Goal: Ask a question: Seek information or help from site administrators or community

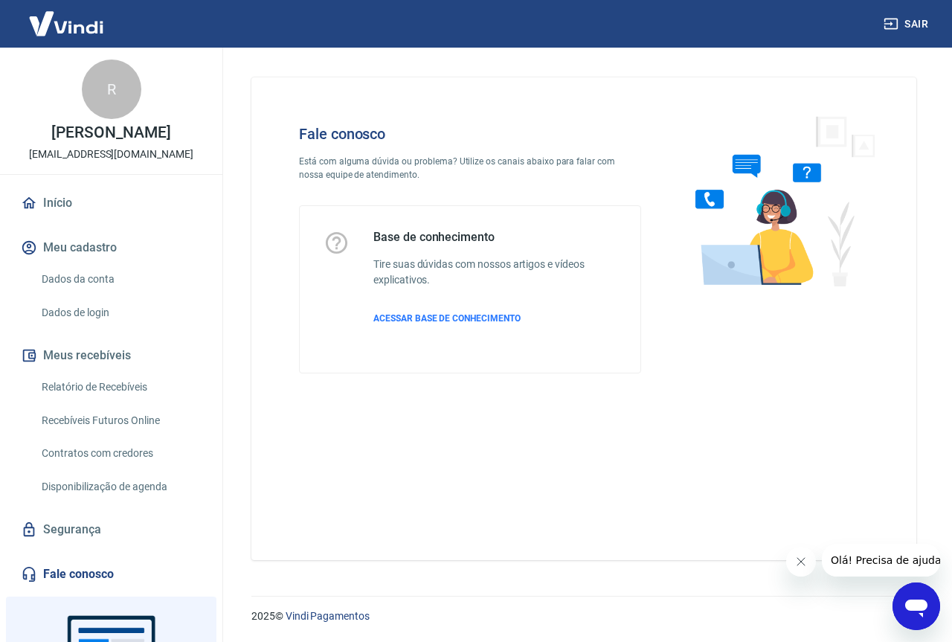
click at [911, 612] on icon "Abrir janela de mensagens" at bounding box center [916, 606] width 27 height 27
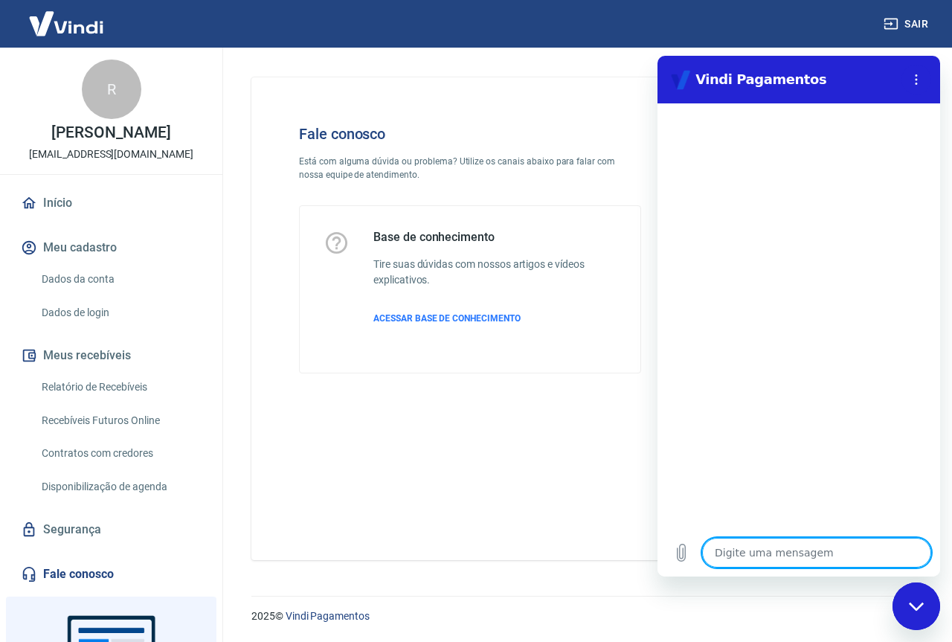
click at [756, 562] on textarea at bounding box center [816, 553] width 229 height 30
type textarea "o"
type textarea "x"
type textarea "oi"
type textarea "x"
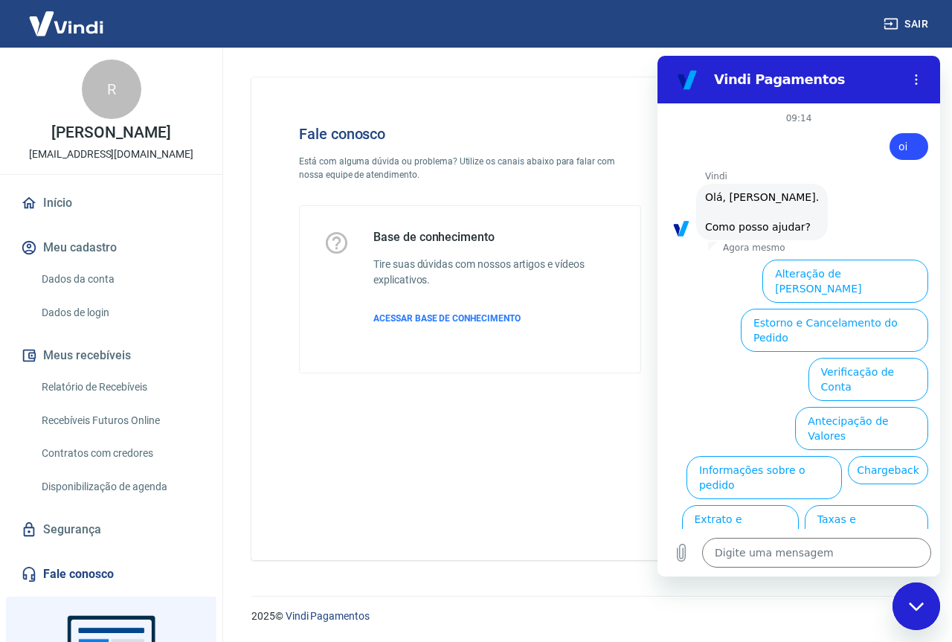
type textarea "x"
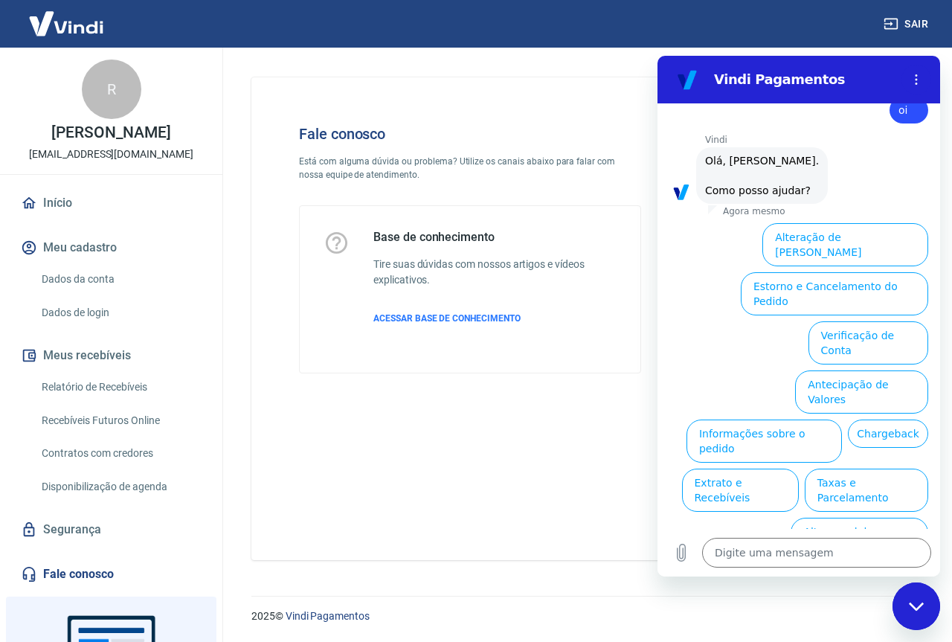
scroll to position [35, 0]
click at [765, 561] on textarea at bounding box center [816, 553] width 229 height 30
type textarea "f"
type textarea "x"
type textarea "fa"
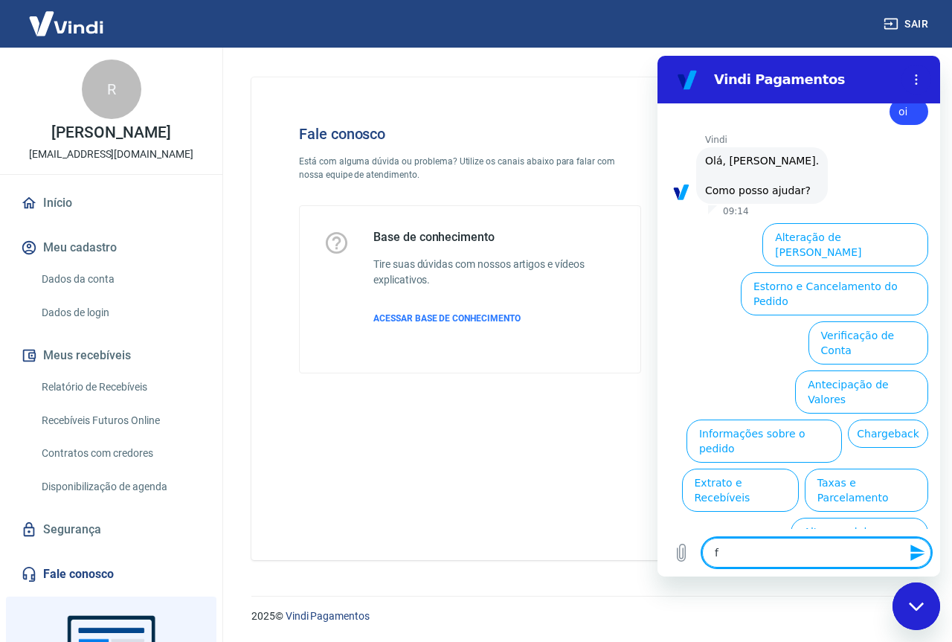
type textarea "x"
type textarea "fal"
type textarea "x"
type textarea "fala"
type textarea "x"
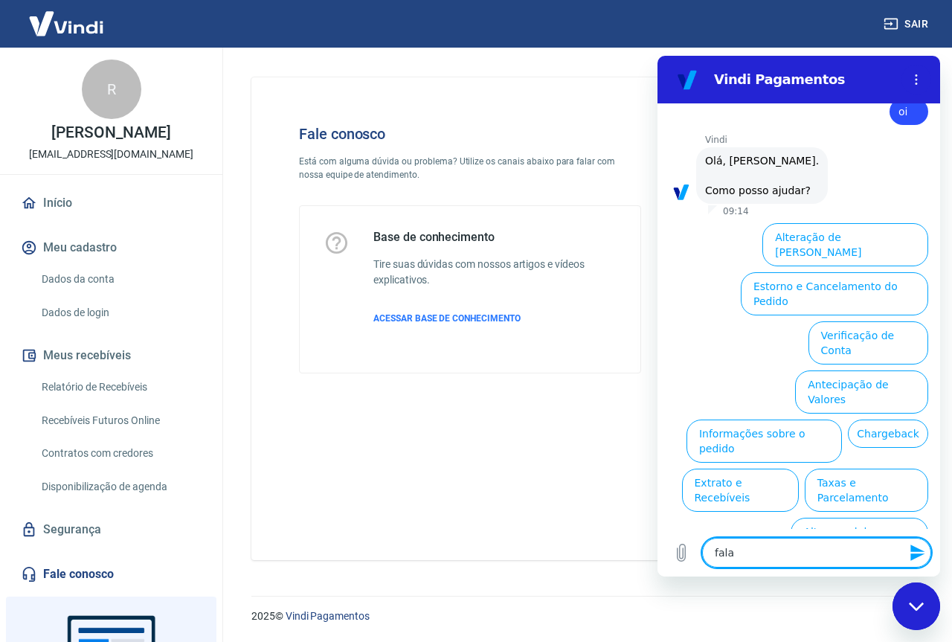
type textarea "falar"
type textarea "x"
type textarea "falar"
type textarea "x"
type textarea "falar c"
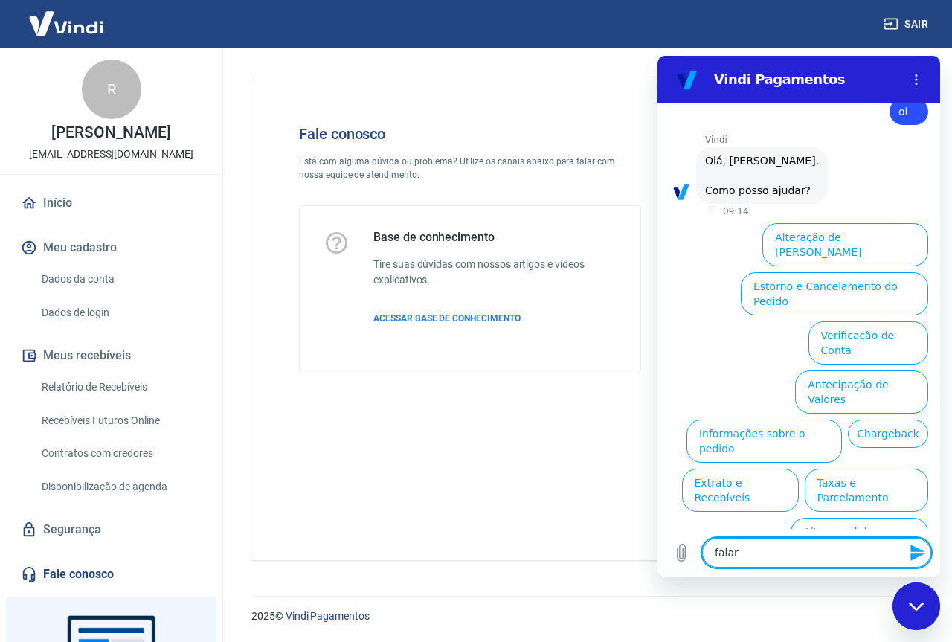
type textarea "x"
type textarea "falar co"
type textarea "x"
type textarea "falar com"
type textarea "x"
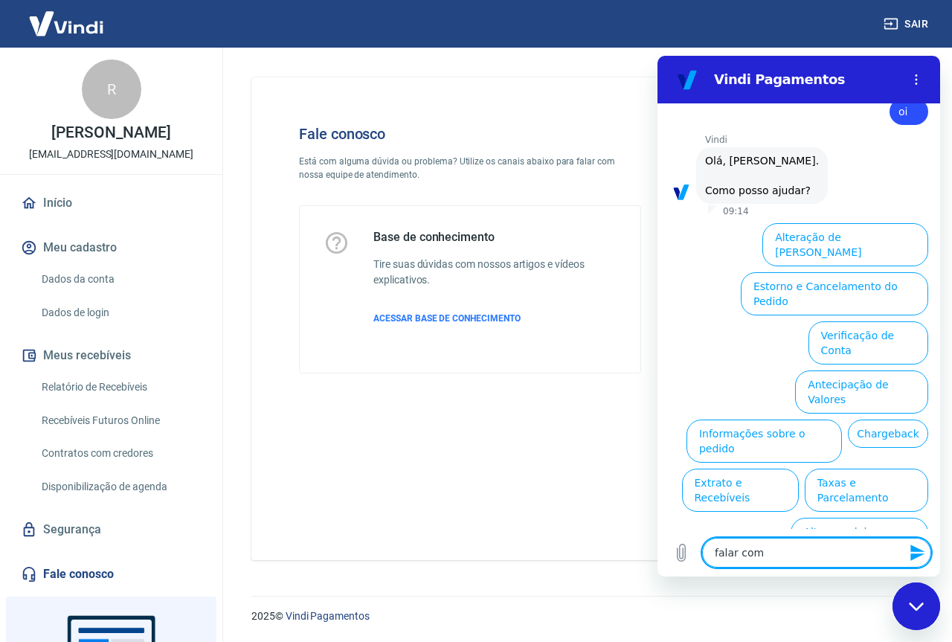
type textarea "falar com"
type textarea "x"
type textarea "falar com a"
type textarea "x"
type textarea "falar com at"
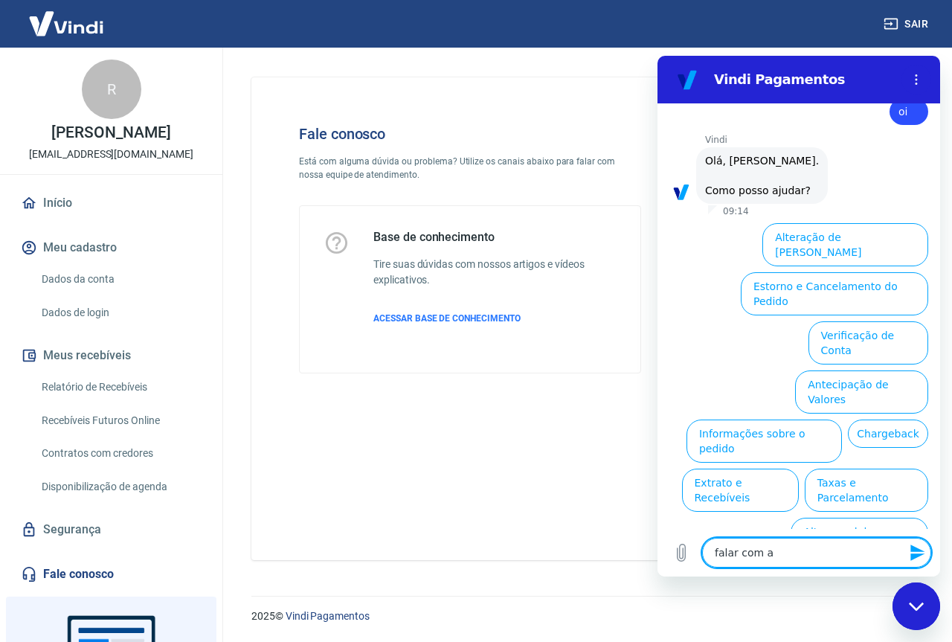
type textarea "x"
type textarea "falar com ate"
type textarea "x"
type textarea "falar com aten"
type textarea "x"
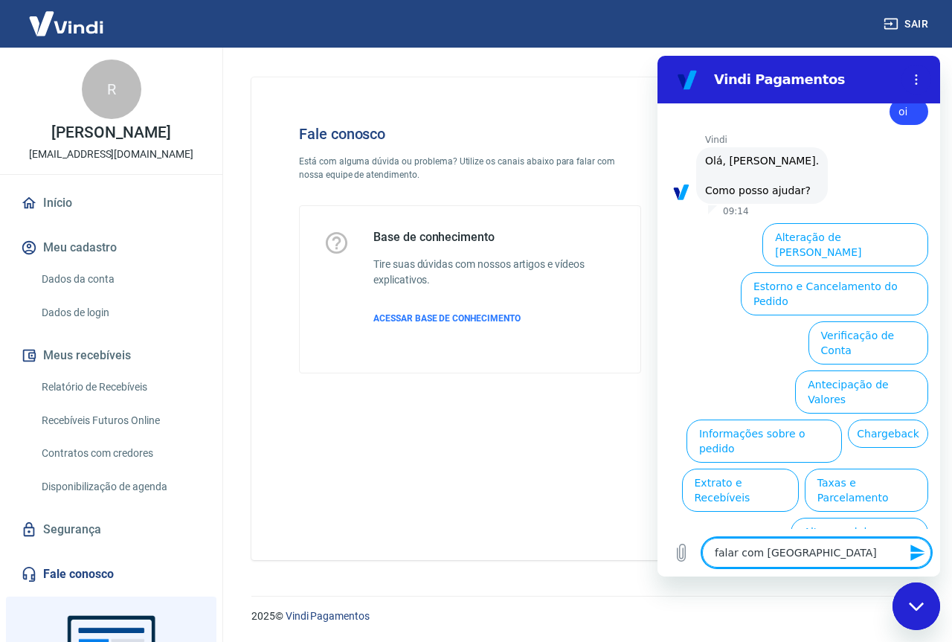
type textarea "falar com atend"
type textarea "x"
type textarea "falar com atende"
type textarea "x"
type textarea "falar com atenden"
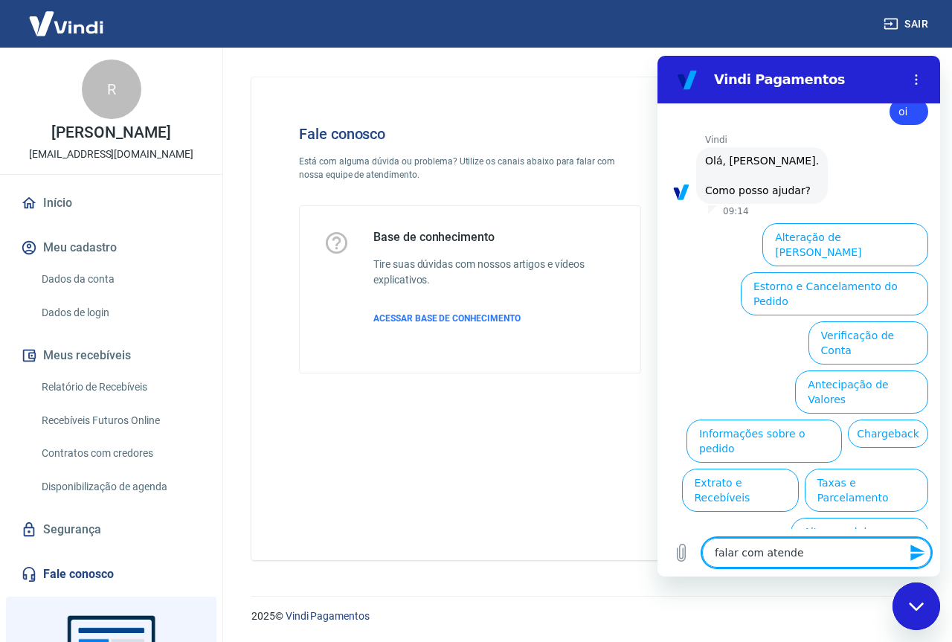
type textarea "x"
type textarea "falar com atendent"
type textarea "x"
type textarea "falar com atendente"
type textarea "x"
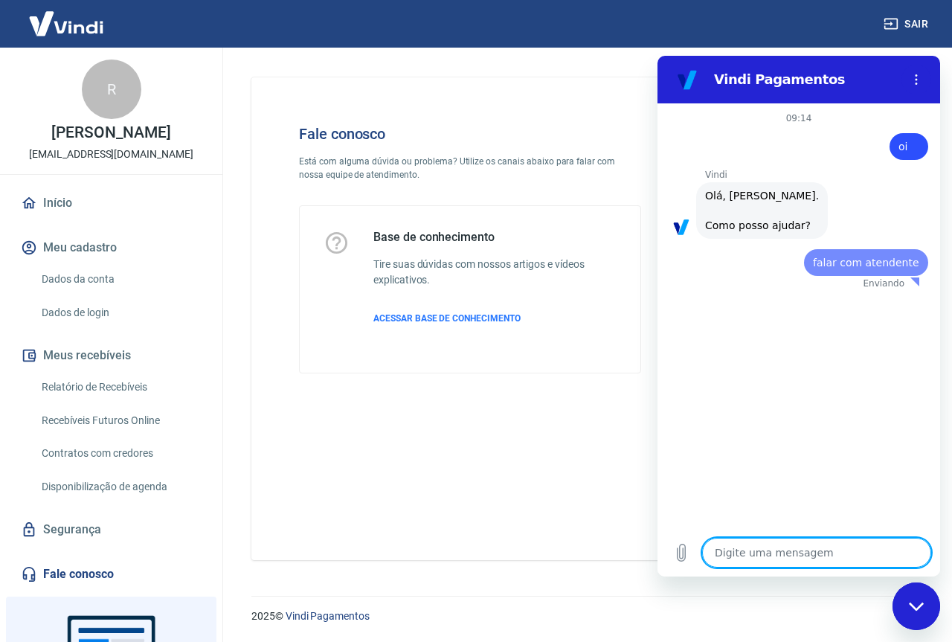
scroll to position [0, 0]
type textarea "x"
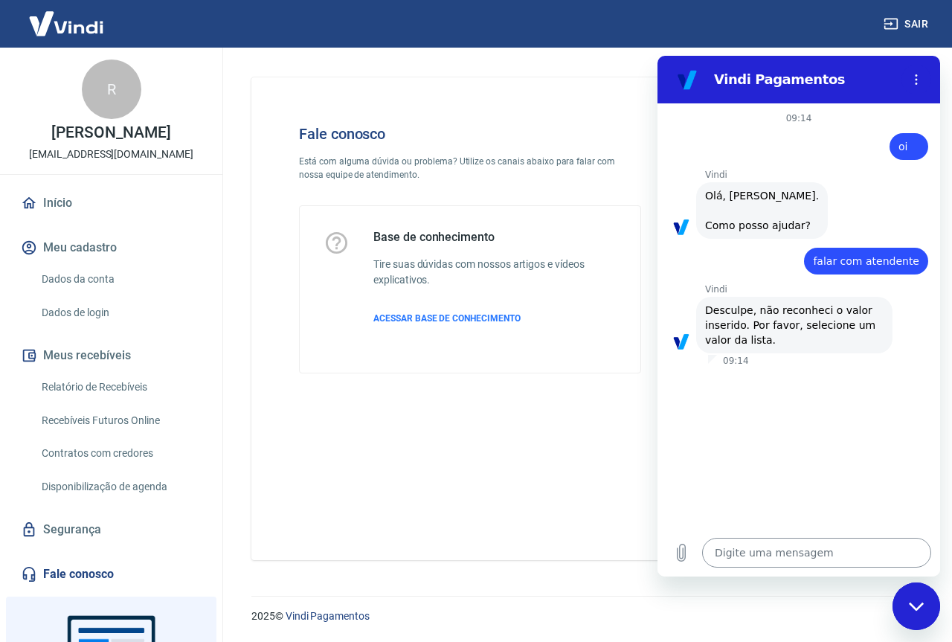
click at [798, 554] on textarea at bounding box center [816, 553] width 229 height 30
click at [737, 545] on textarea at bounding box center [816, 553] width 229 height 30
type textarea "p"
type textarea "x"
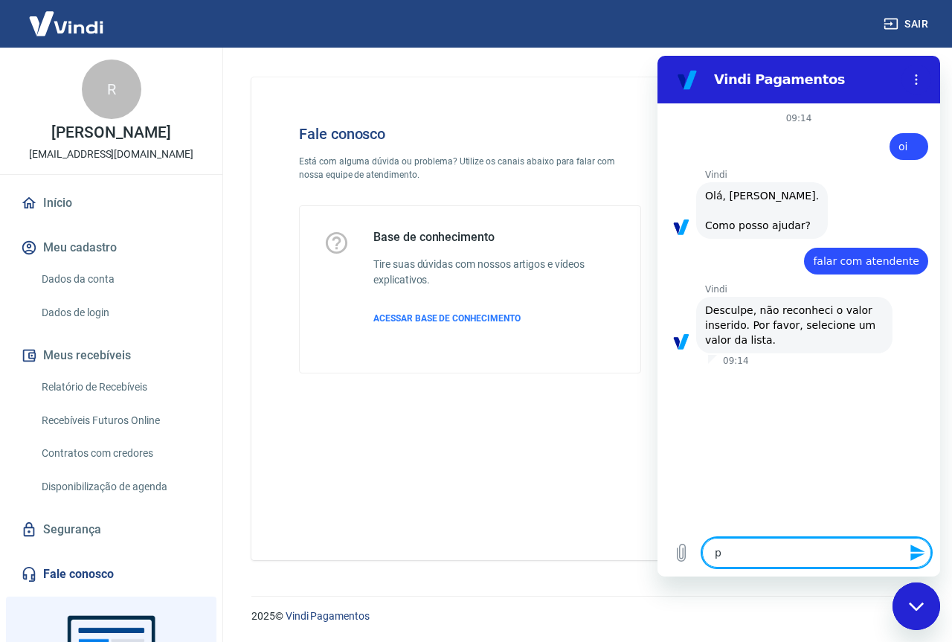
type textarea "pr"
type textarea "x"
type textarea "pro"
type textarea "x"
type textarea "prob"
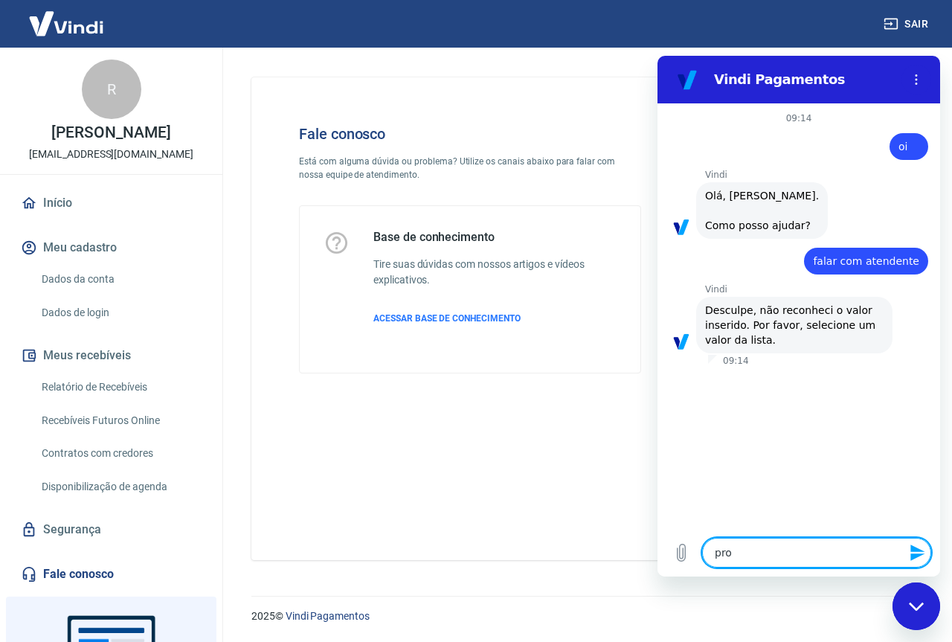
type textarea "x"
type textarea "probl"
type textarea "x"
type textarea "problre"
type textarea "x"
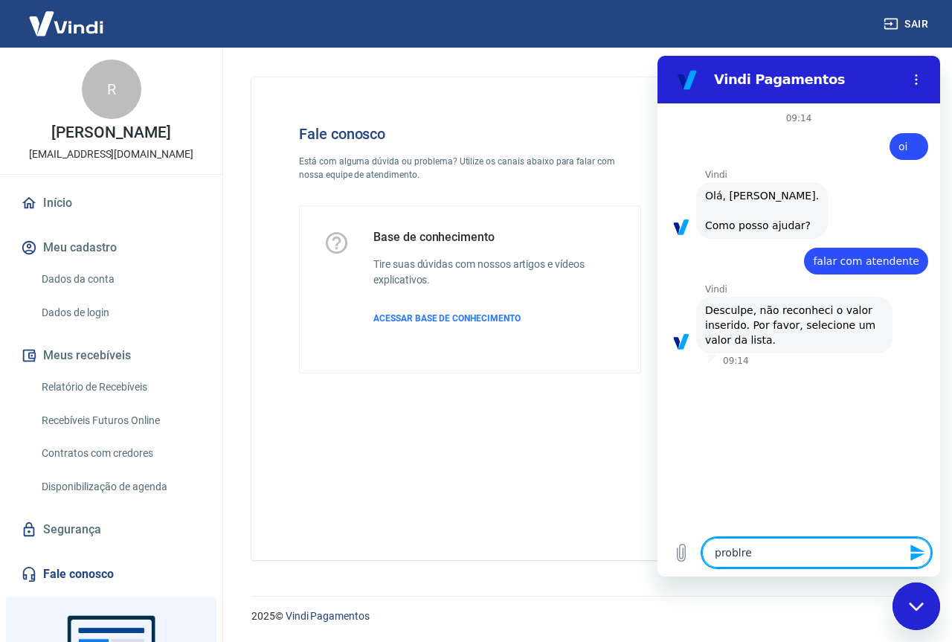
type textarea "problrem"
type textarea "x"
type textarea "problre"
type textarea "x"
type textarea "problr"
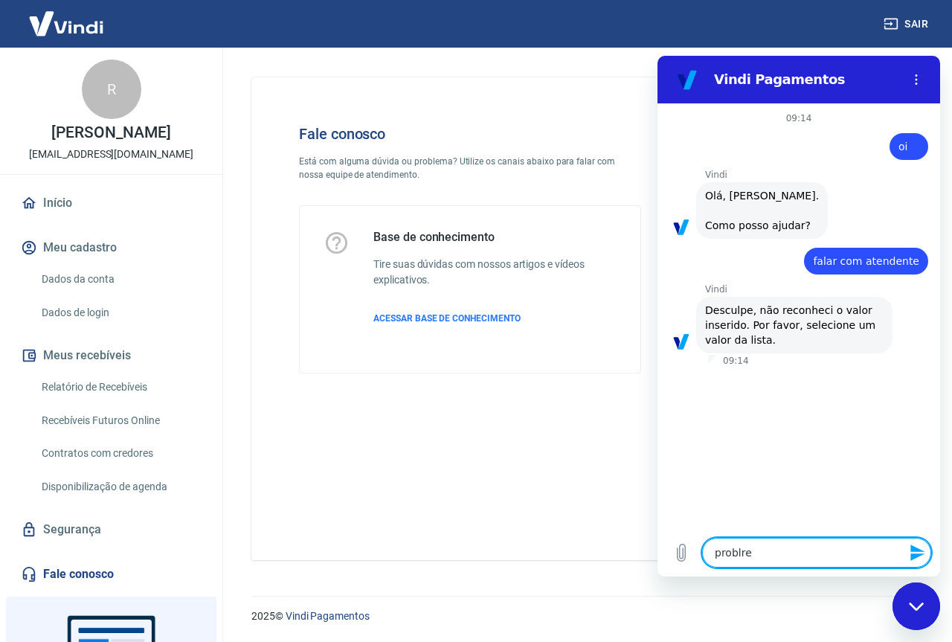
type textarea "x"
type textarea "probl"
type textarea "x"
type textarea "proble"
type textarea "x"
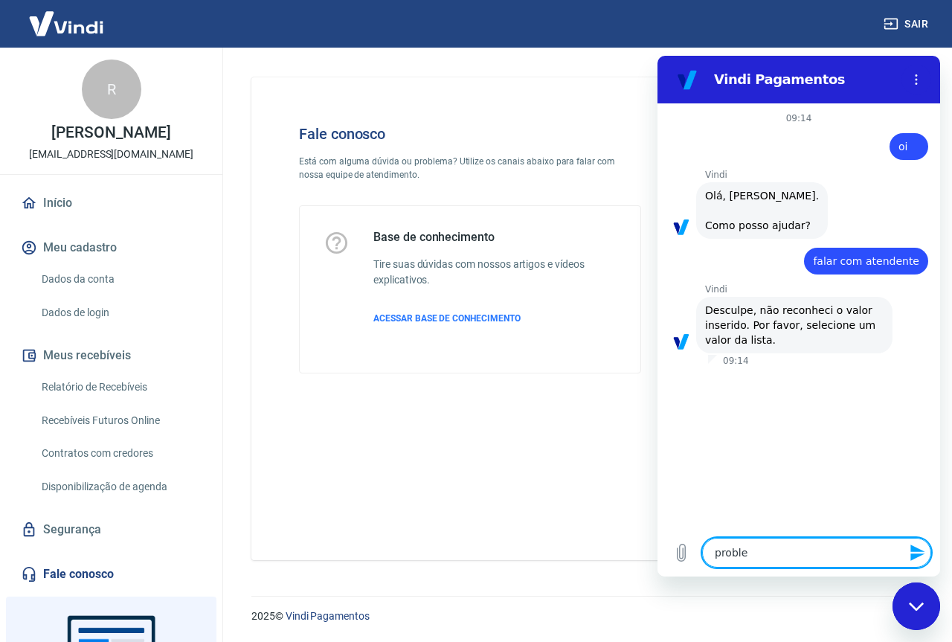
type textarea "problem"
type textarea "x"
type textarea "problema"
type textarea "x"
type textarea "problema"
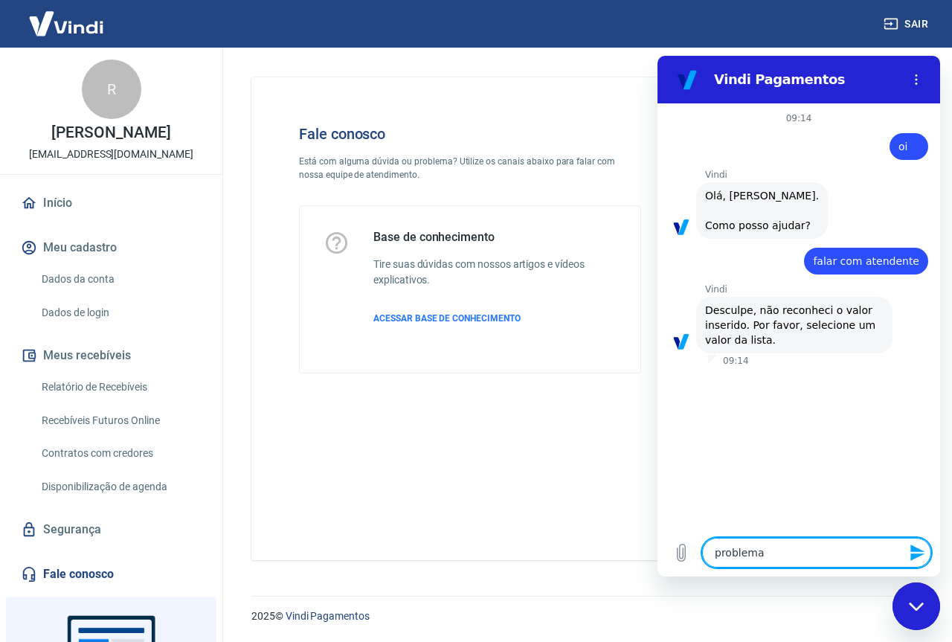
type textarea "x"
type textarea "problema c"
type textarea "x"
type textarea "problema co"
type textarea "x"
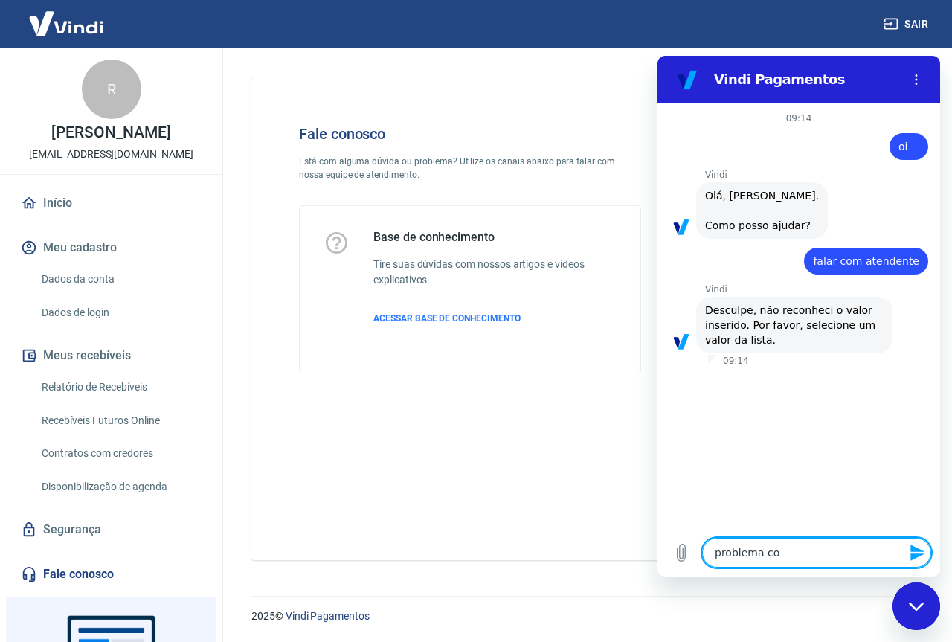
type textarea "problema com"
type textarea "x"
type textarea "problema com"
type textarea "x"
type textarea "problema com l"
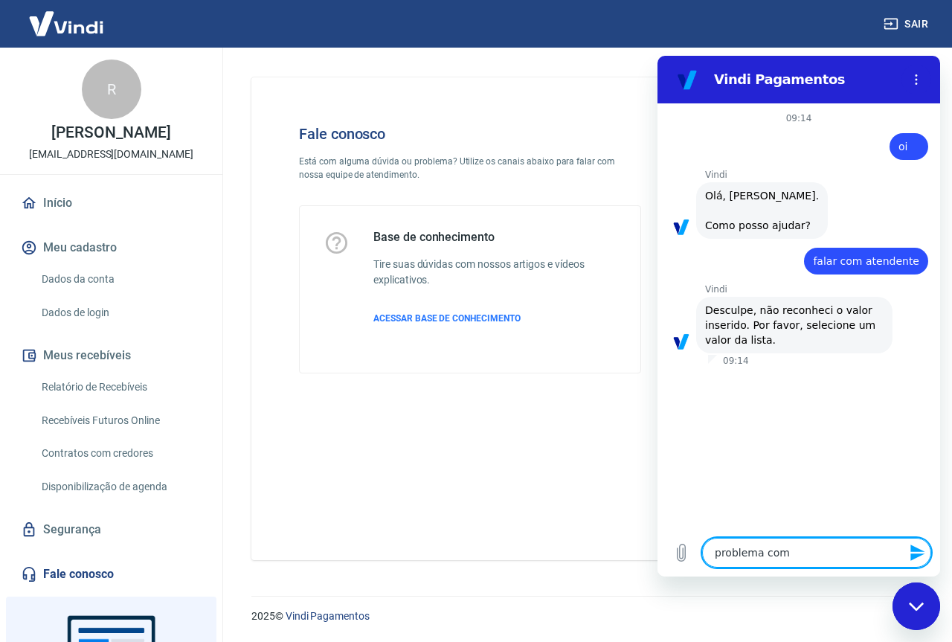
type textarea "x"
type textarea "problema com li"
type textarea "x"
type textarea "problema com lin"
type textarea "x"
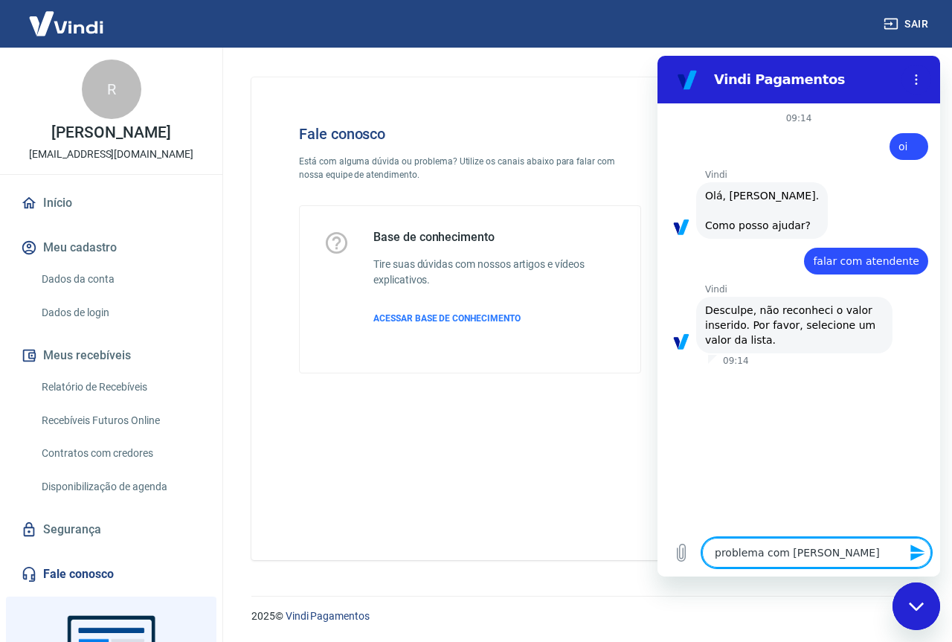
type textarea "problema com link"
type textarea "x"
type textarea "problema com link"
type textarea "x"
type textarea "problema com link d"
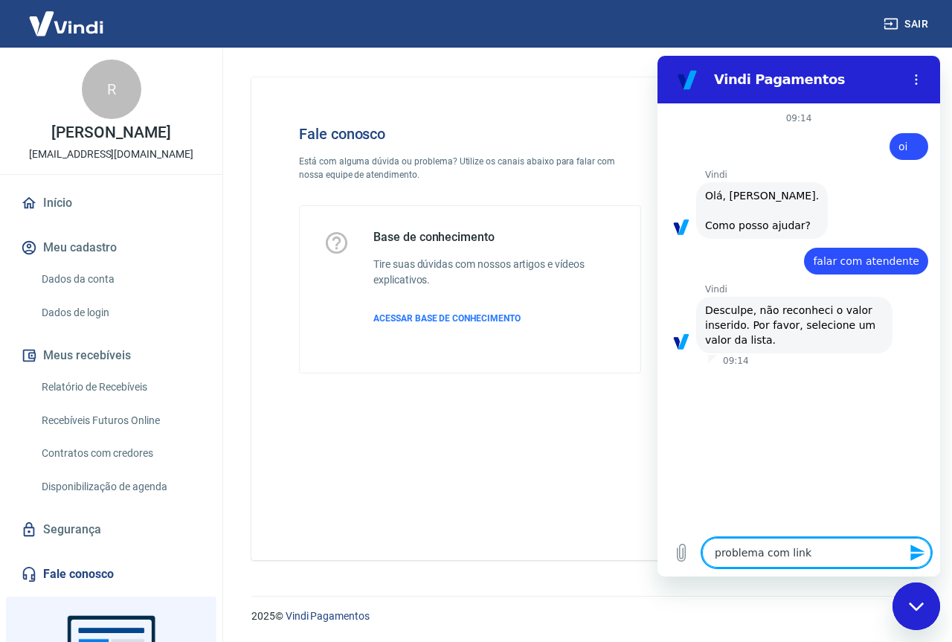
type textarea "x"
type textarea "problema com link de"
type textarea "x"
type textarea "problema com link de"
type textarea "x"
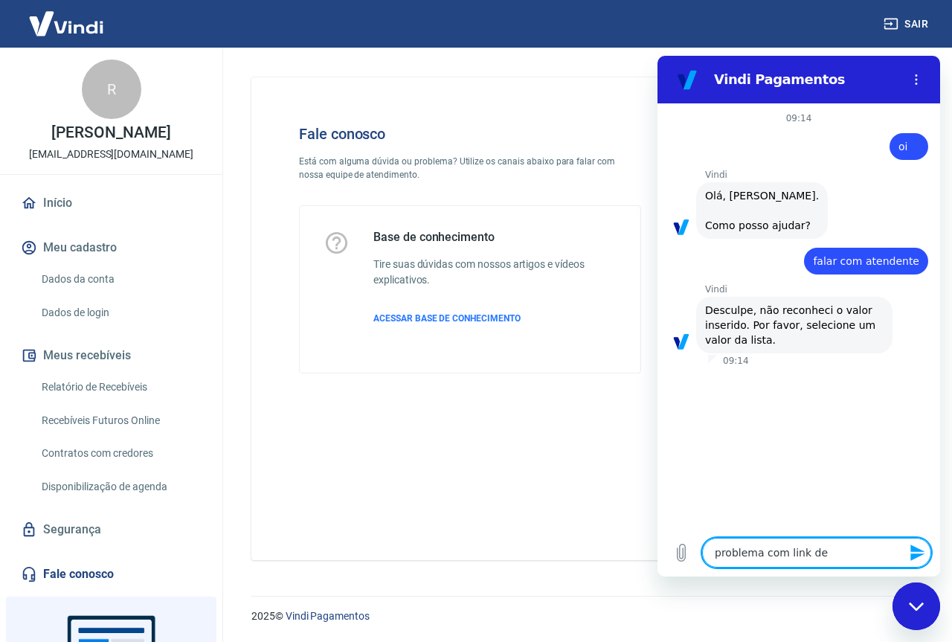
type textarea "problema com link de p"
type textarea "x"
type textarea "problema com link de pa"
type textarea "x"
type textarea "problema com link de pag"
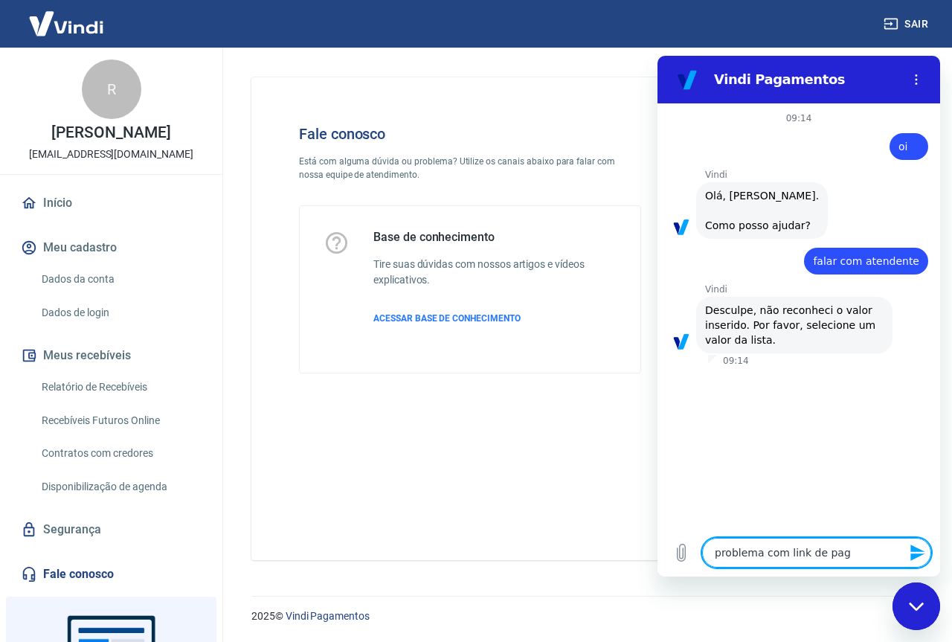
type textarea "x"
type textarea "problema com link de paga"
type textarea "x"
type textarea "problema com link de pagam"
type textarea "x"
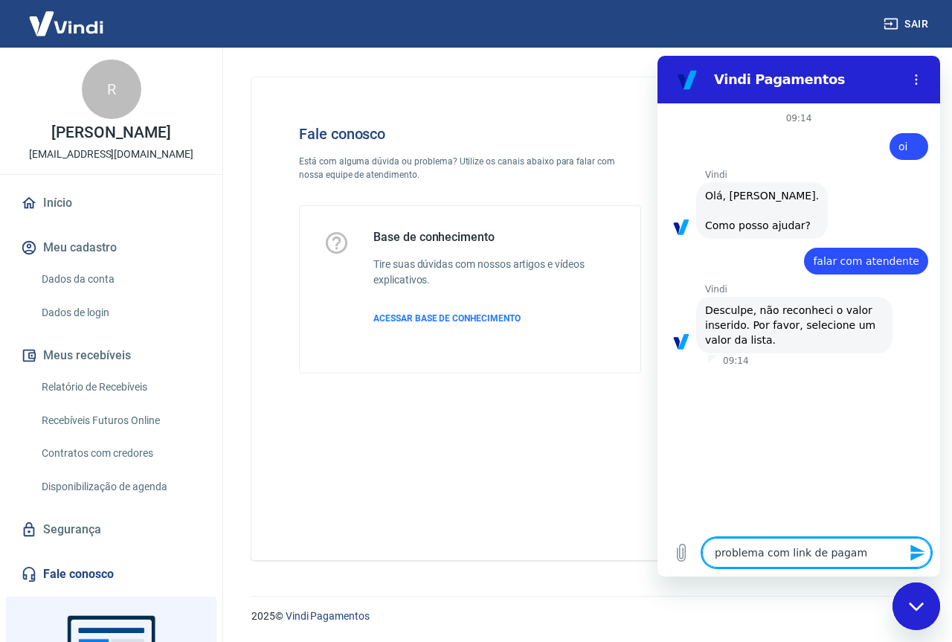
type textarea "problema com link de pagame"
type textarea "x"
type textarea "problema com link de pagamen"
type textarea "x"
type textarea "problema com link de pagament"
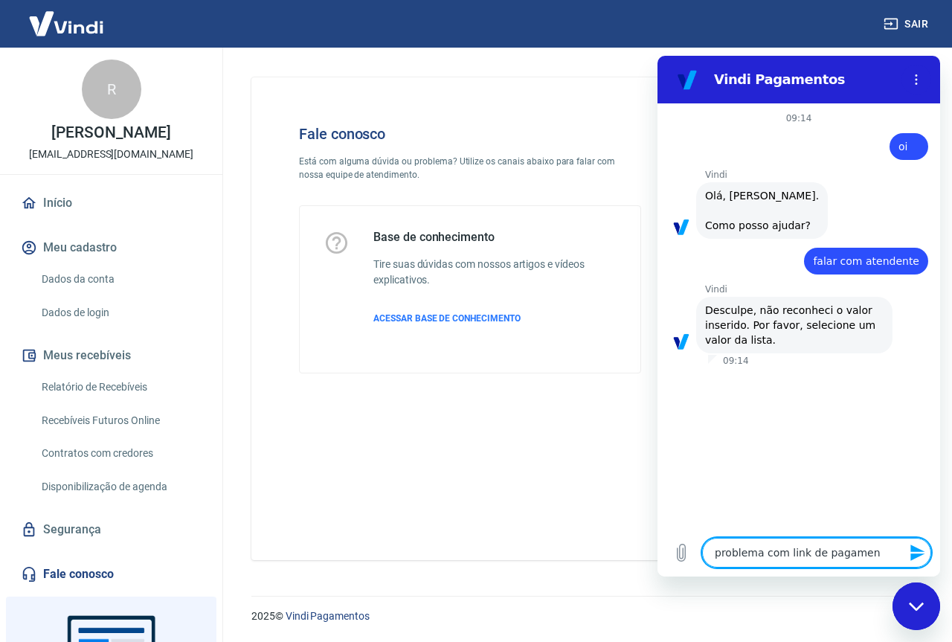
type textarea "x"
type textarea "problema com link de pagamento"
type textarea "x"
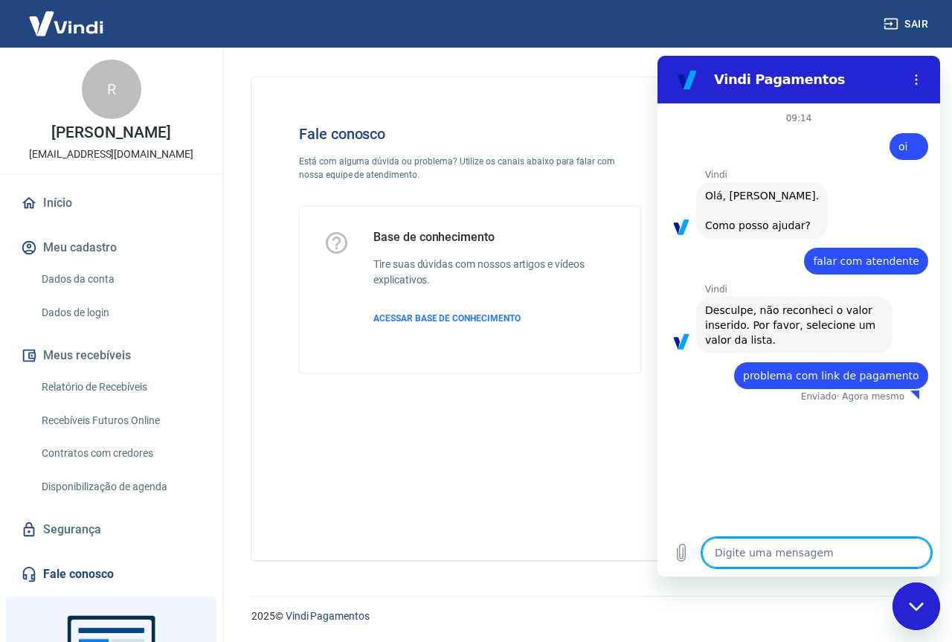
type textarea "x"
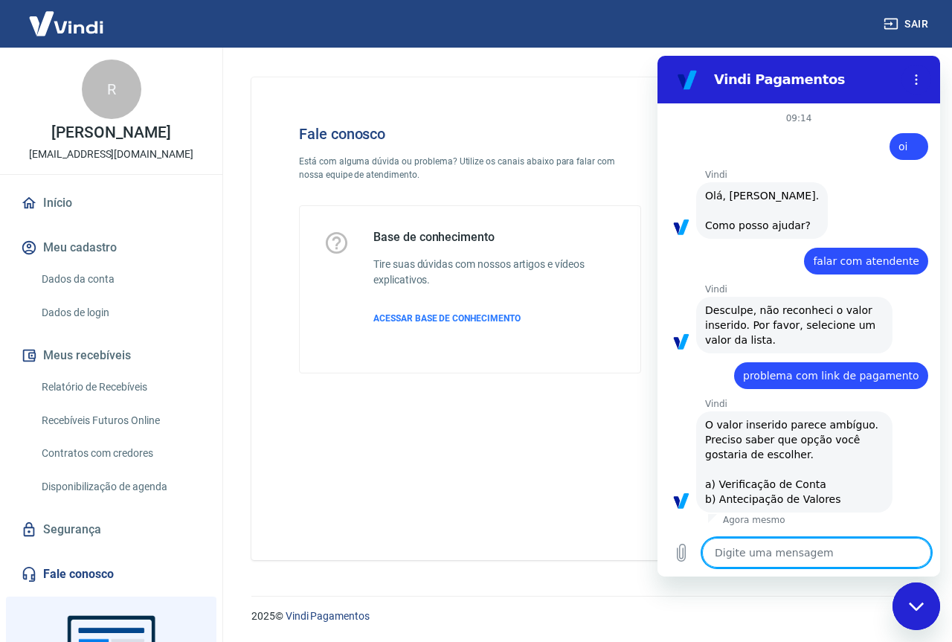
scroll to position [1, 0]
type textarea "a"
type textarea "x"
type textarea "at"
type textarea "x"
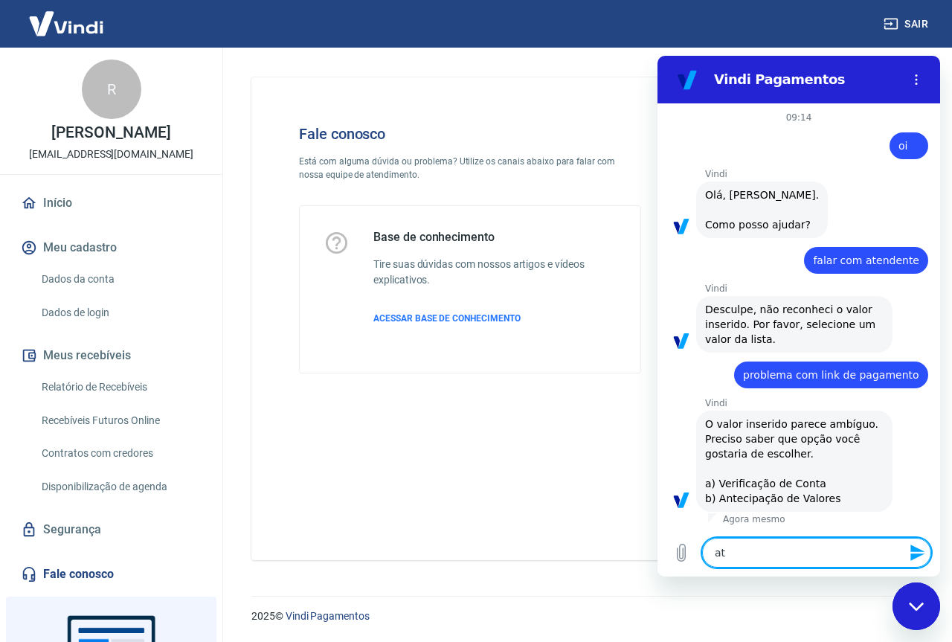
type textarea "ate"
type textarea "x"
type textarea "aten"
type textarea "x"
type textarea "atend"
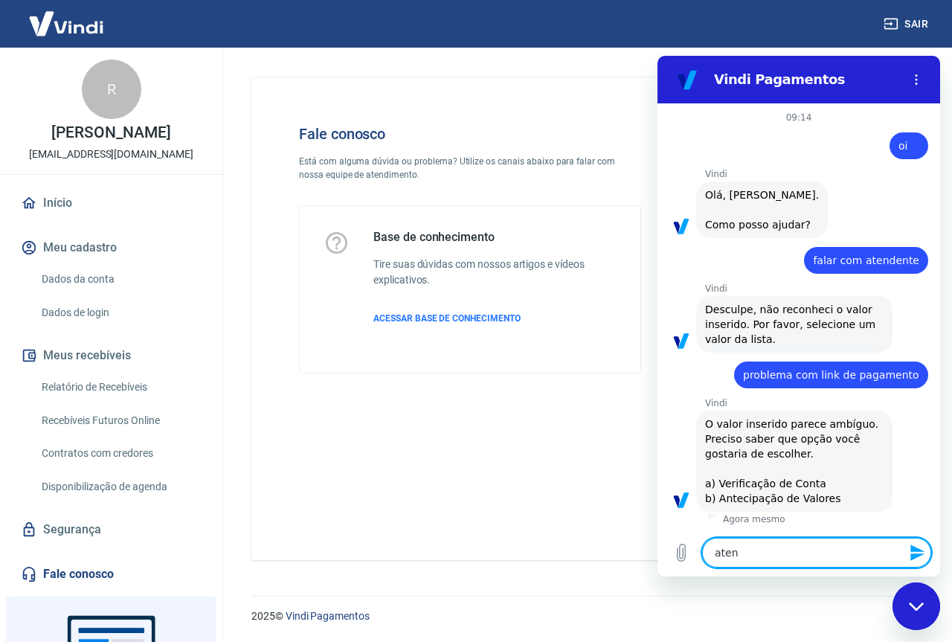
type textarea "x"
type textarea "atende"
type textarea "x"
type textarea "atenden"
type textarea "x"
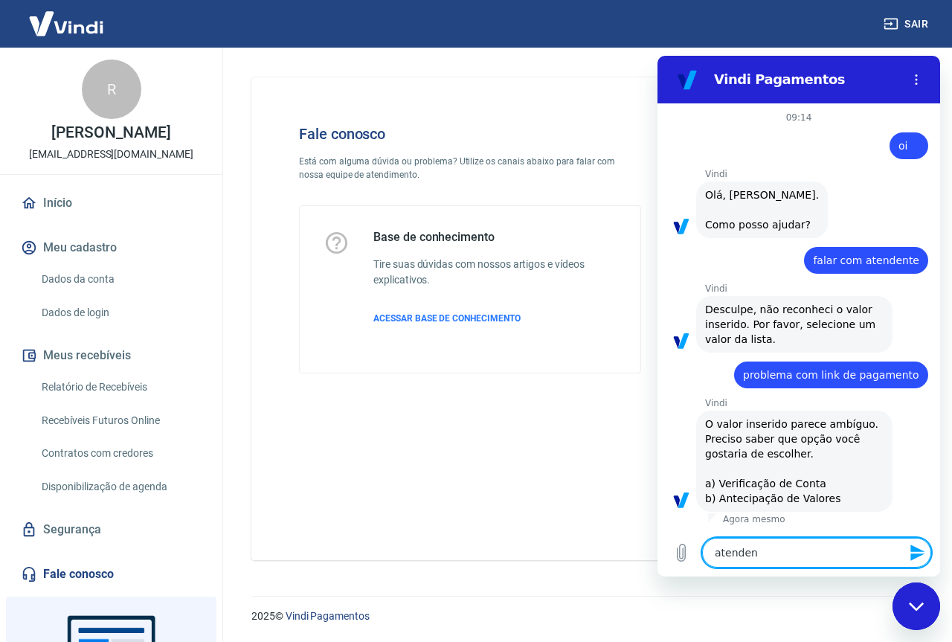
type textarea "atendent"
type textarea "x"
type textarea "atendente"
type textarea "x"
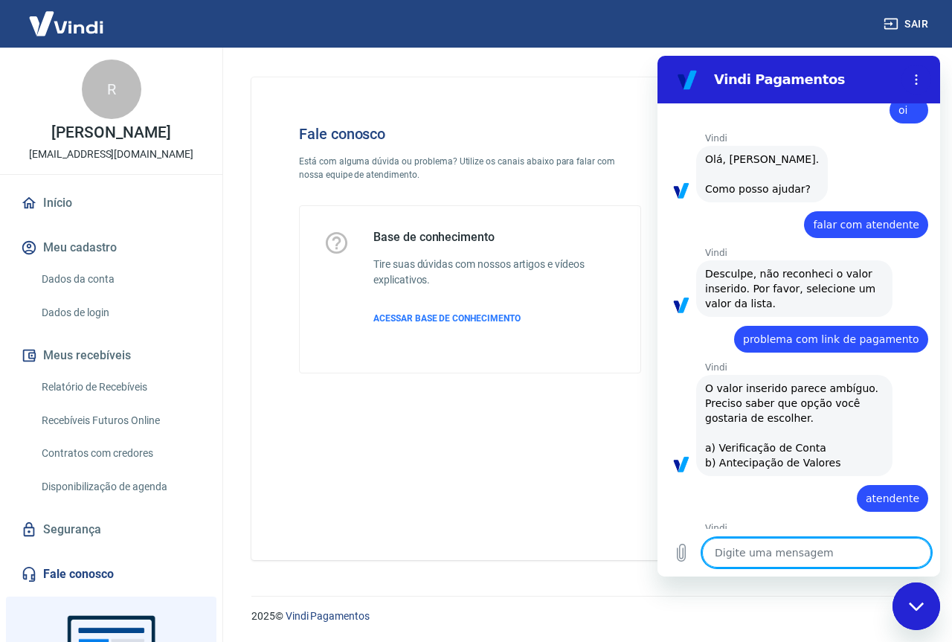
type textarea "x"
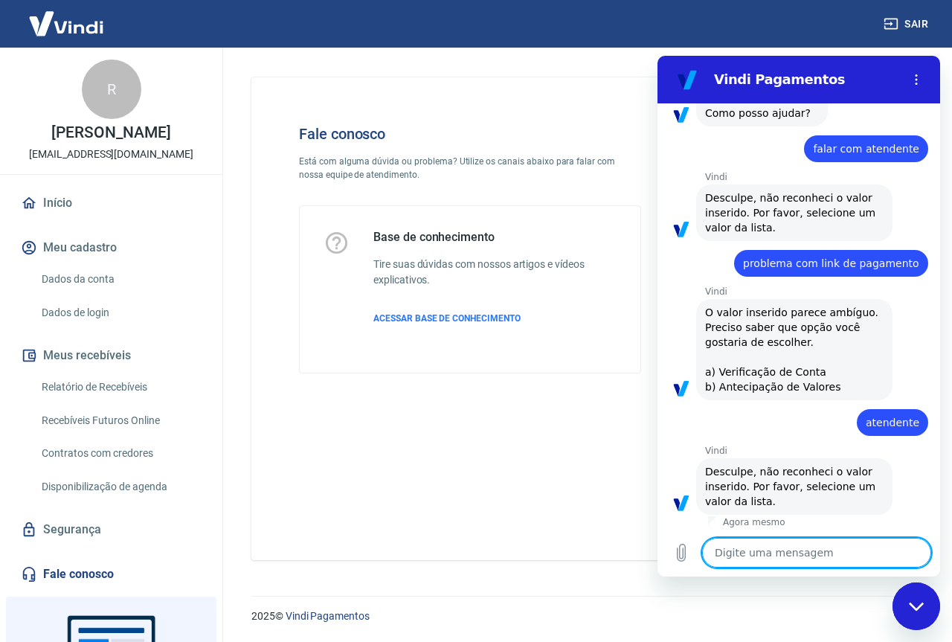
scroll to position [115, 0]
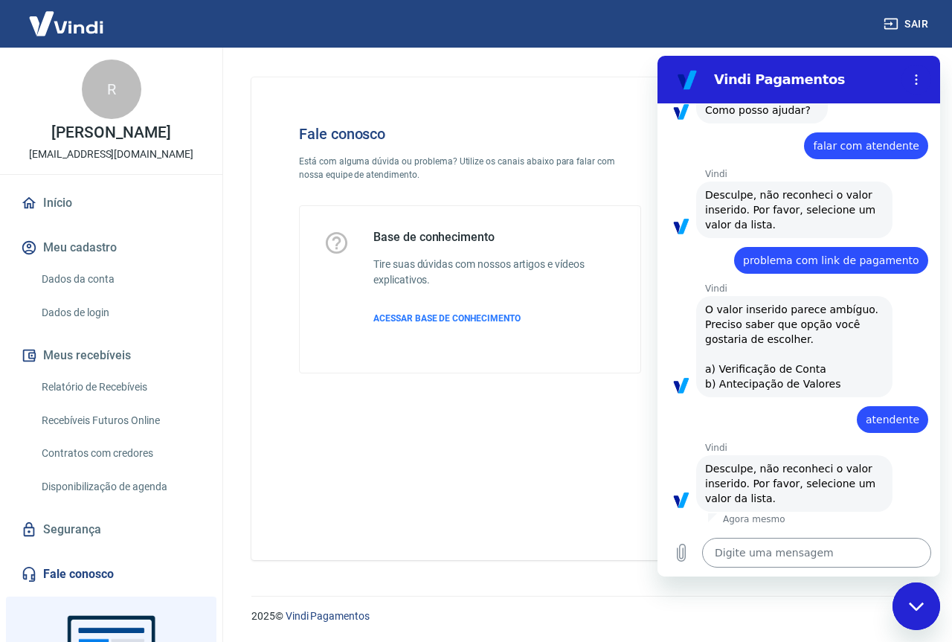
click at [775, 551] on textarea at bounding box center [816, 553] width 229 height 30
type textarea "a"
type textarea "x"
type textarea "at"
type textarea "x"
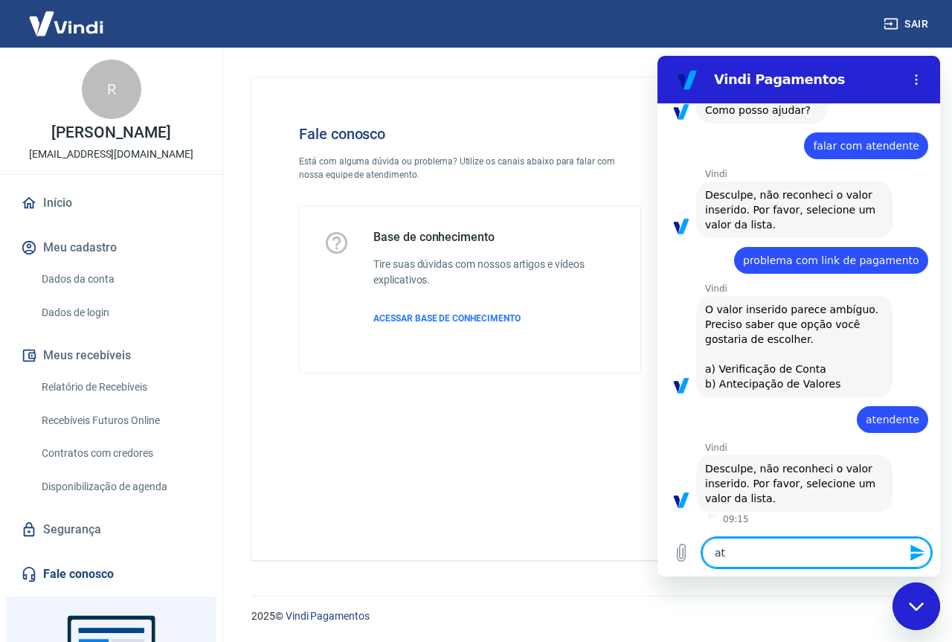
type textarea "ate"
type textarea "x"
type textarea "aten"
type textarea "x"
type textarea "atend"
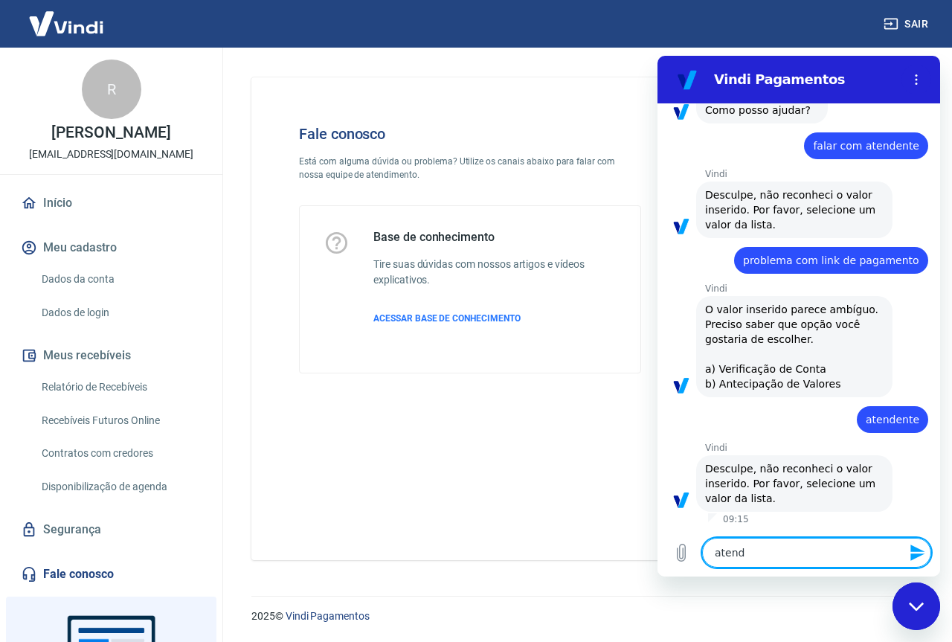
type textarea "x"
type textarea "atende"
type textarea "x"
type textarea "atenden"
type textarea "x"
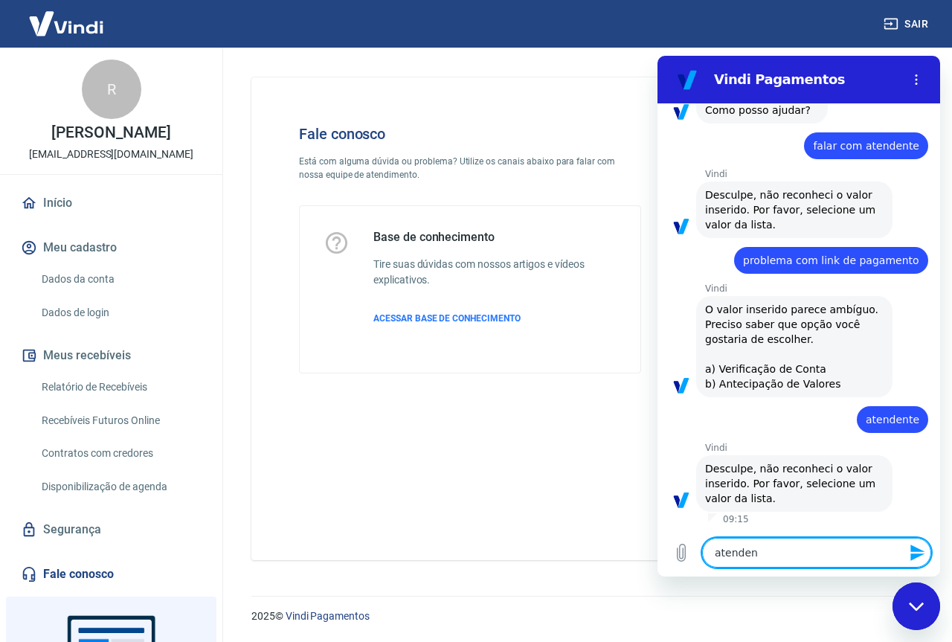
type textarea "atendent"
type textarea "x"
type textarea "atendente"
type textarea "x"
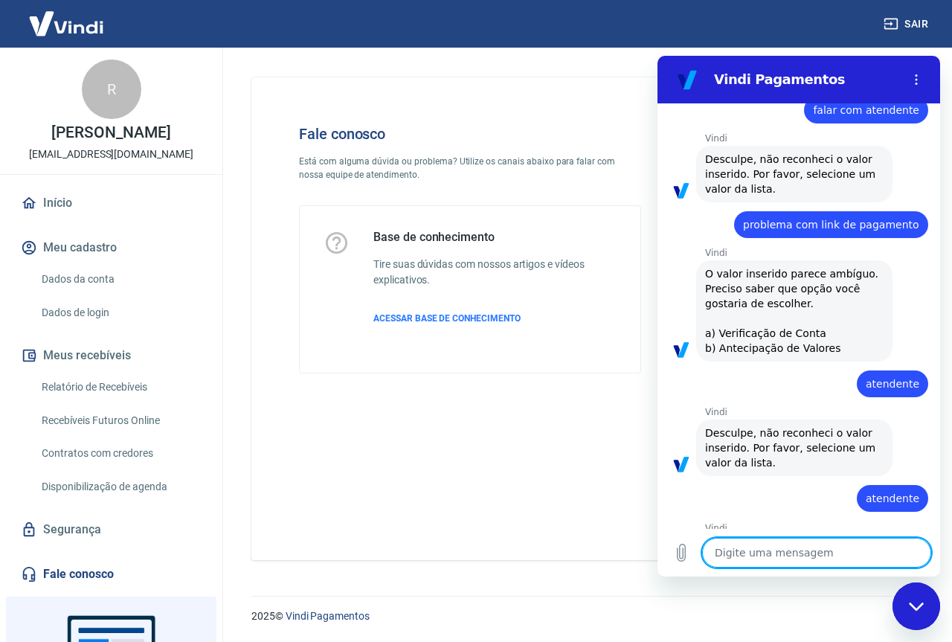
type textarea "x"
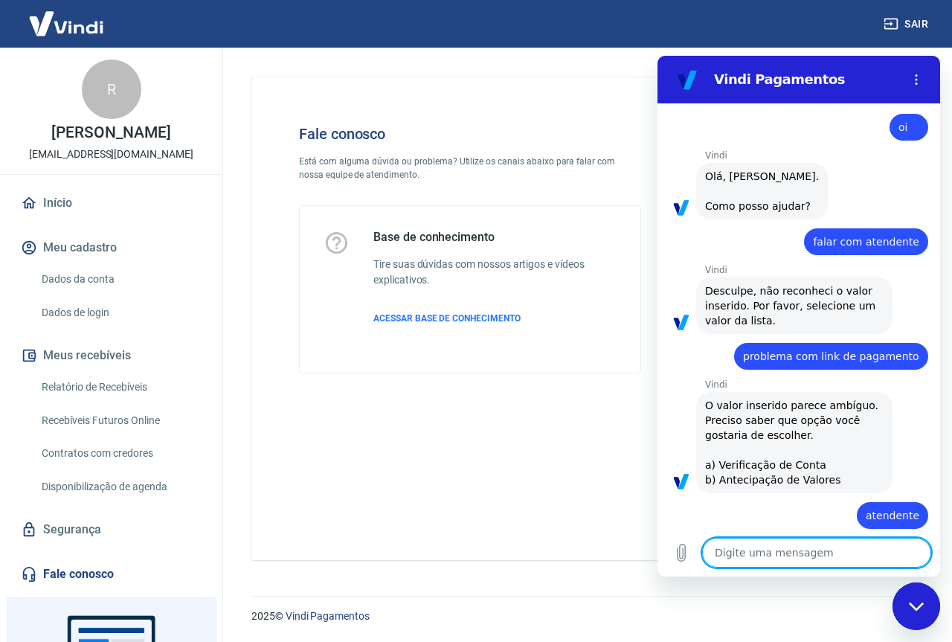
scroll to position [7, 0]
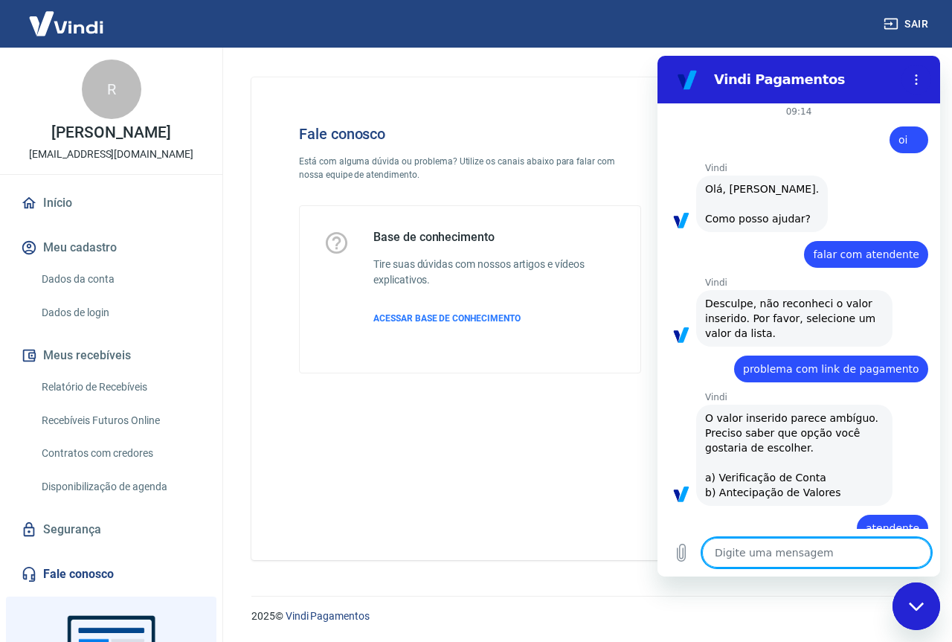
type textarea "a"
type textarea "x"
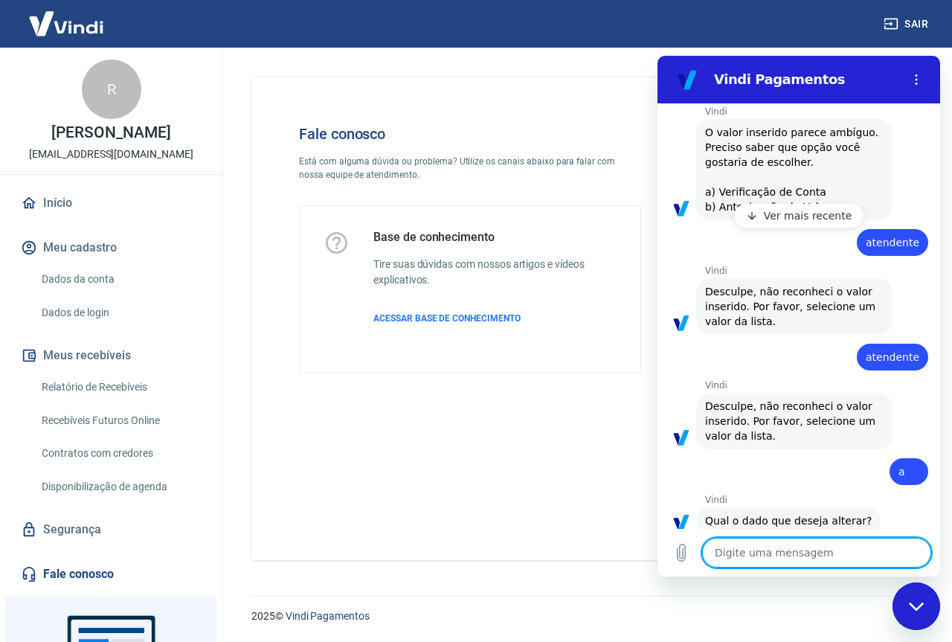
type textarea "x"
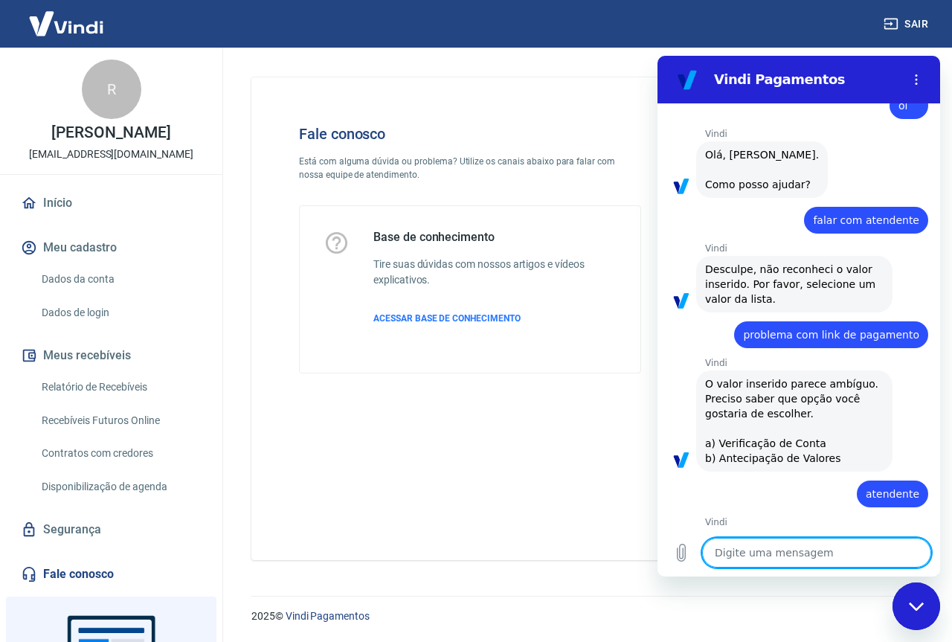
scroll to position [39, 0]
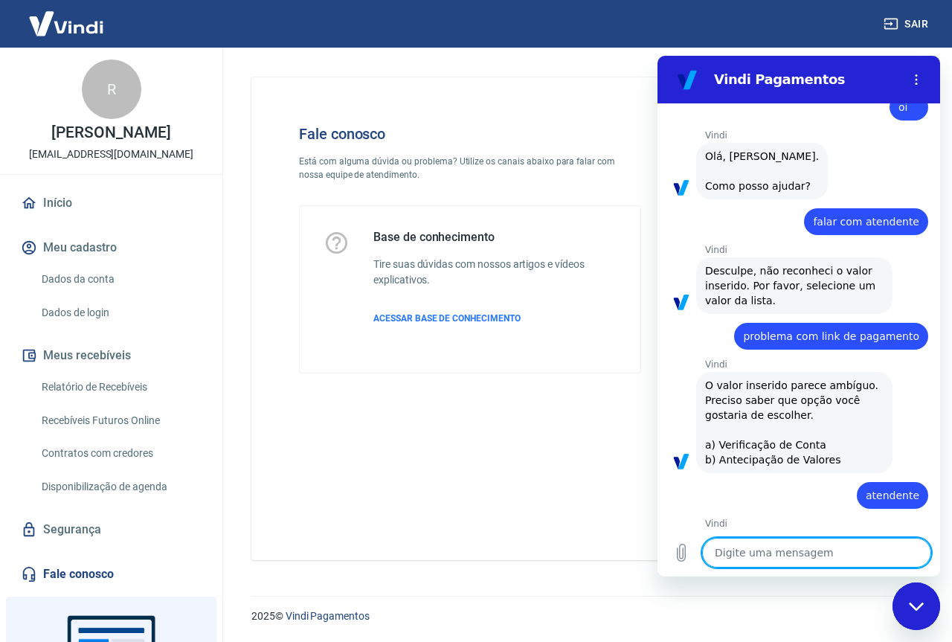
click at [787, 554] on textarea at bounding box center [816, 553] width 229 height 30
type textarea "a"
type textarea "x"
type textarea "f"
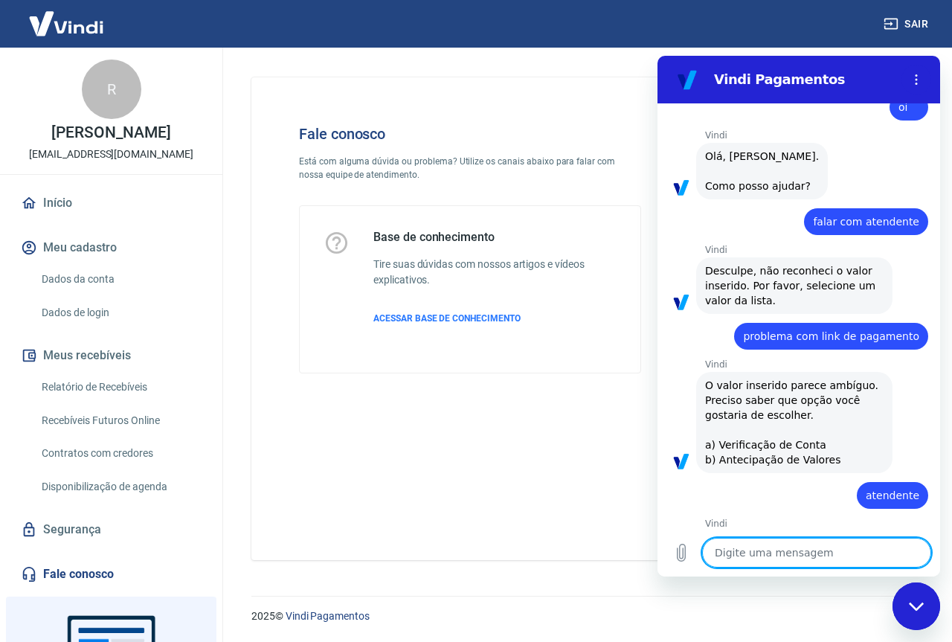
type textarea "x"
type textarea "fa"
type textarea "x"
type textarea "fal"
type textarea "x"
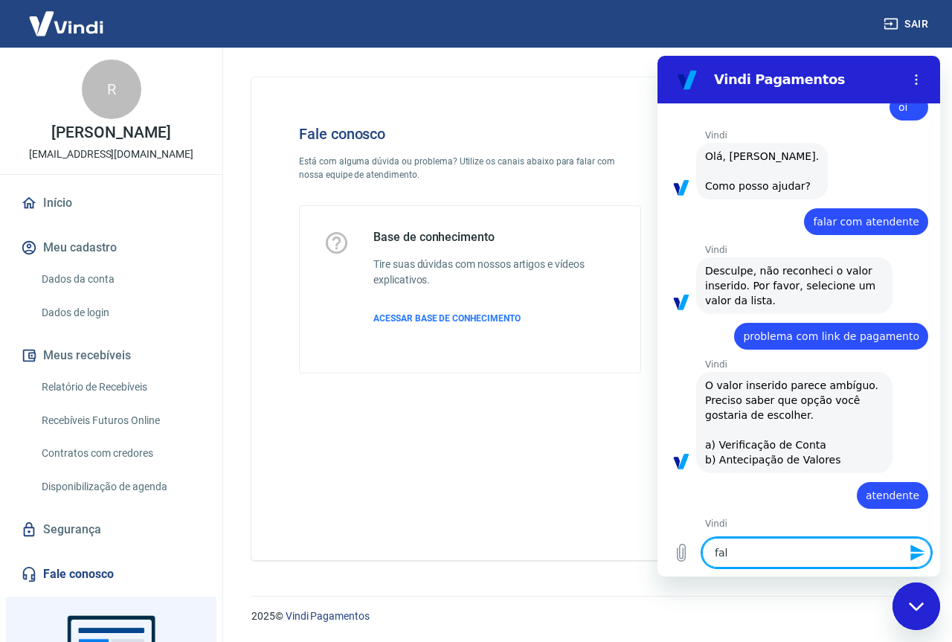
type textarea "fala"
type textarea "x"
type textarea "falat"
type textarea "x"
type textarea "falat"
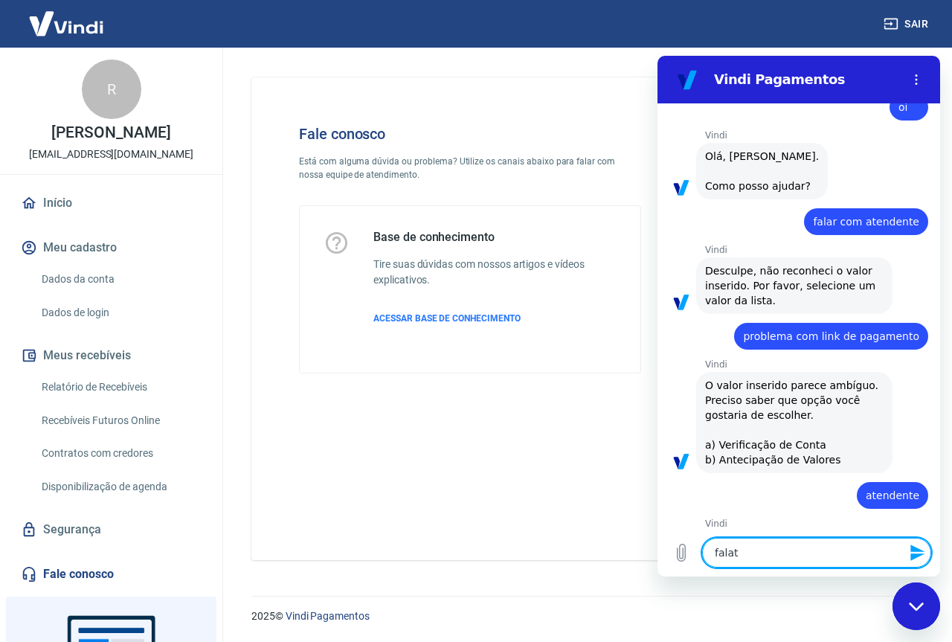
type textarea "x"
type textarea "falat v"
type textarea "x"
type textarea "falat vo"
type textarea "x"
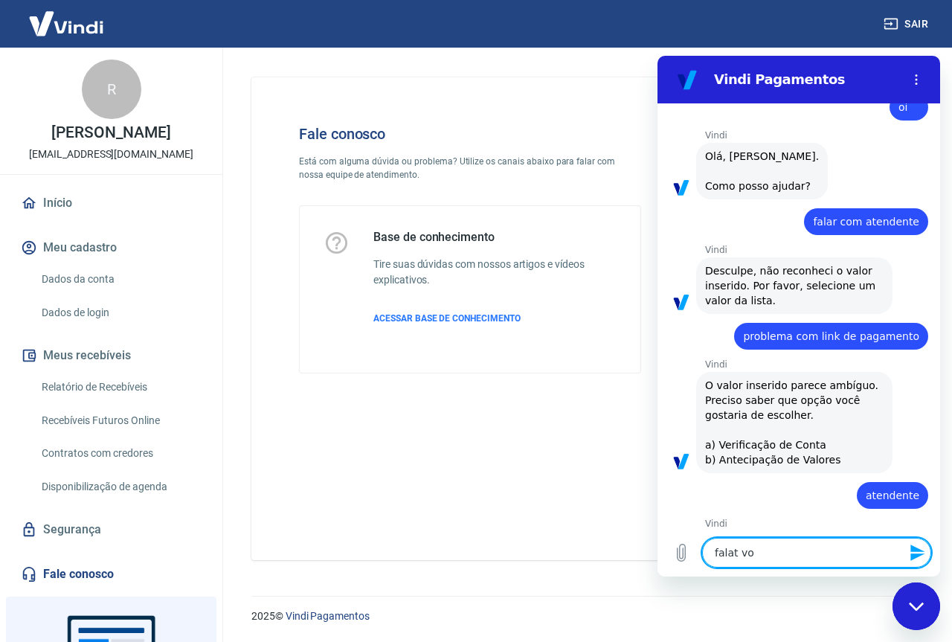
type textarea "falat v"
type textarea "x"
type textarea "falat"
type textarea "x"
type textarea "falat"
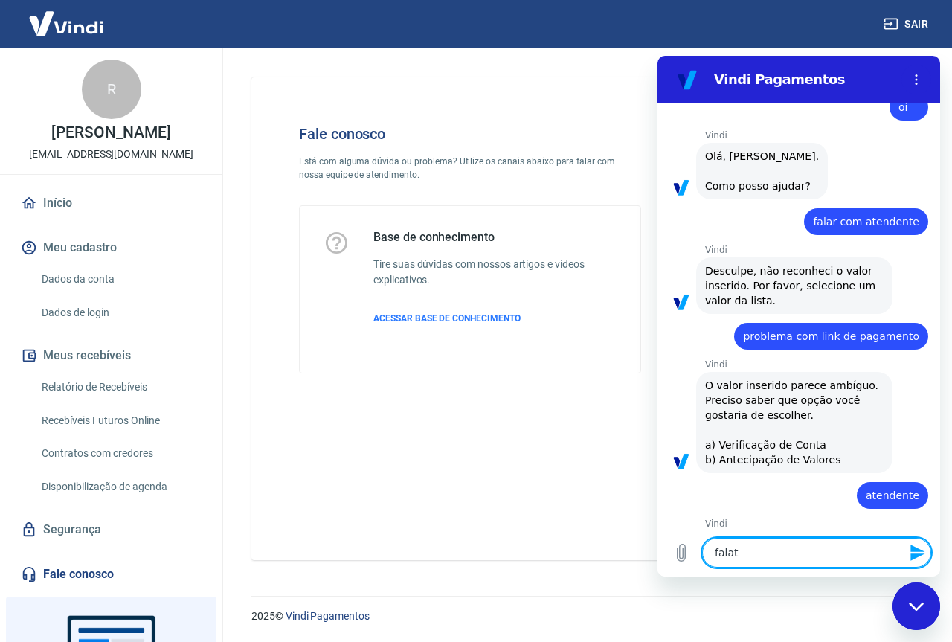
type textarea "x"
type textarea "fala"
type textarea "x"
type textarea "falar"
type textarea "x"
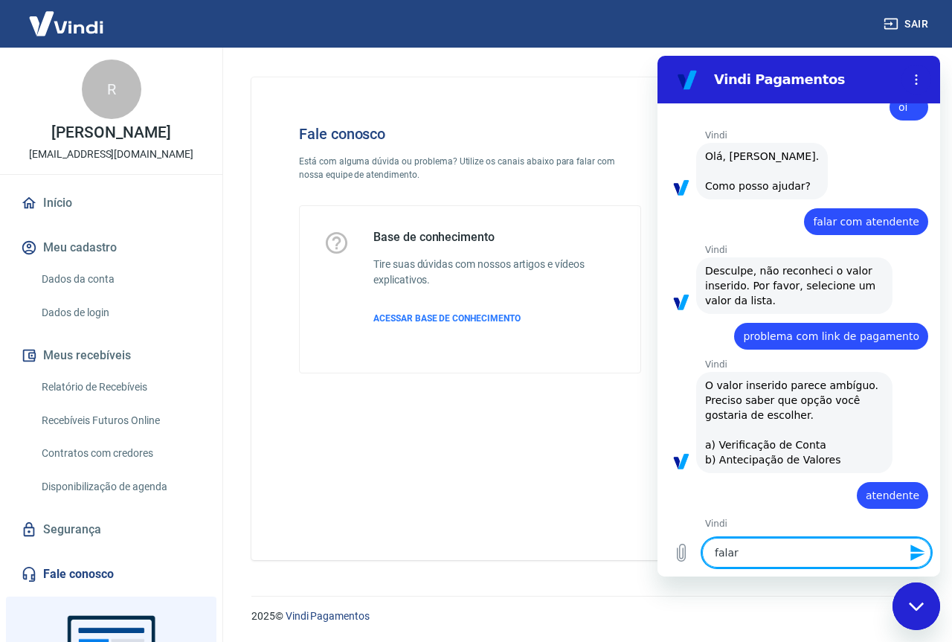
type textarea "falar"
type textarea "x"
type textarea "falar c"
type textarea "x"
type textarea "falar co"
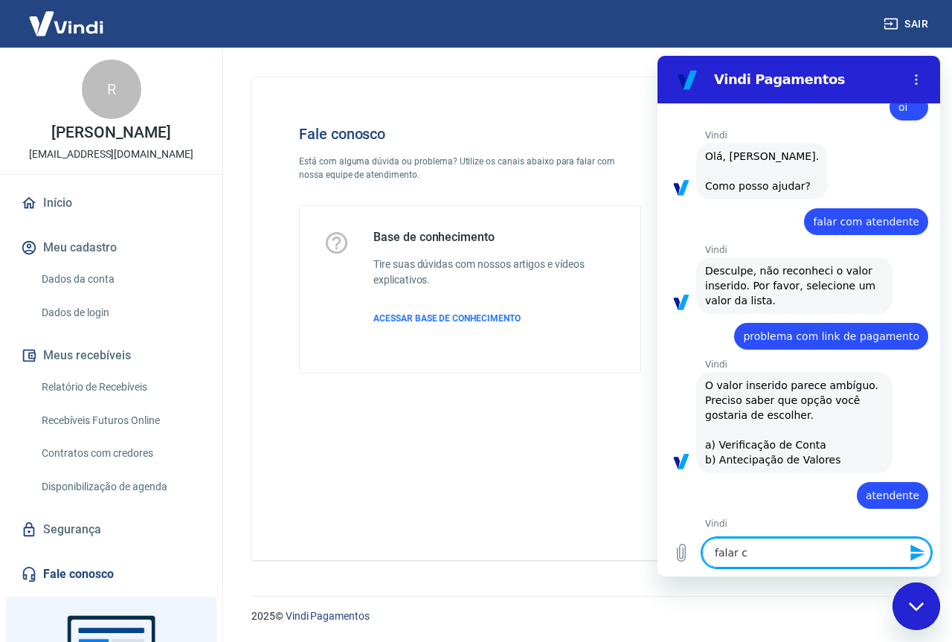
type textarea "x"
type textarea "falar com"
type textarea "x"
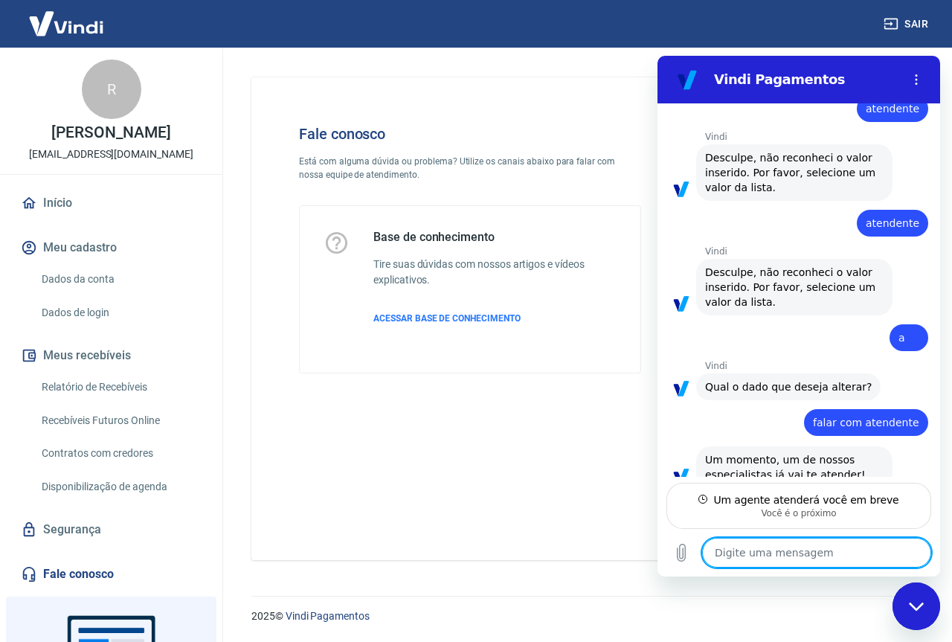
scroll to position [455, 0]
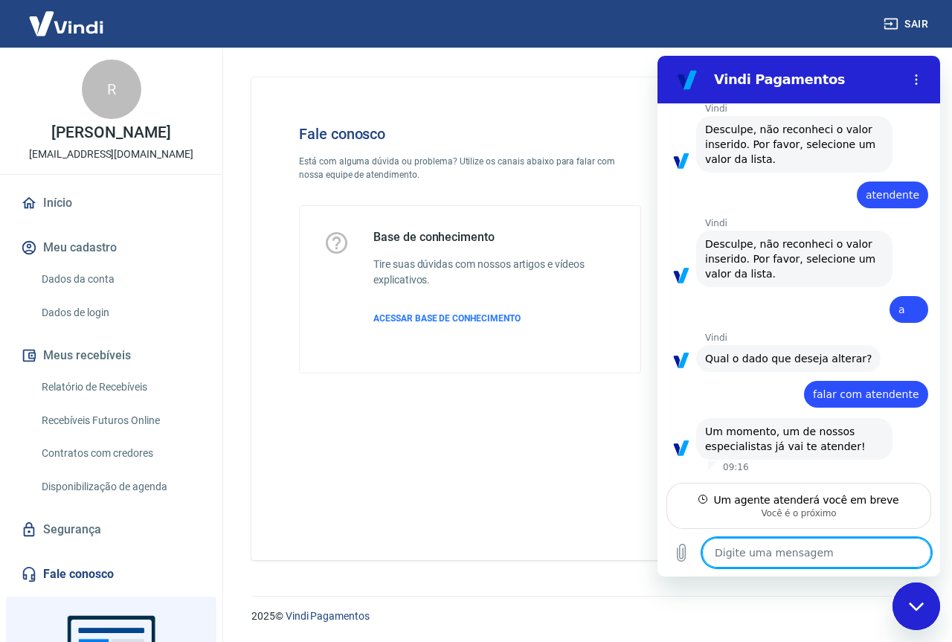
click at [745, 559] on textarea at bounding box center [816, 553] width 229 height 30
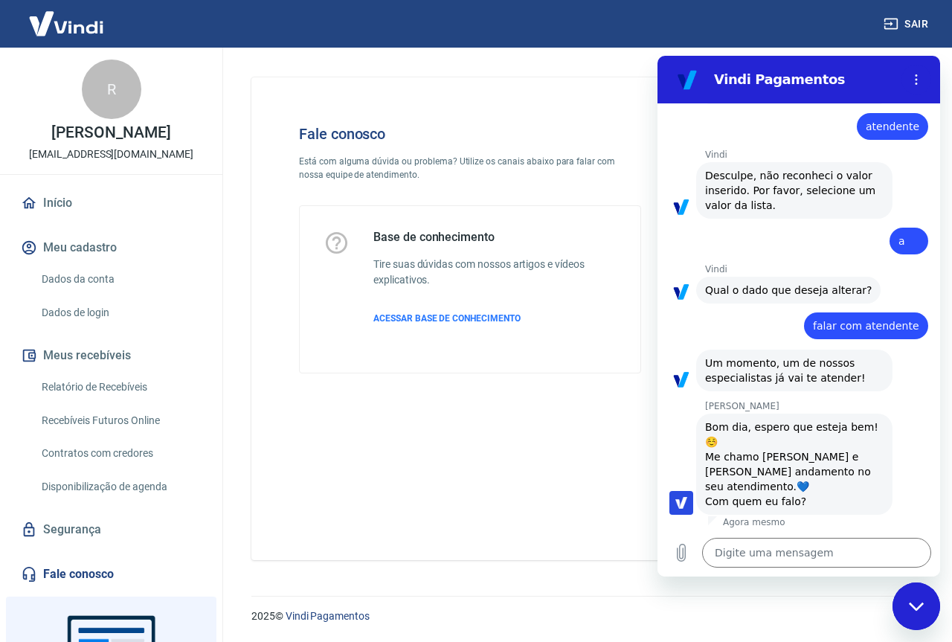
scroll to position [526, 0]
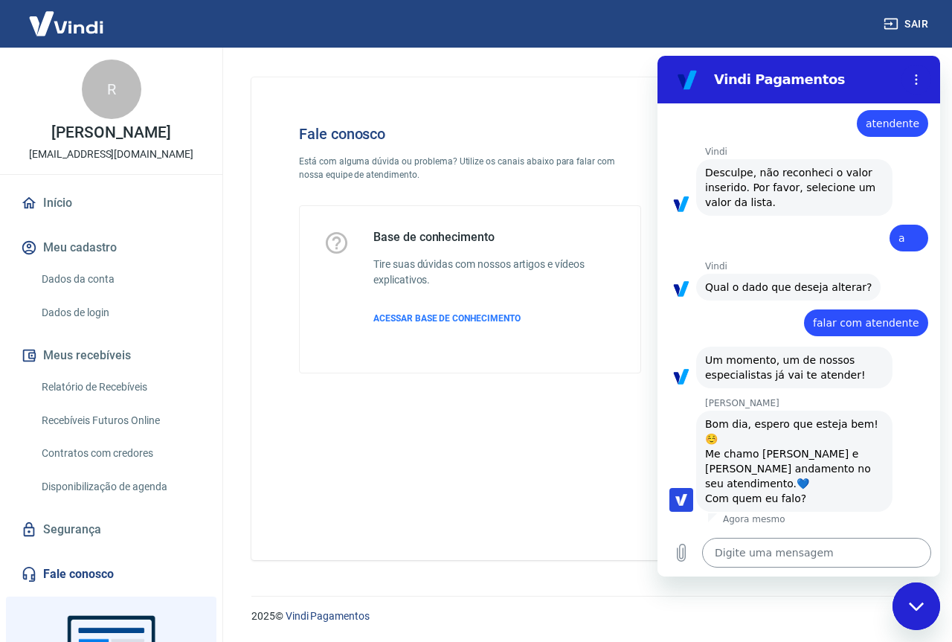
click at [802, 553] on textarea at bounding box center [816, 553] width 229 height 30
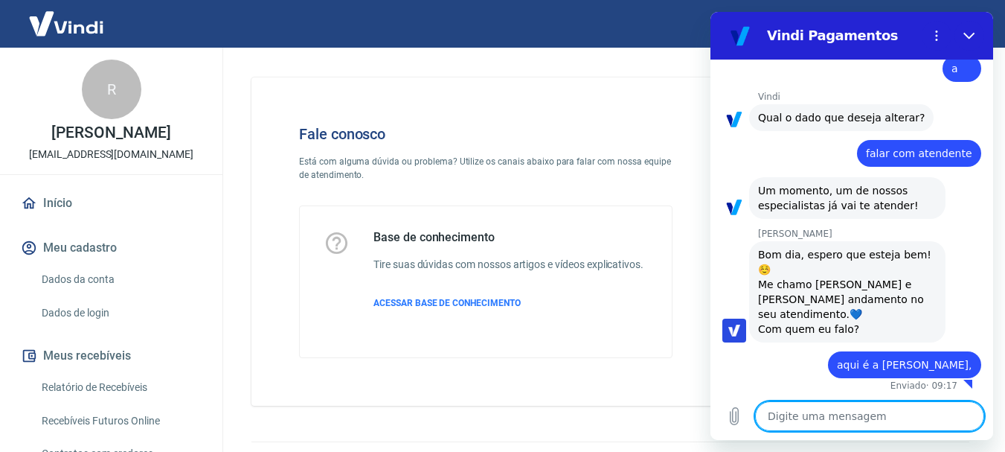
scroll to position [655, 0]
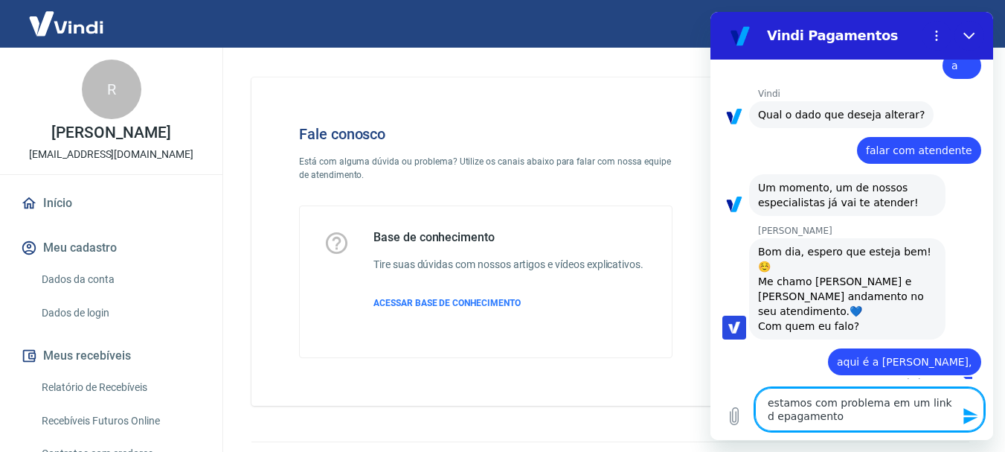
click at [775, 416] on textarea "estamos com problema em um link d epagamento" at bounding box center [869, 409] width 229 height 43
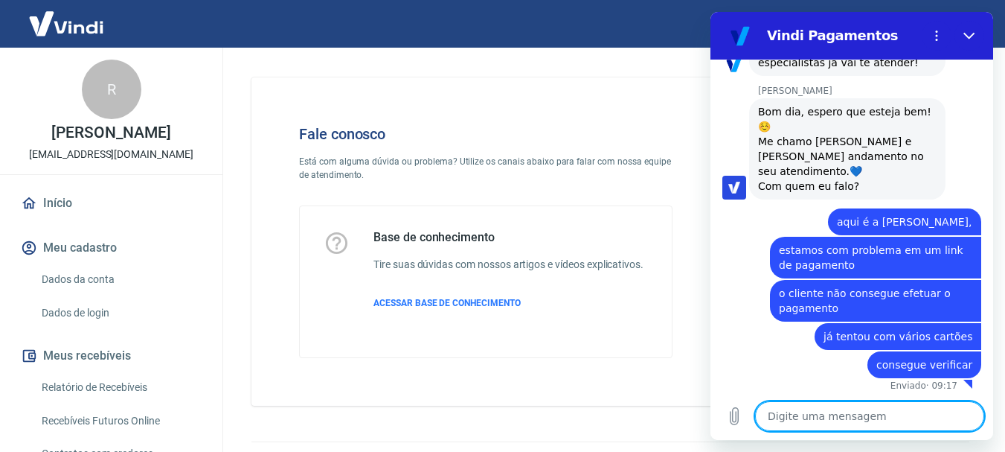
scroll to position [798, 0]
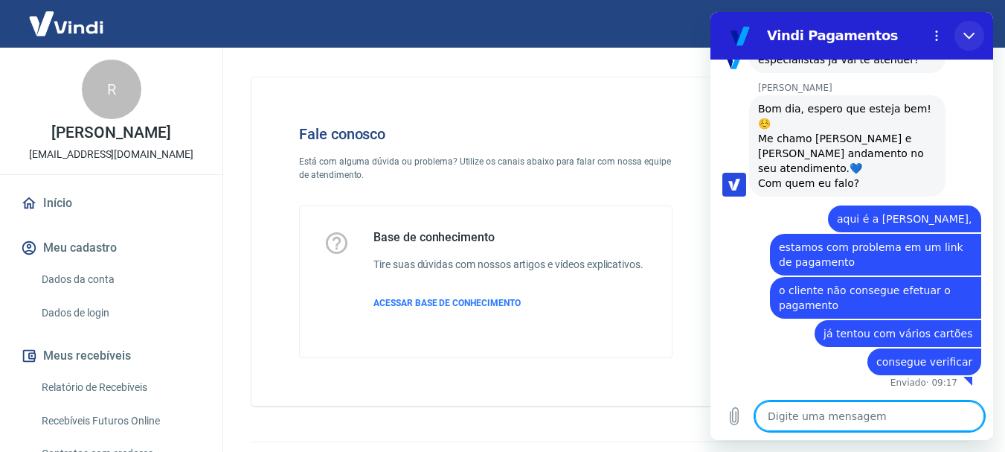
click at [952, 37] on icon "Fechar" at bounding box center [970, 36] width 12 height 12
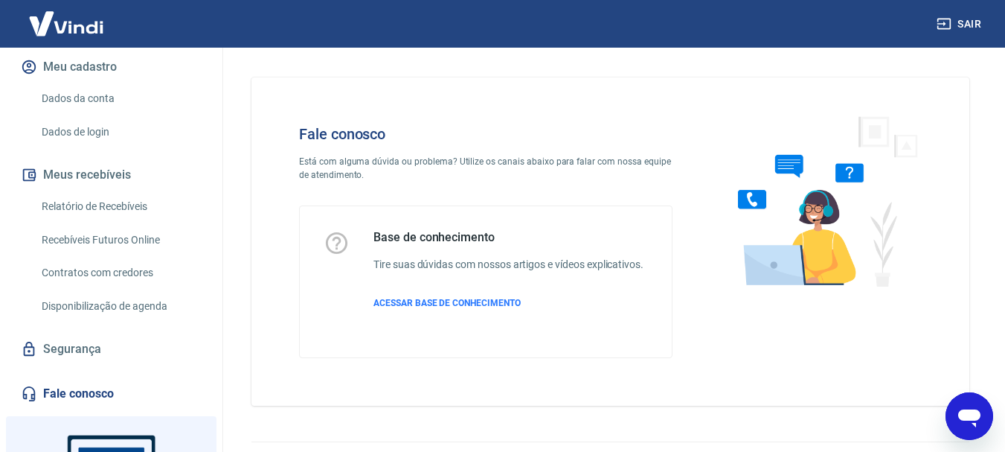
scroll to position [149, 0]
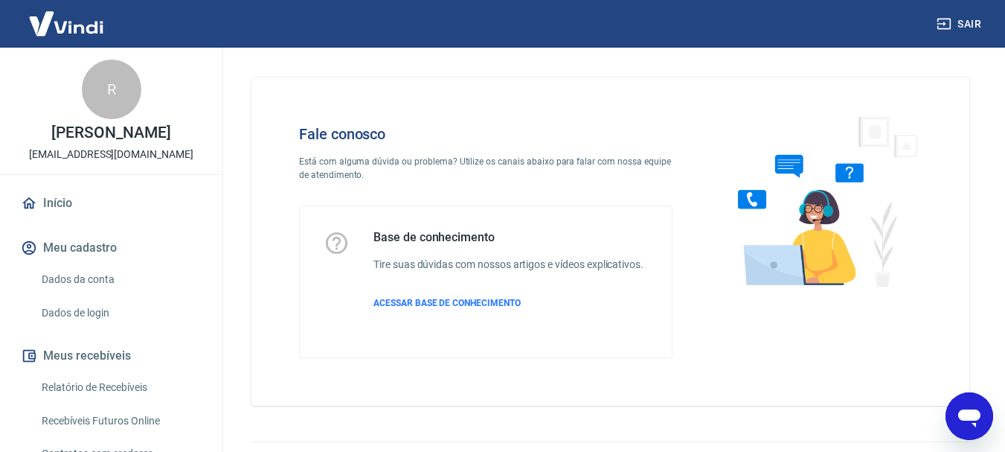
click at [952, 410] on icon "Abrir janela de mensagens" at bounding box center [969, 418] width 22 height 18
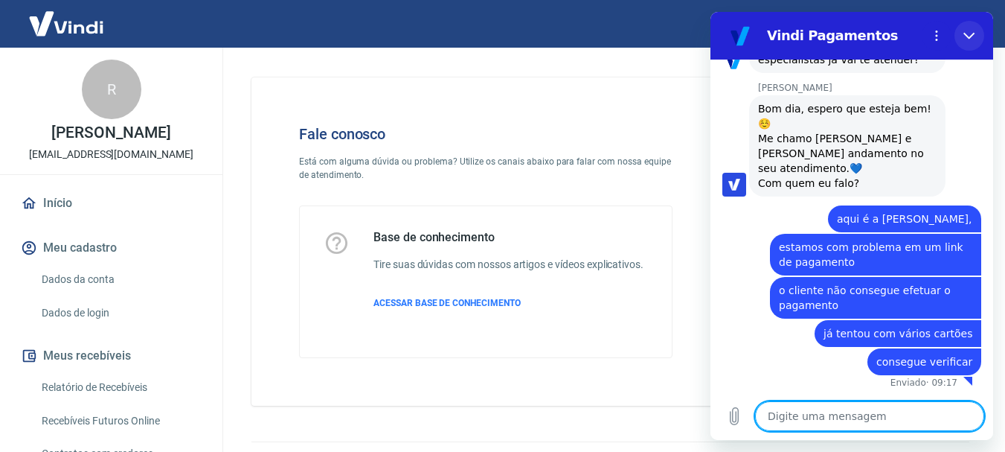
click at [952, 34] on button "Fechar" at bounding box center [970, 36] width 30 height 30
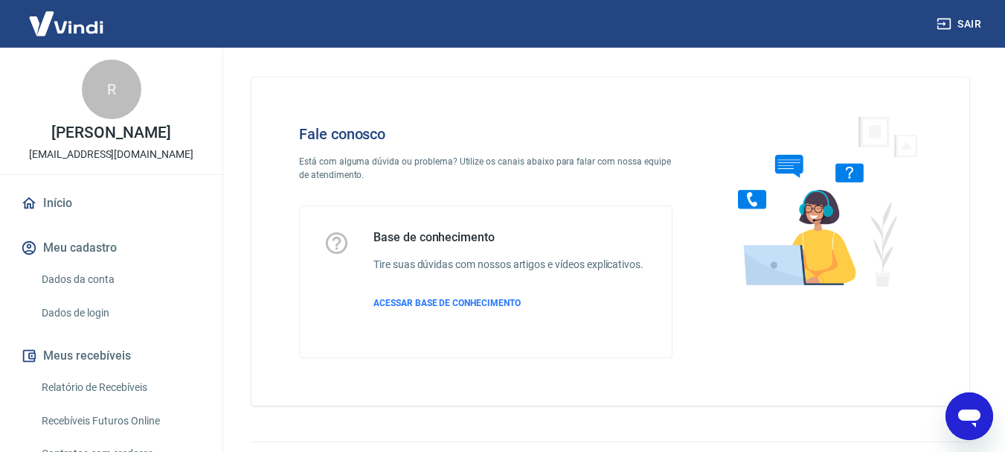
click at [55, 195] on link "Início" at bounding box center [111, 203] width 187 height 33
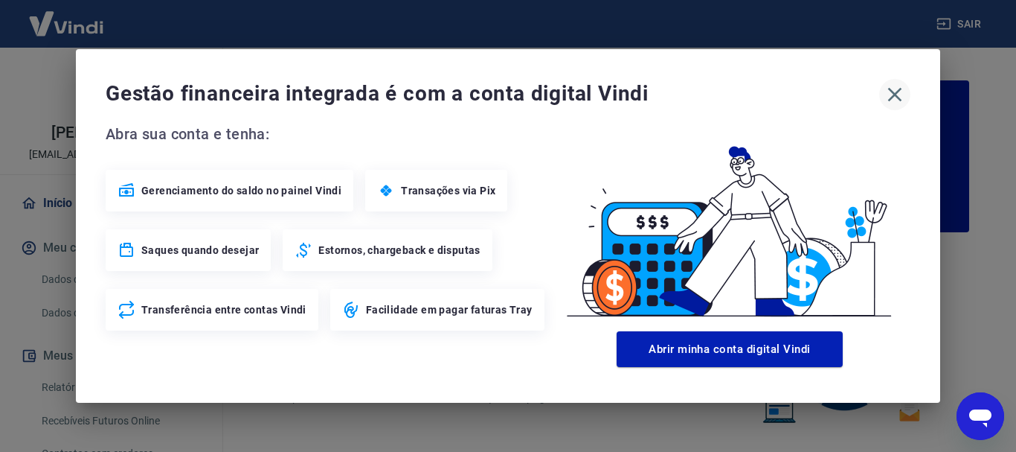
drag, startPoint x: 912, startPoint y: 92, endPoint x: 902, endPoint y: 90, distance: 9.8
click at [908, 92] on div "Gestão financeira integrada é com a conta digital Vindi Abra sua conta e tenha:…" at bounding box center [508, 225] width 865 height 353
click at [902, 90] on icon "button" at bounding box center [895, 95] width 24 height 24
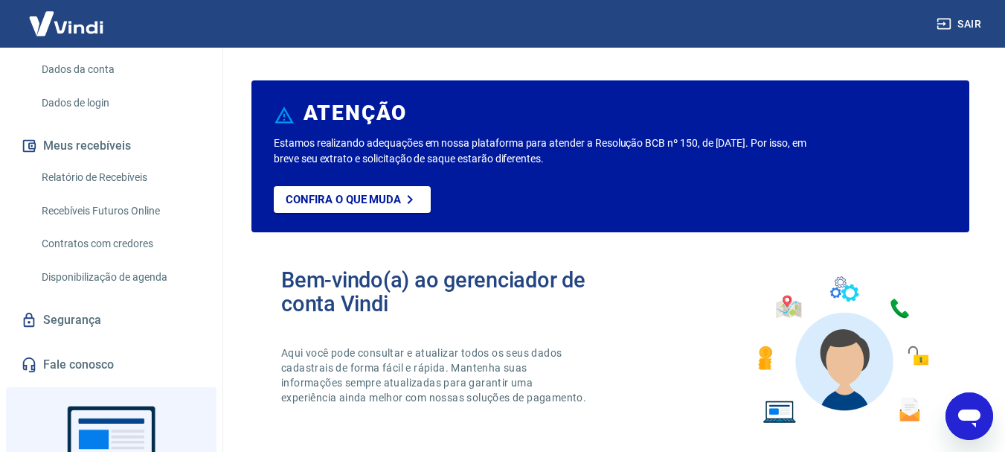
scroll to position [74, 0]
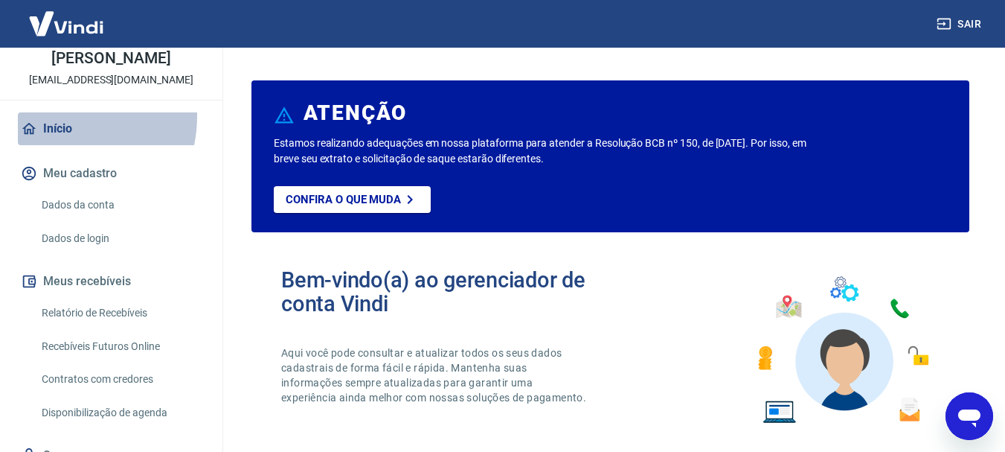
click at [55, 116] on link "Início" at bounding box center [111, 128] width 187 height 33
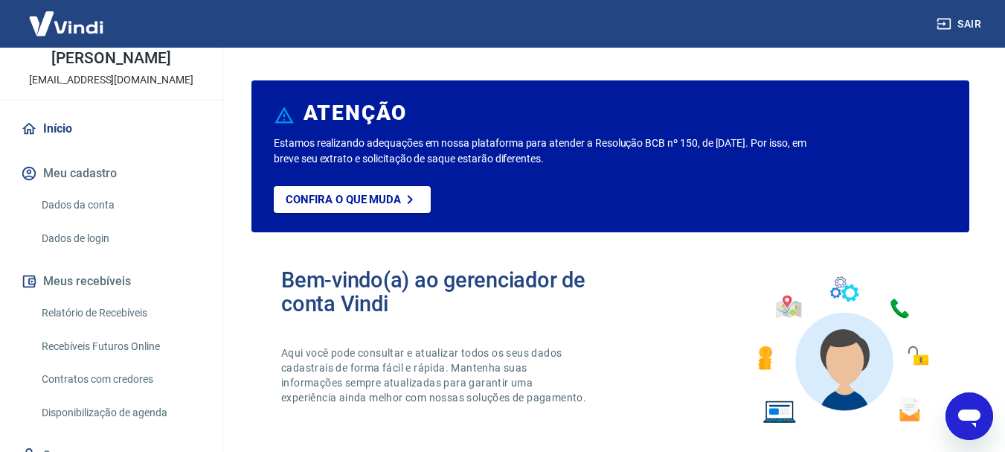
click at [51, 128] on link "Início" at bounding box center [111, 128] width 187 height 33
click at [36, 130] on icon at bounding box center [29, 129] width 16 height 16
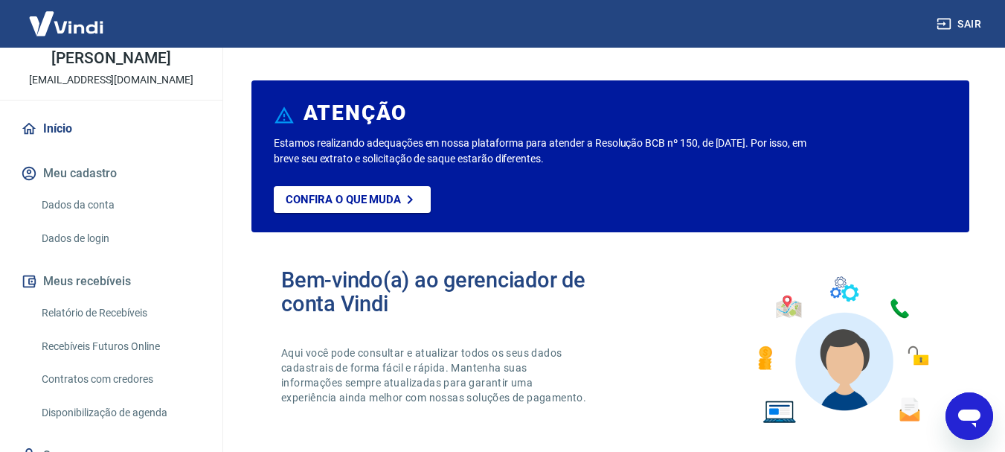
click at [36, 130] on icon at bounding box center [29, 129] width 16 height 16
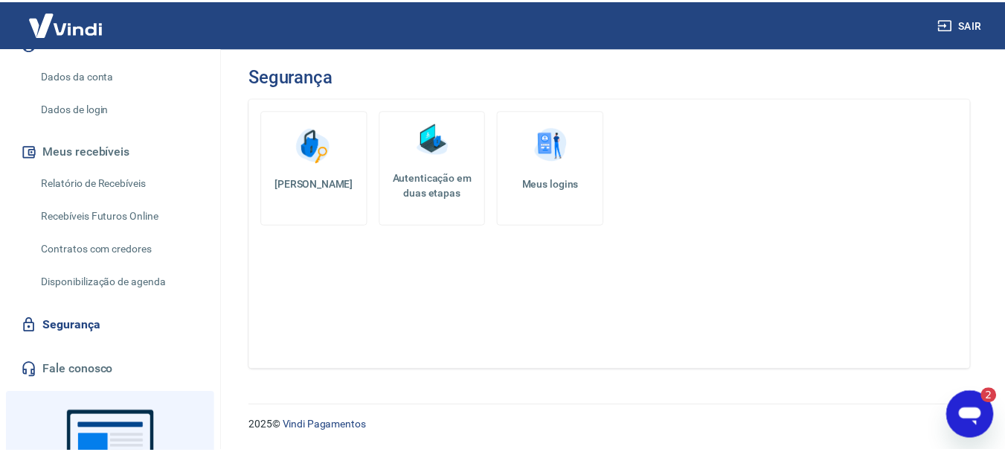
scroll to position [319, 0]
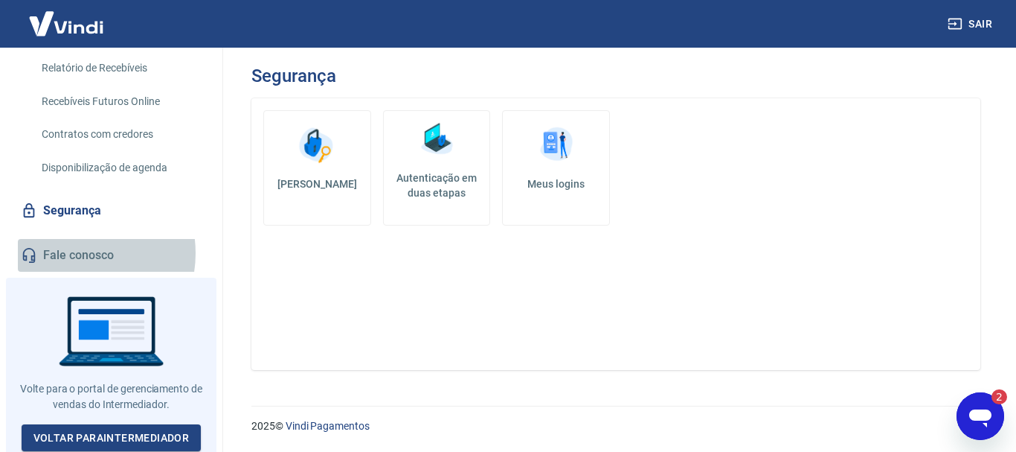
click at [72, 253] on link "Fale conosco" at bounding box center [111, 255] width 187 height 33
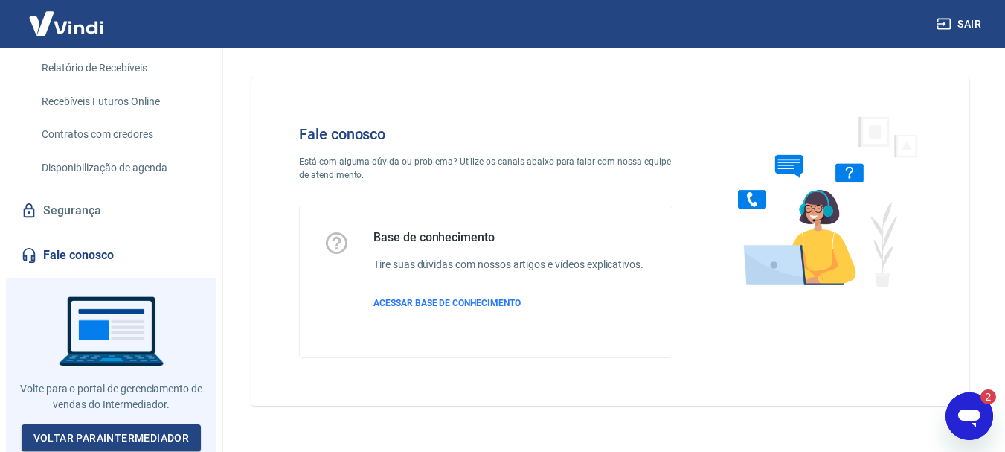
drag, startPoint x: 1935, startPoint y: 806, endPoint x: 990, endPoint y: 414, distance: 1023.9
click at [990, 414] on div "Abrir janela de mensagens, 2 mensagens não lidas" at bounding box center [969, 416] width 45 height 45
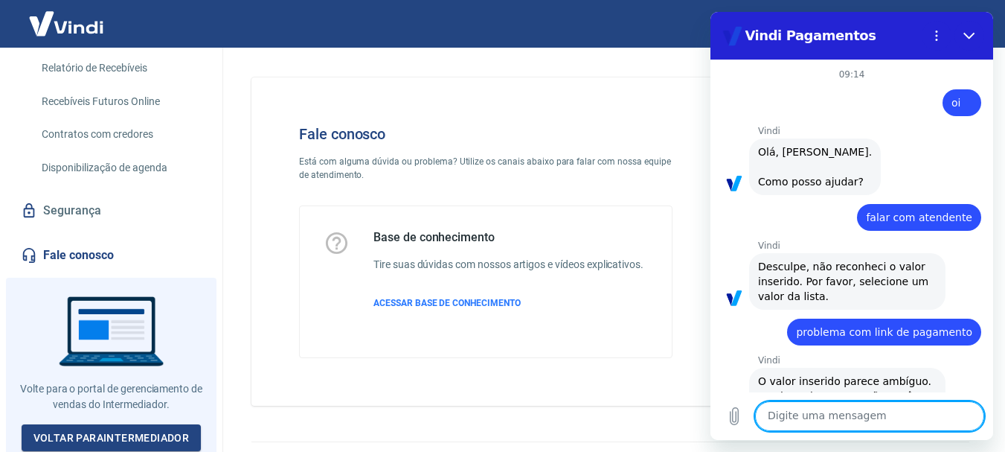
type textarea "x"
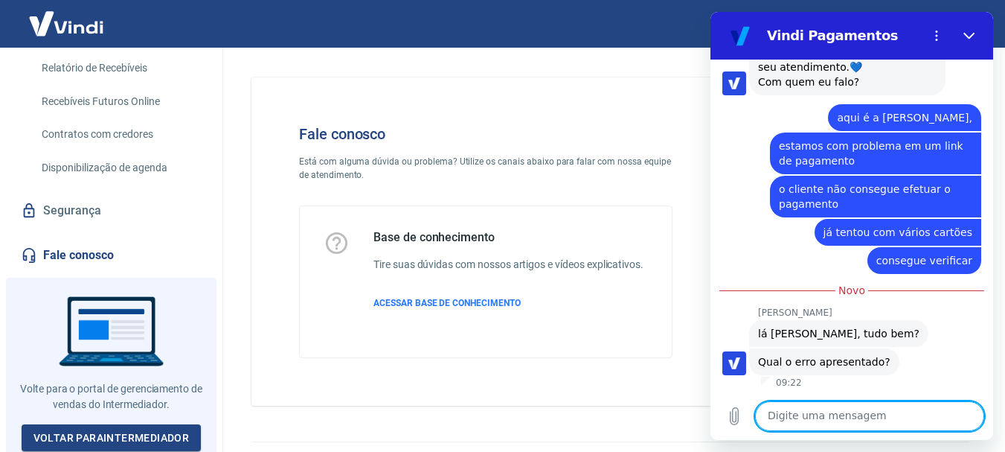
click at [827, 416] on textarea at bounding box center [869, 416] width 229 height 30
type textarea "[URL][DOMAIN_NAME]"
type textarea "x"
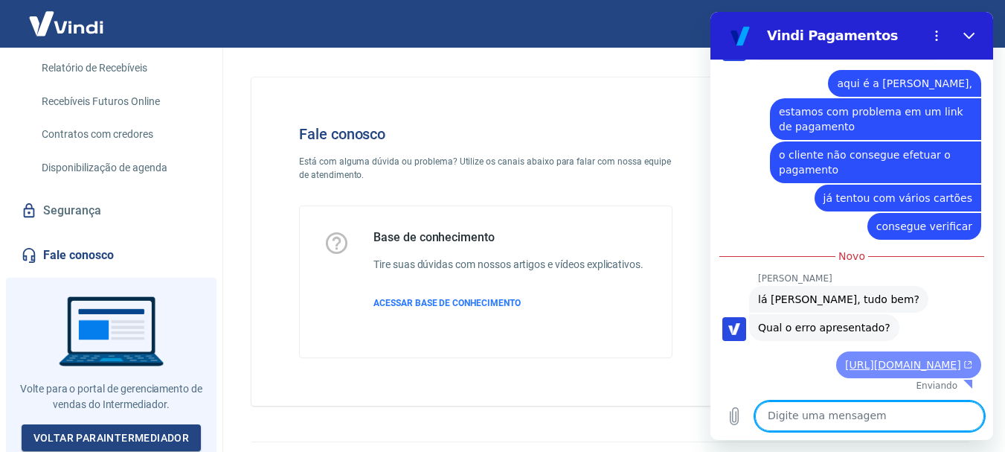
type textarea "x"
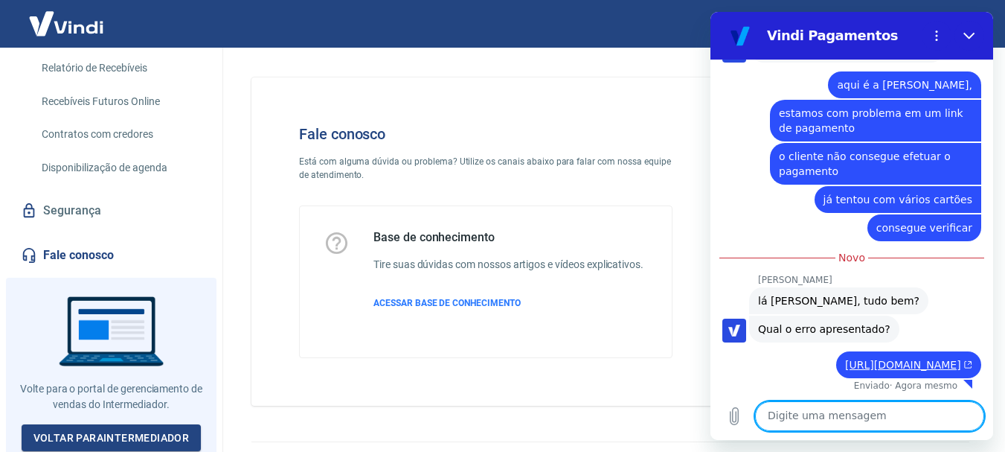
scroll to position [950, 0]
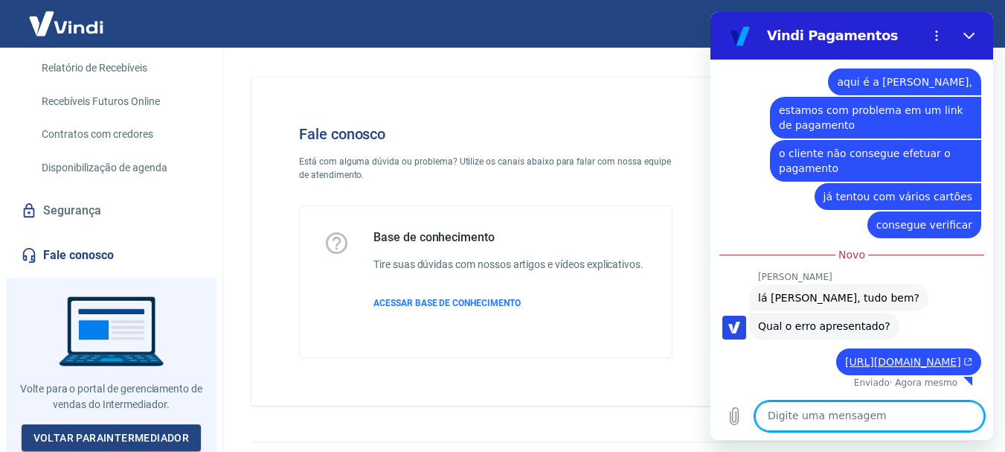
click at [826, 417] on textarea at bounding box center [869, 416] width 229 height 30
type textarea "o"
type textarea "x"
type textarea "v"
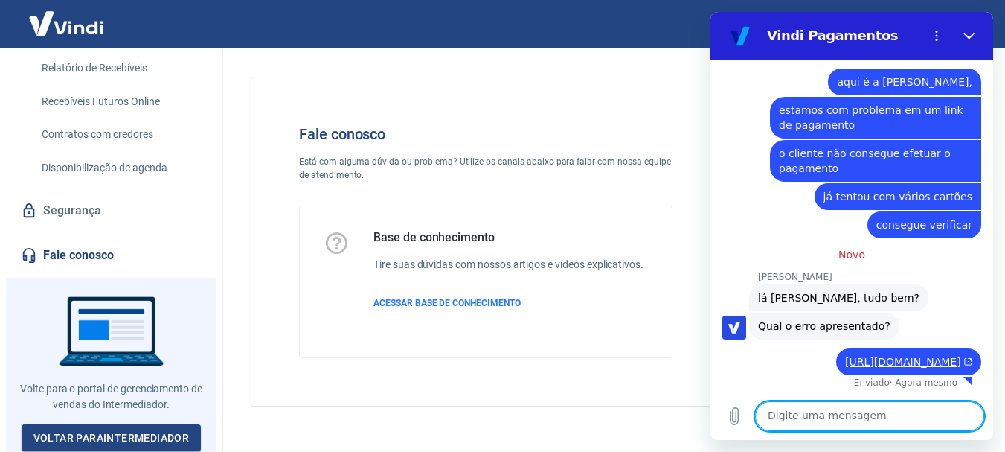
type textarea "x"
type textarea "vo"
type textarea "x"
type textarea "vou"
type textarea "x"
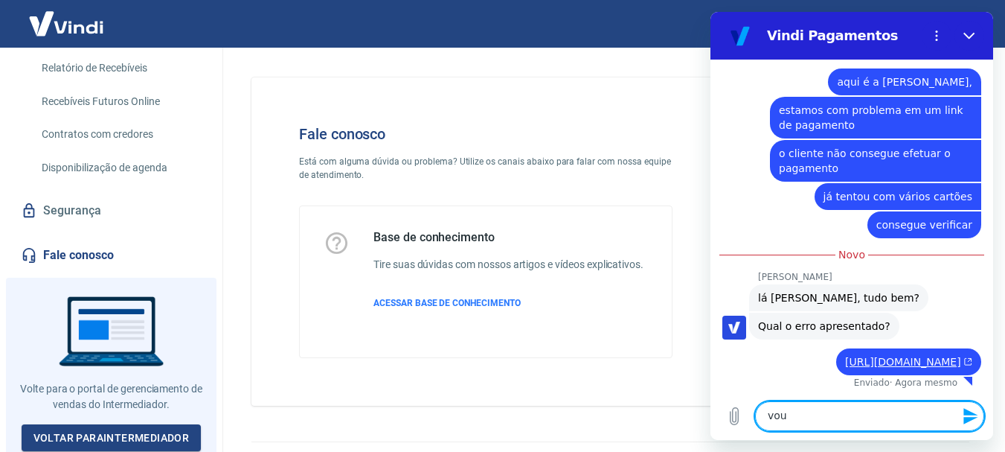
type textarea "vou"
type textarea "x"
type textarea "vou t"
type textarea "x"
type textarea "vou te"
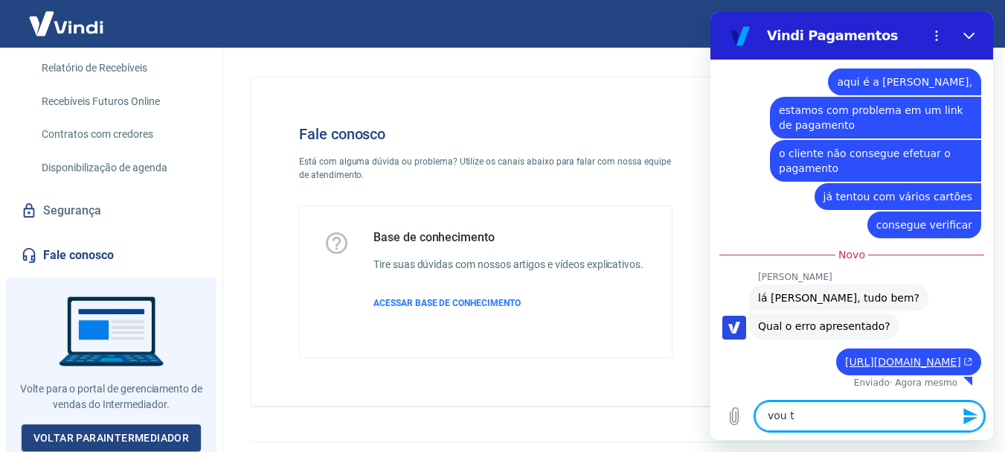
type textarea "x"
type textarea "vou te"
type textarea "x"
type textarea "vou te e"
type textarea "x"
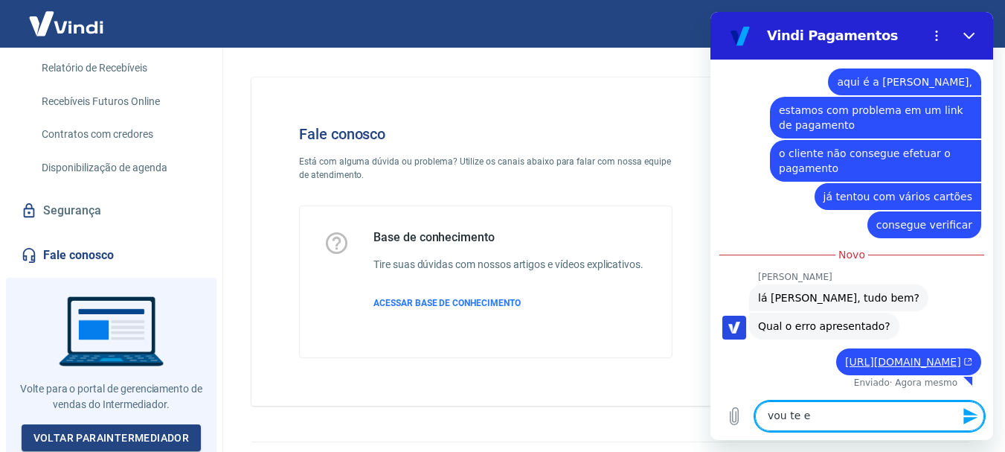
type textarea "vou te en"
type textarea "x"
type textarea "vou te enc"
type textarea "x"
type textarea "vou te enci"
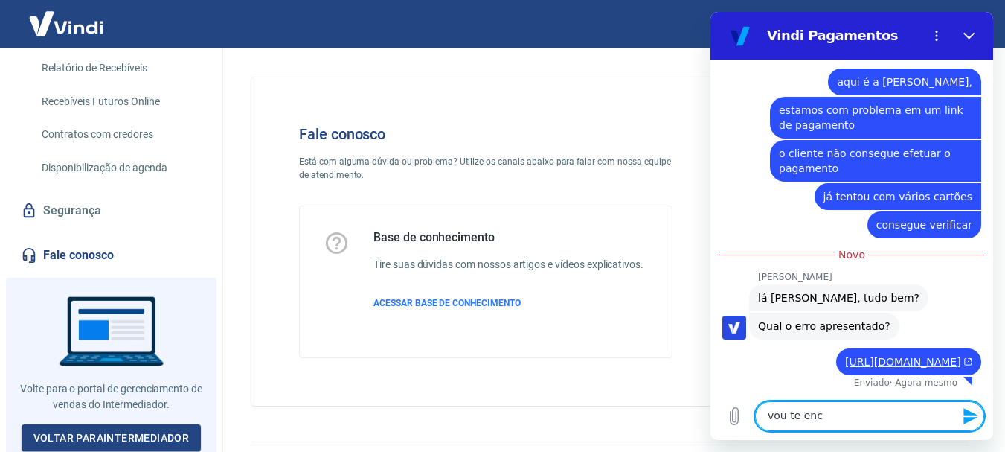
type textarea "x"
type textarea "vou te enc"
type textarea "x"
type textarea "vou te en"
type textarea "x"
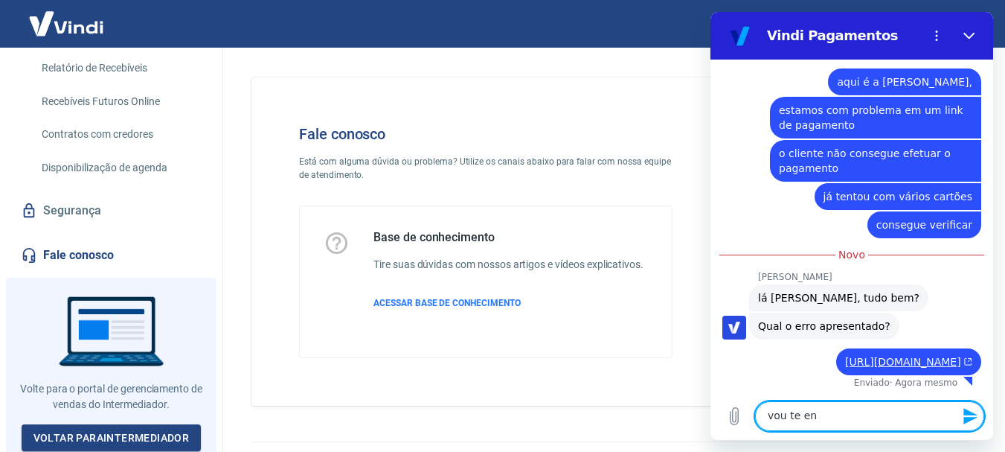
type textarea "vou te e"
type textarea "x"
type textarea "vou te"
type textarea "x"
type textarea "vou te"
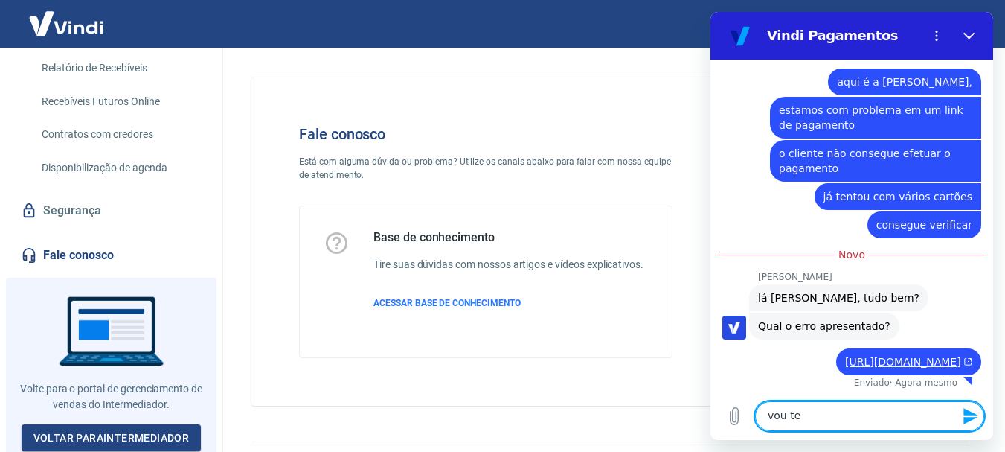
type textarea "x"
type textarea "vou t"
type textarea "x"
type textarea "vou"
type textarea "x"
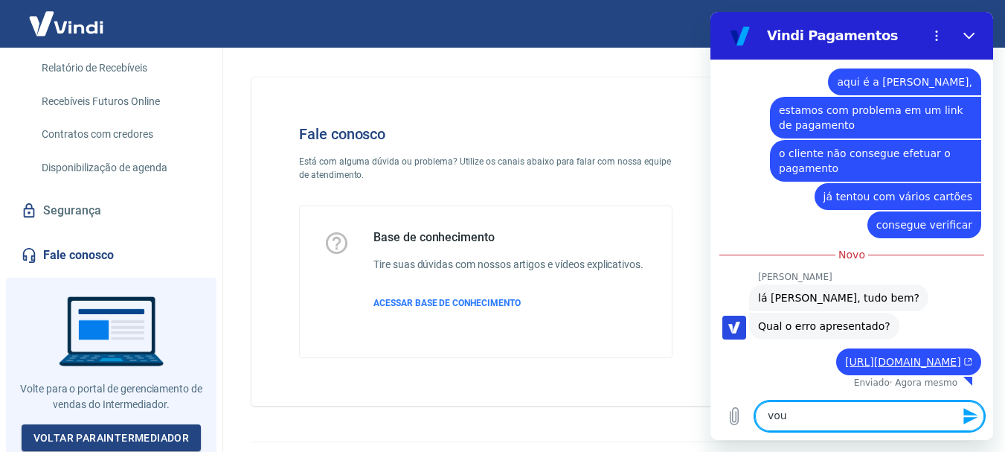
type textarea "vou"
type textarea "x"
type textarea "vo"
type textarea "x"
type textarea "v"
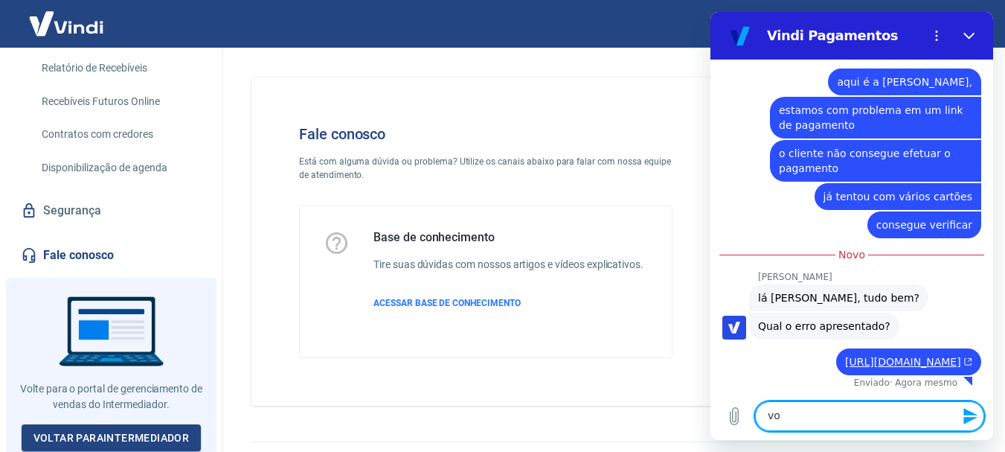
type textarea "x"
type textarea "e"
type textarea "x"
type textarea "es"
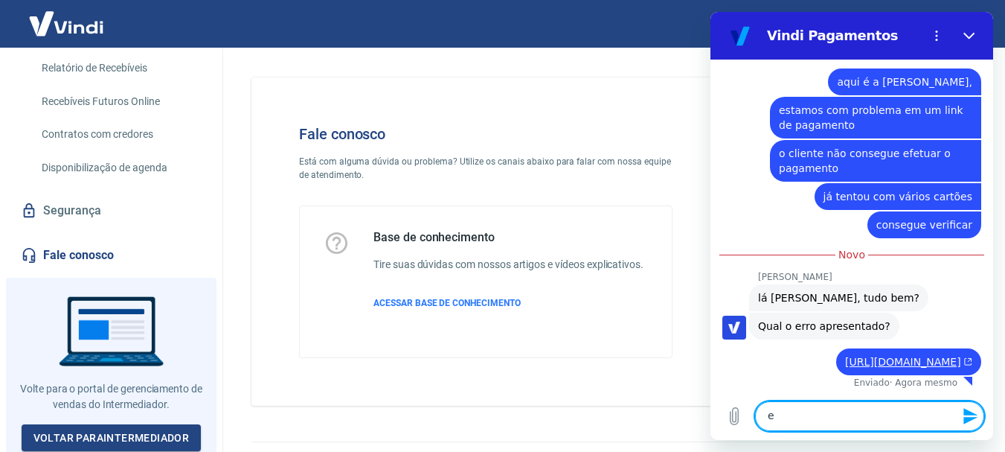
type textarea "x"
type textarea "ess"
type textarea "x"
type textarea "esse"
type textarea "x"
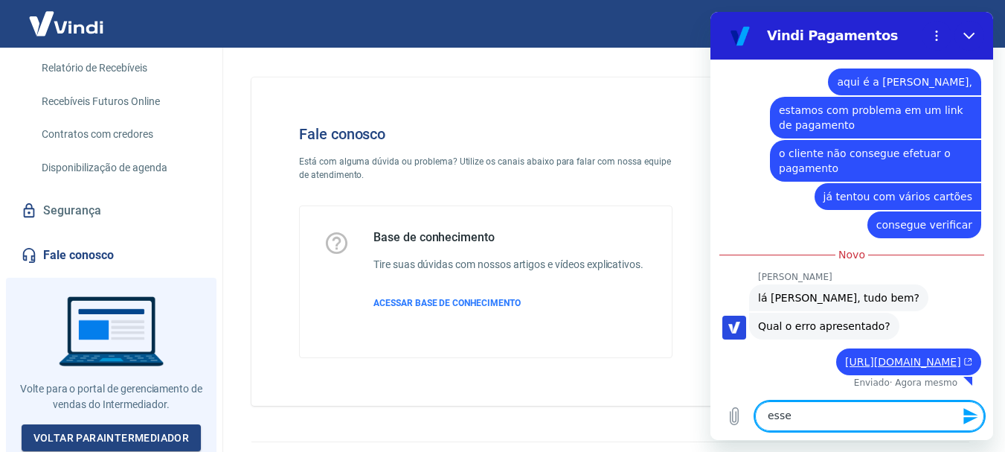
type textarea "esse"
type textarea "x"
type textarea "esse é"
type textarea "x"
type textarea "esse é"
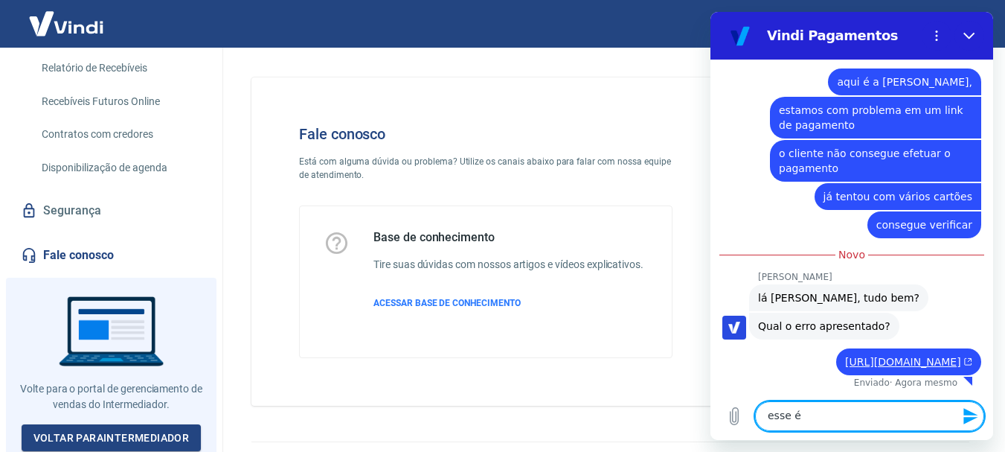
type textarea "x"
type textarea "esse é o"
type textarea "x"
type textarea "esse é o"
type textarea "x"
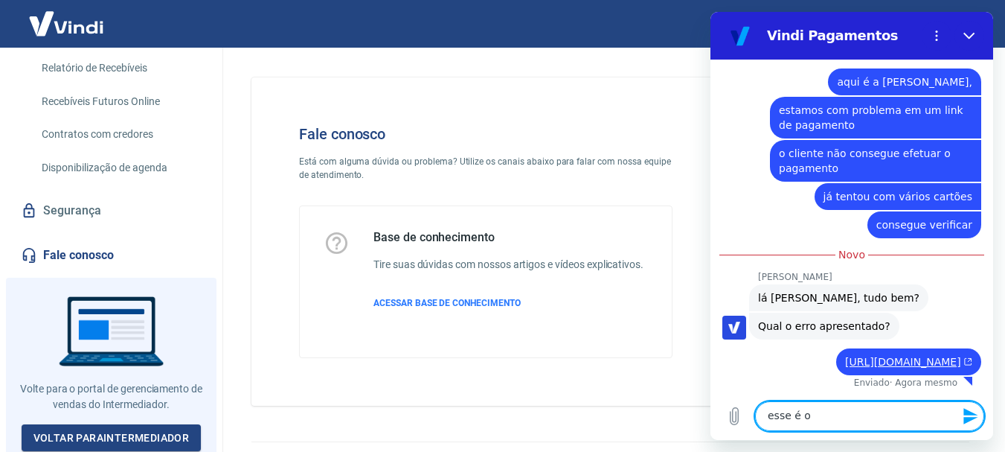
type textarea "esse é o l"
type textarea "x"
type textarea "esse é o li"
type textarea "x"
type textarea "esse é o lin"
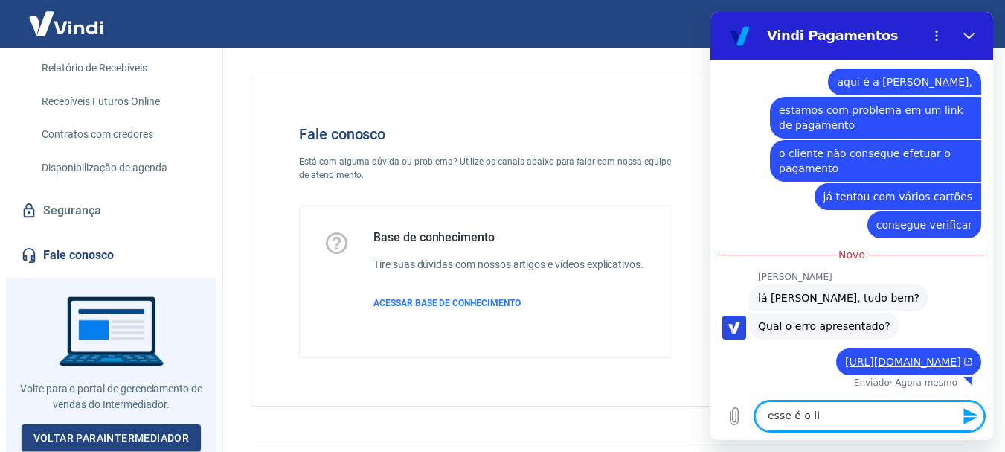
type textarea "x"
type textarea "esse é o link"
type textarea "x"
type textarea "esse é o linkm"
type textarea "x"
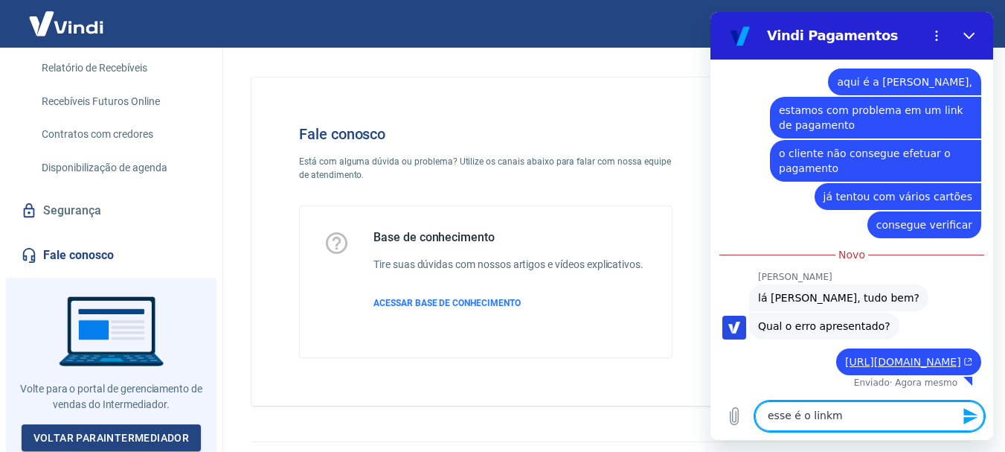
type textarea "esse é o link"
type textarea "x"
type textarea "esse é o link,"
type textarea "x"
type textarea "esse é o link,"
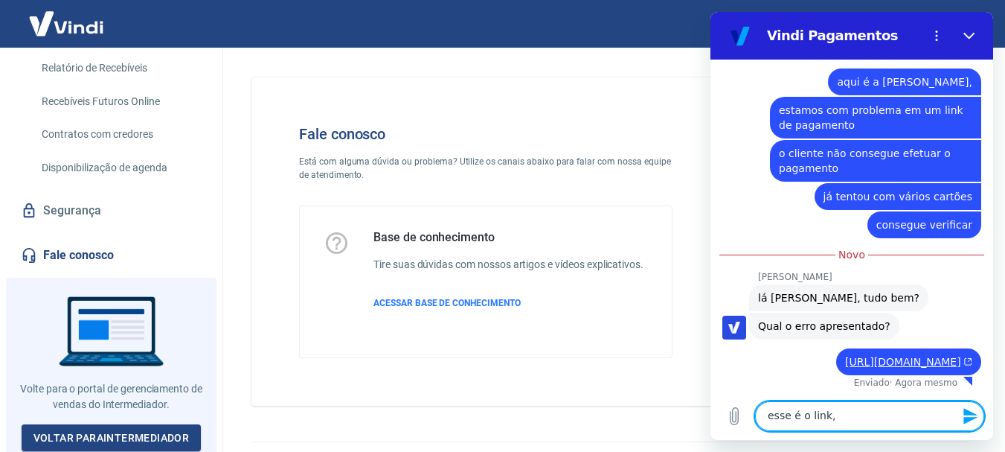
type textarea "x"
type textarea "esse é o link, v"
type textarea "x"
type textarea "esse é o link, vo"
type textarea "x"
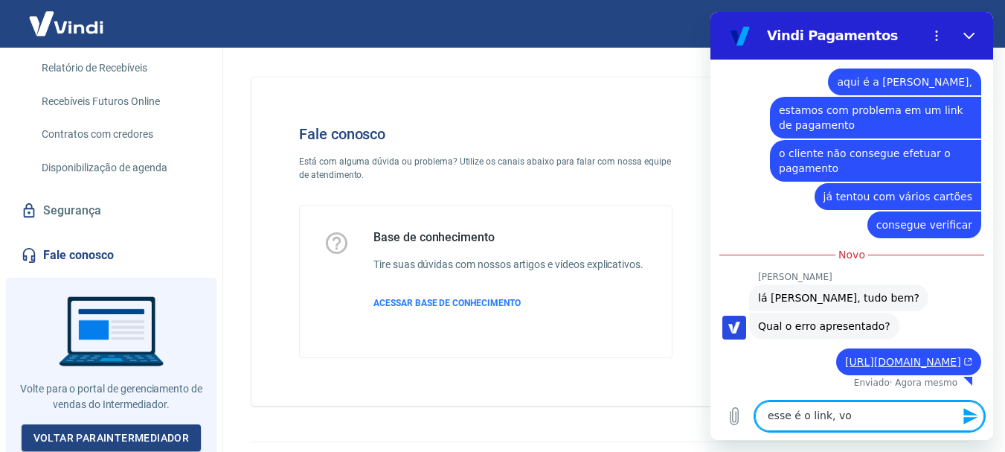
type textarea "esse é o link, vou"
type textarea "x"
type textarea "esse é o link, vou"
type textarea "x"
type textarea "esse é o link, vou t"
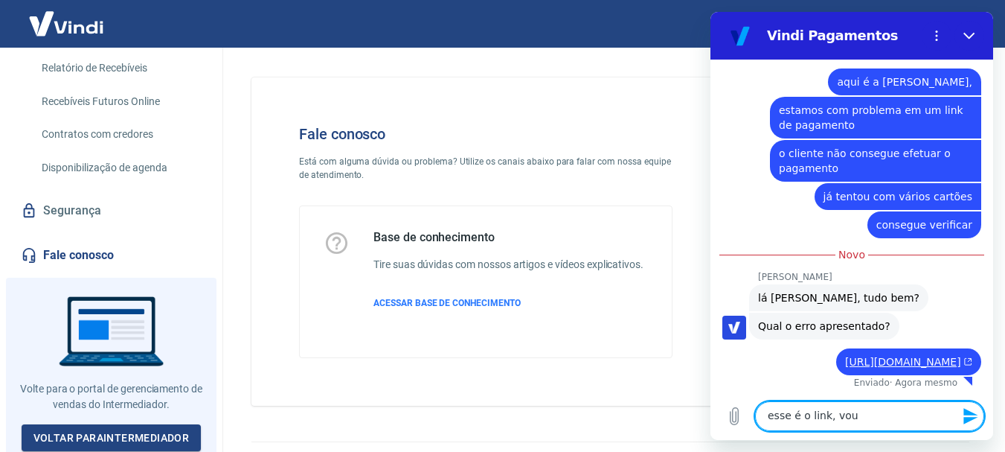
type textarea "x"
type textarea "esse é o link, vou te"
type textarea "x"
type textarea "esse é o link, vou te"
type textarea "x"
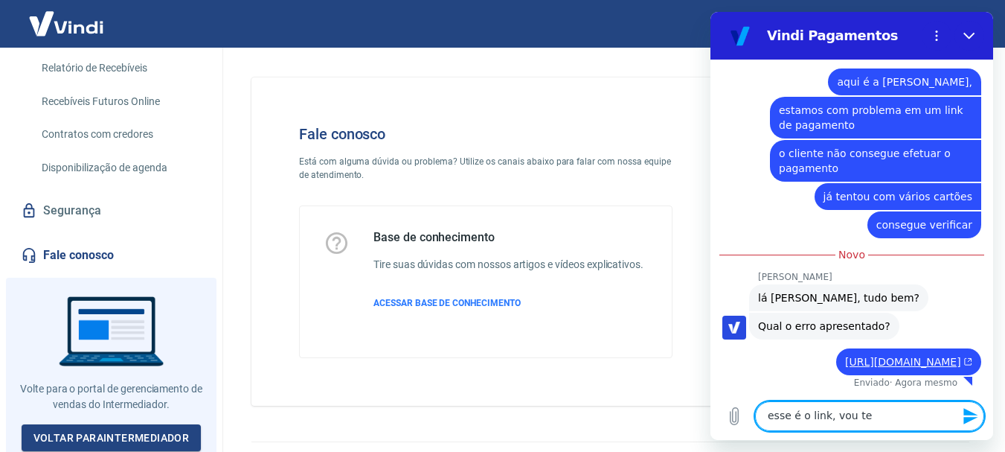
type textarea "esse é o link, vou te e"
type textarea "x"
type textarea "esse é o link, vou te en"
type textarea "x"
type textarea "esse é o link, vou te env"
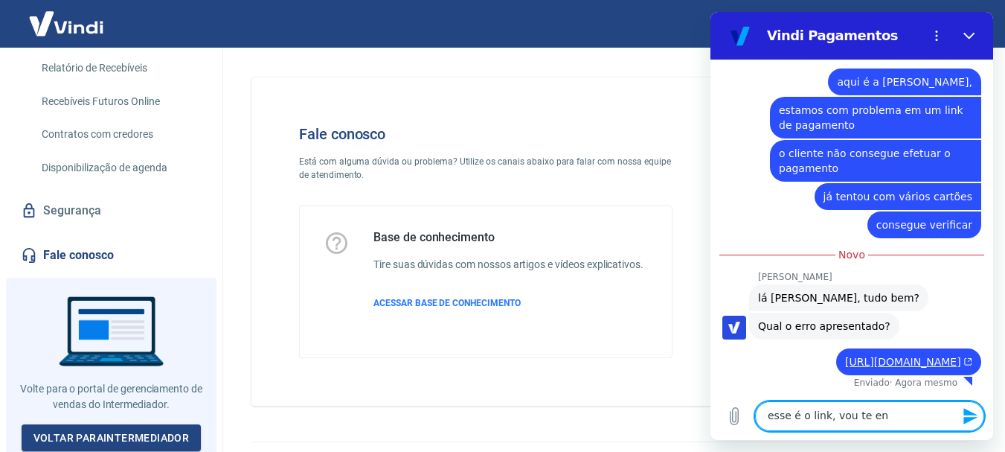
type textarea "x"
type textarea "esse é o link, vou te envi"
type textarea "x"
type textarea "esse é o link, vou te envia"
type textarea "x"
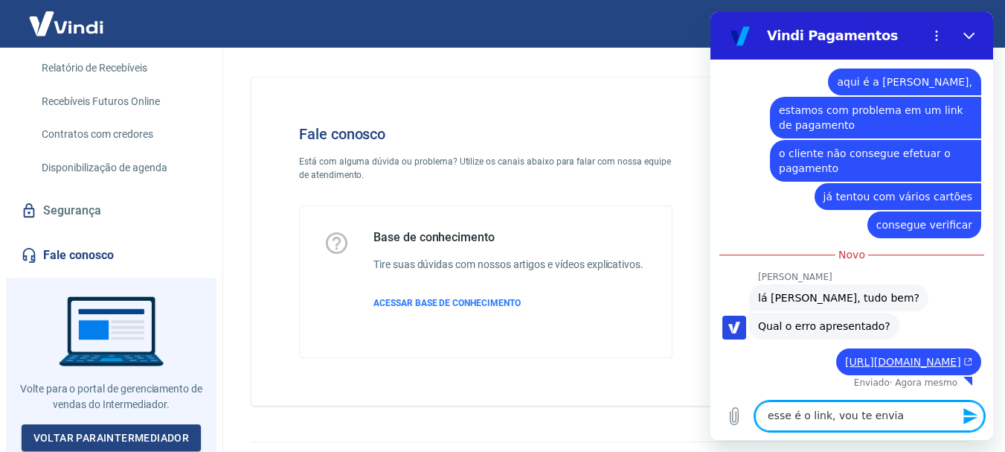
type textarea "esse é o link, vou te enviar"
type textarea "x"
type textarea "esse é o link, vou te enviar"
type textarea "x"
type textarea "esse é o link, vou te enviar o"
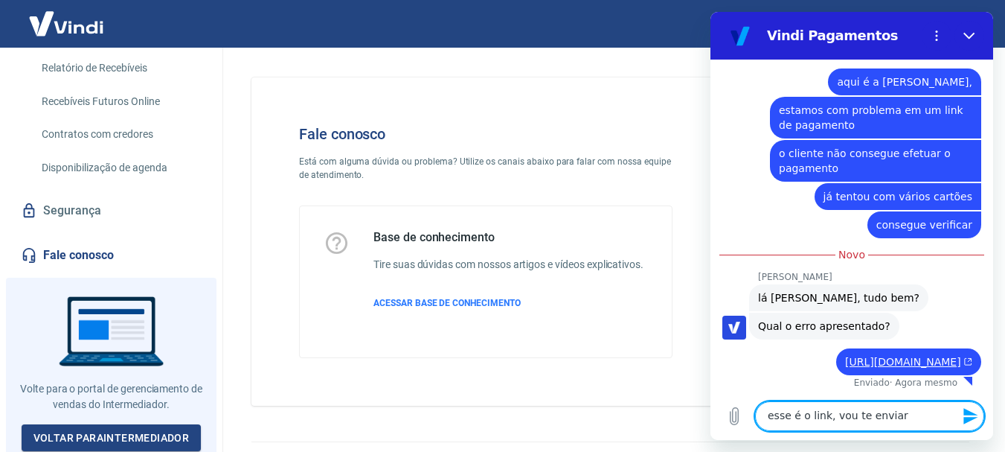
type textarea "x"
type textarea "esse é o link, vou te enviar o"
type textarea "x"
type textarea "esse é o link, vou te enviar o p"
type textarea "x"
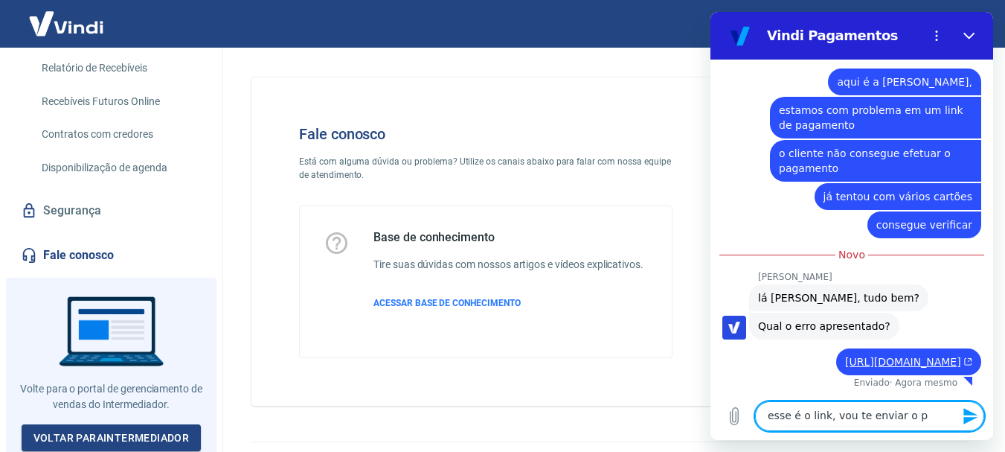
type textarea "esse é o link, vou te enviar o pr"
type textarea "x"
type textarea "esse é o link, vou te enviar o pri"
type textarea "x"
type textarea "esse é o link, vou te enviar o prin"
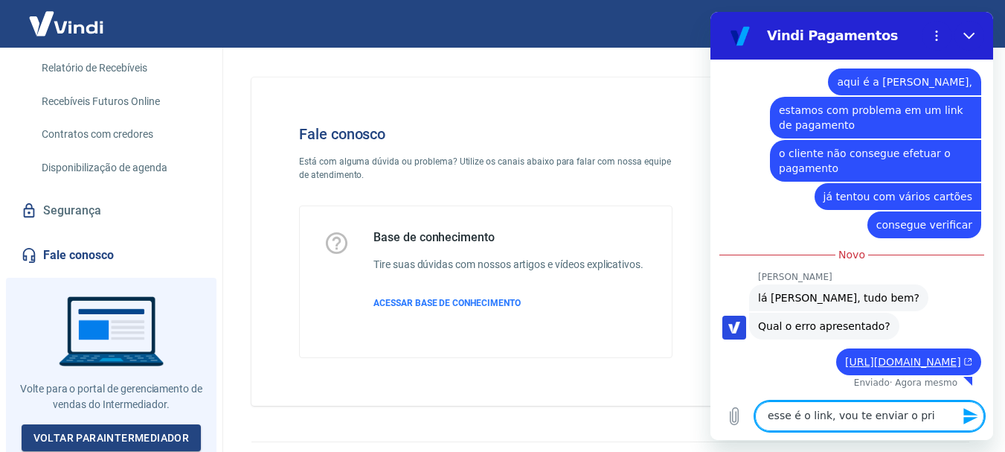
type textarea "x"
type textarea "esse é o link, vou te enviar o print"
type textarea "x"
type textarea "esse é o link, vou te enviar o print"
type textarea "x"
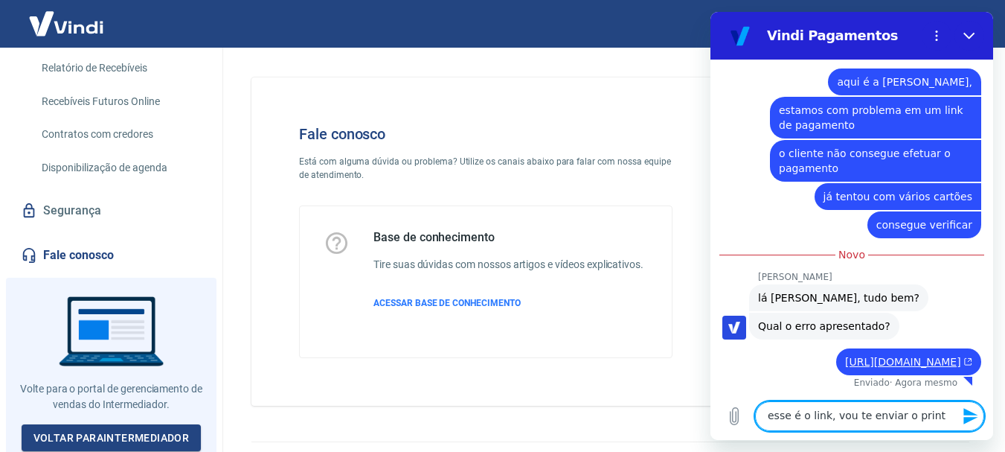
type textarea "esse é o link, vou te enviar o print q"
type textarea "x"
type textarea "esse é o link, vou te enviar o print qu"
type textarea "x"
type textarea "esse é o link, vou te enviar o print que"
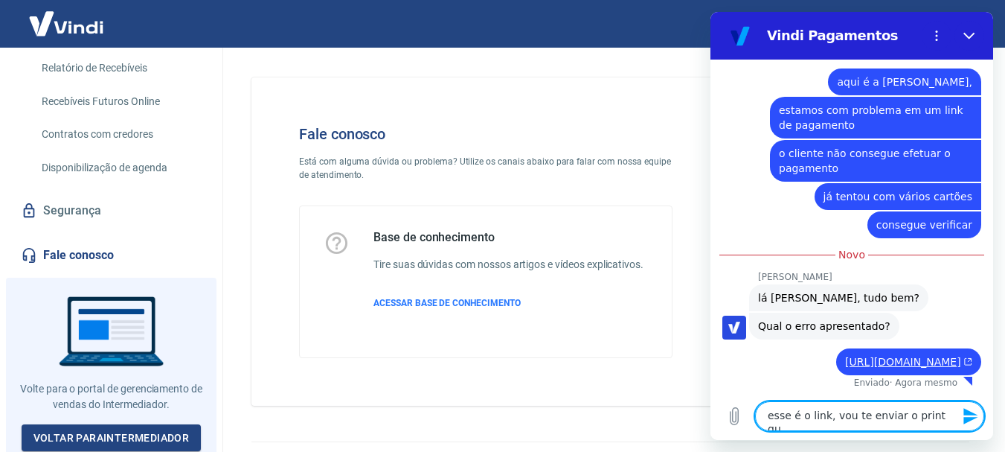
type textarea "x"
type textarea "esse é o link, vou te enviar o print que"
type textarea "x"
type textarea "esse é o link, vou te enviar o print que o"
type textarea "x"
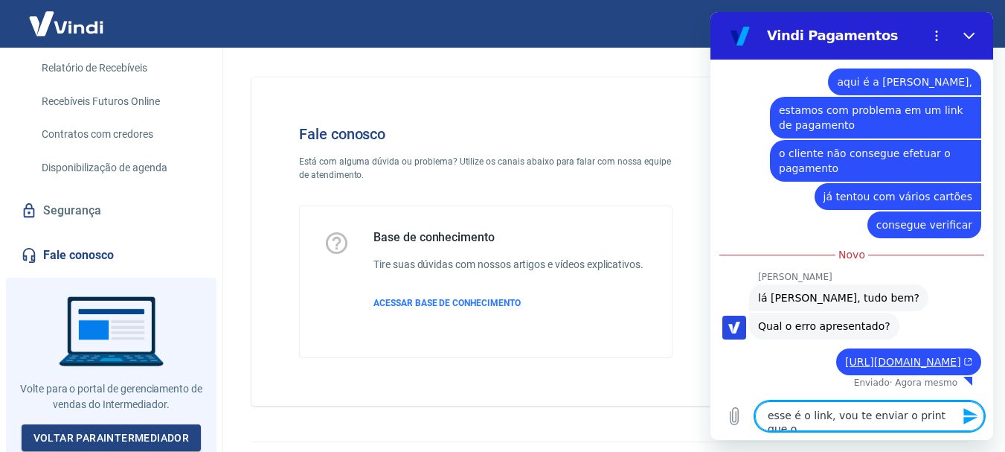
type textarea "esse é o link, vou te enviar o print que o"
type textarea "x"
type textarea "esse é o link, vou te enviar o print que o c"
type textarea "x"
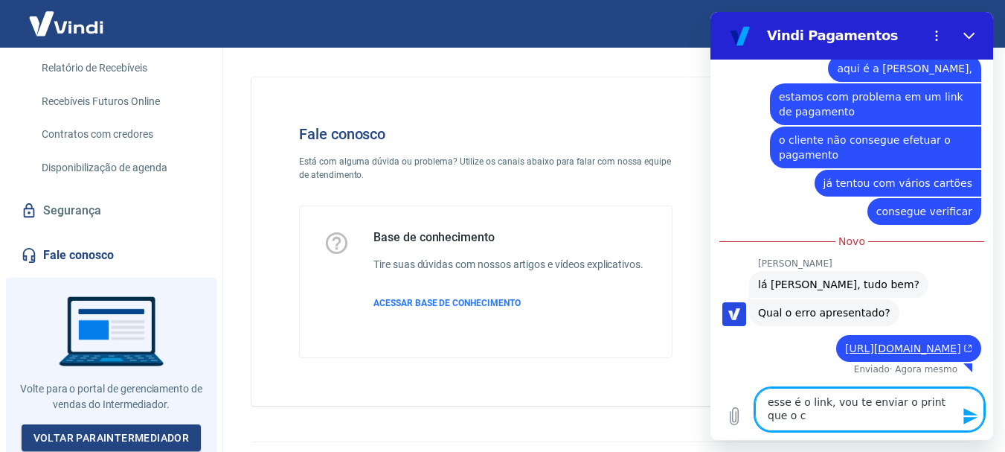
type textarea "esse é o link, vou te enviar o print que o cl"
type textarea "x"
type textarea "esse é o link, vou te enviar o print que o cli"
type textarea "x"
type textarea "esse é o link, vou te enviar o print que o clie"
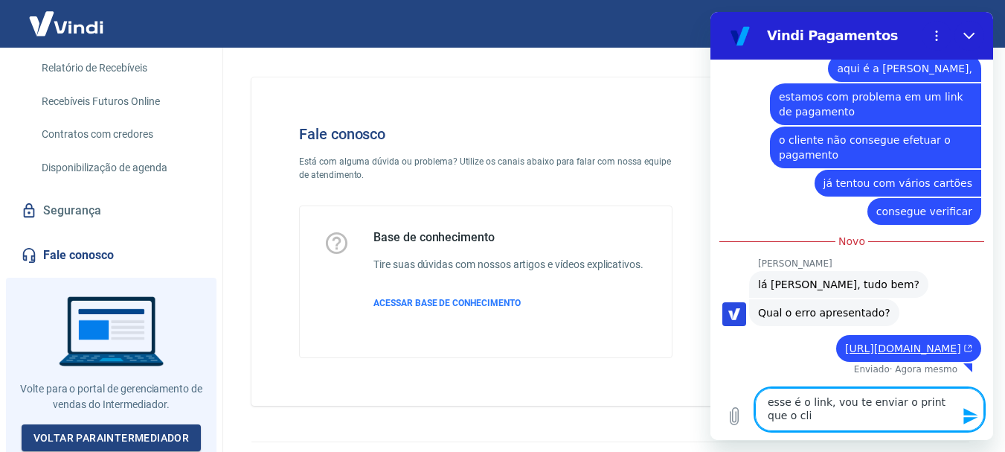
type textarea "x"
type textarea "esse é o link, vou te enviar o print que o clien"
type textarea "x"
type textarea "esse é o link, vou te enviar o print que o client"
type textarea "x"
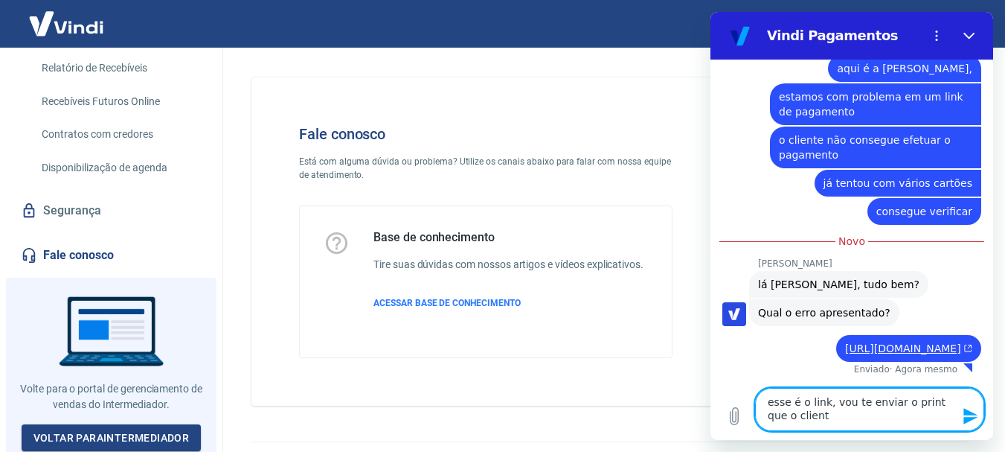
type textarea "esse é o link, vou te enviar o print que o cliente"
type textarea "x"
type textarea "esse é o link, vou te enviar o print que o cliente"
type textarea "x"
type textarea "esse é o link, vou te enviar o print que o cliente m"
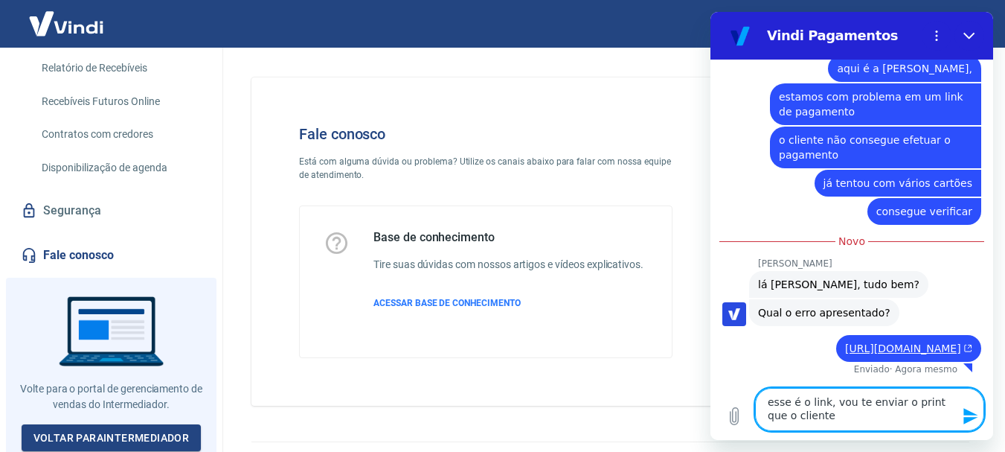
type textarea "x"
type textarea "esse é o link, vou te enviar o print que o cliente me"
type textarea "x"
type textarea "esse é o link, vou te enviar o print que o cliente me"
type textarea "x"
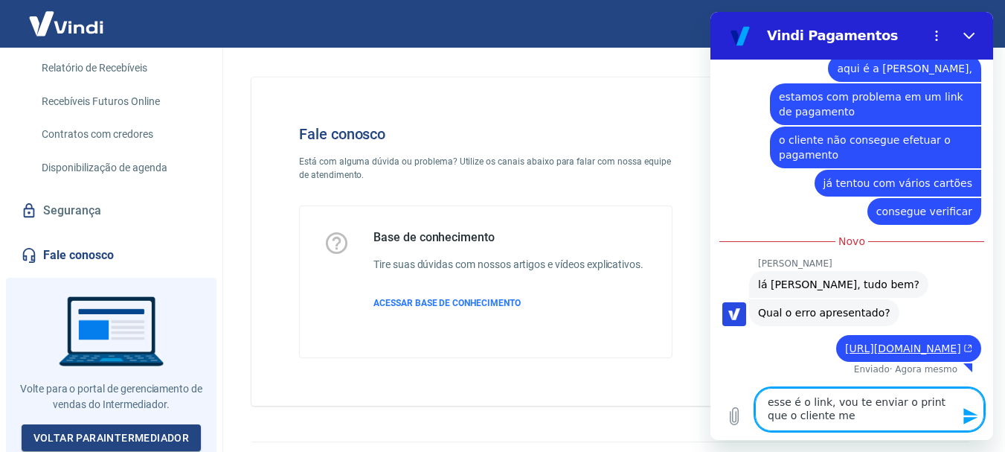
type textarea "esse é o link, vou te enviar o print que o cliente me m"
type textarea "x"
type textarea "esse é o link, vou te enviar o print que o cliente me ma"
type textarea "x"
type textarea "esse é o link, vou te enviar o print que o cliente me man"
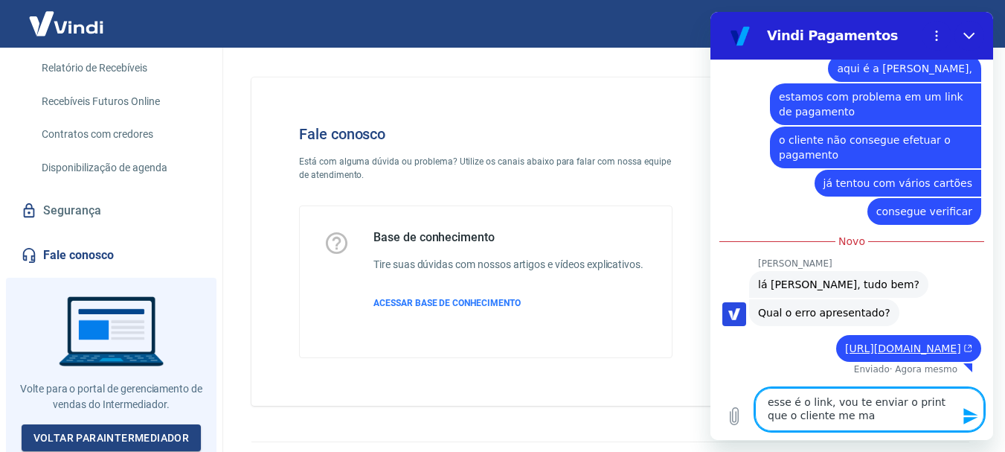
type textarea "x"
type textarea "esse é o link, vou te enviar o print que o cliente me mand"
type textarea "x"
type textarea "esse é o link, vou te enviar o print que o cliente me mando"
type textarea "x"
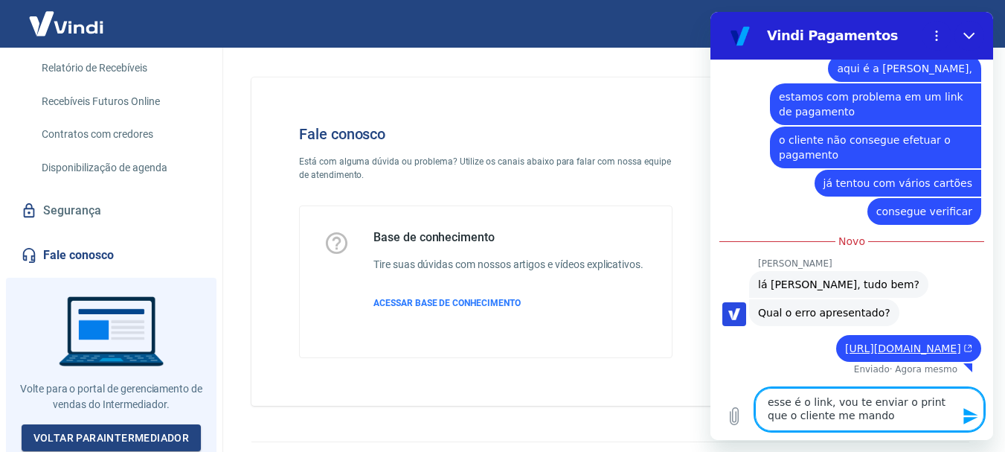
type textarea "esse é o link, vou te enviar o print que o cliente me mandoy"
type textarea "x"
type textarea "esse é o link, vou te enviar o print que o cliente me mando"
type textarea "x"
type textarea "esse é o link, vou te enviar o print que o cliente me mandou"
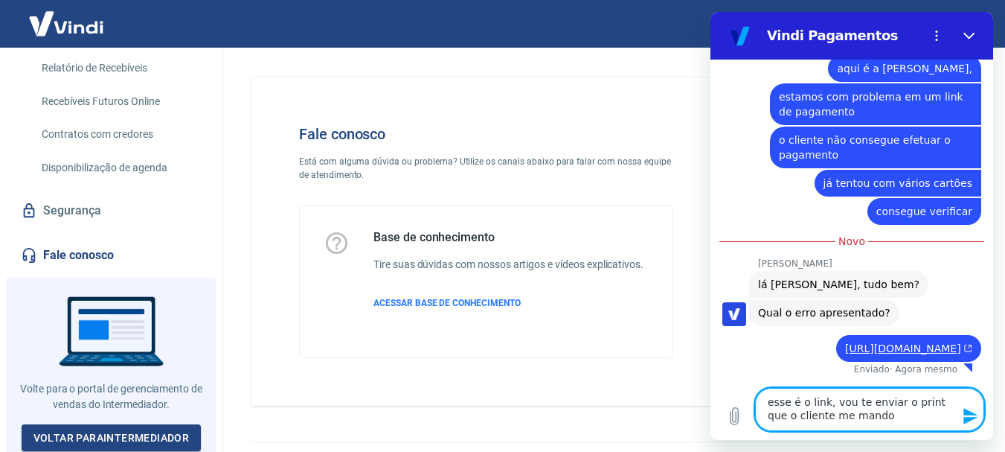
type textarea "x"
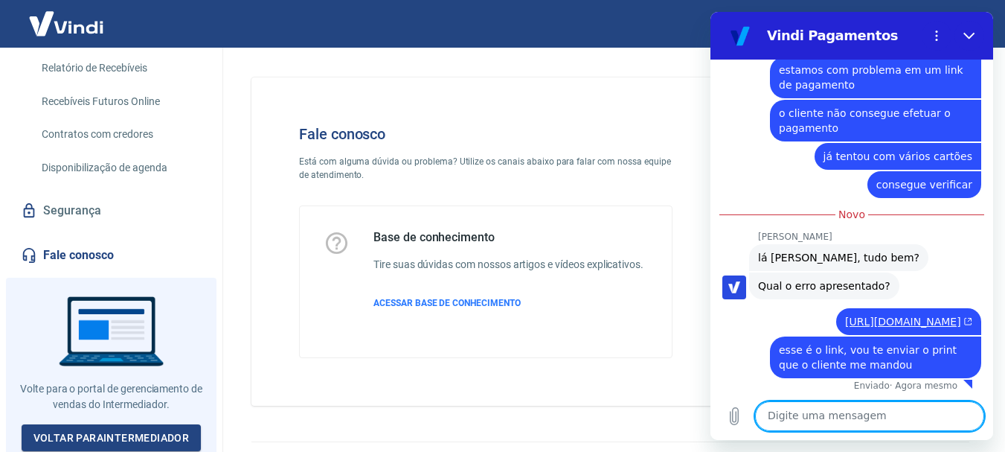
scroll to position [993, 0]
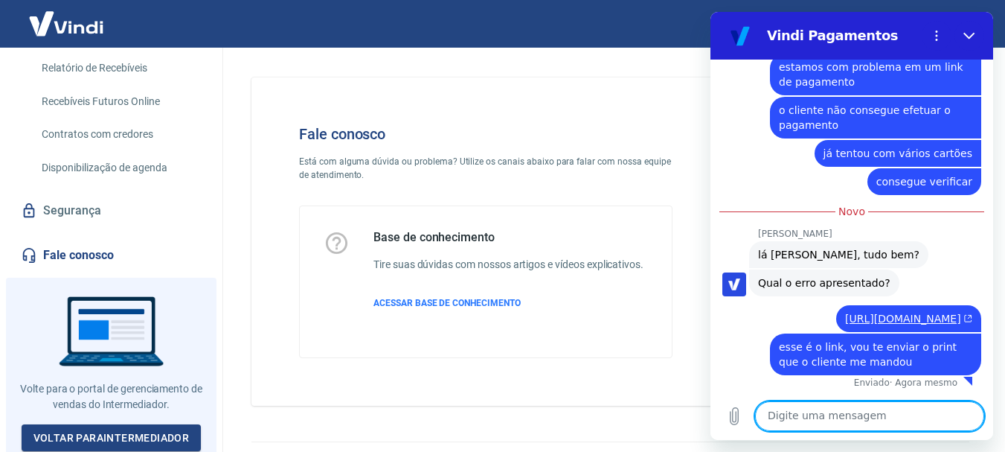
type textarea "x"
click at [865, 420] on textarea at bounding box center [869, 416] width 229 height 30
paste textarea "a"
type textarea "a"
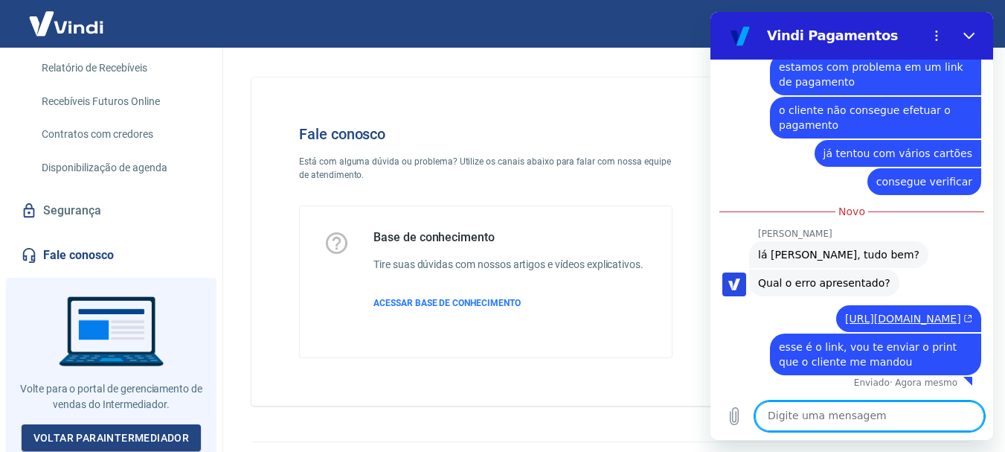
type textarea "x"
type textarea "ah"
type textarea "x"
type textarea "ah"
type textarea "x"
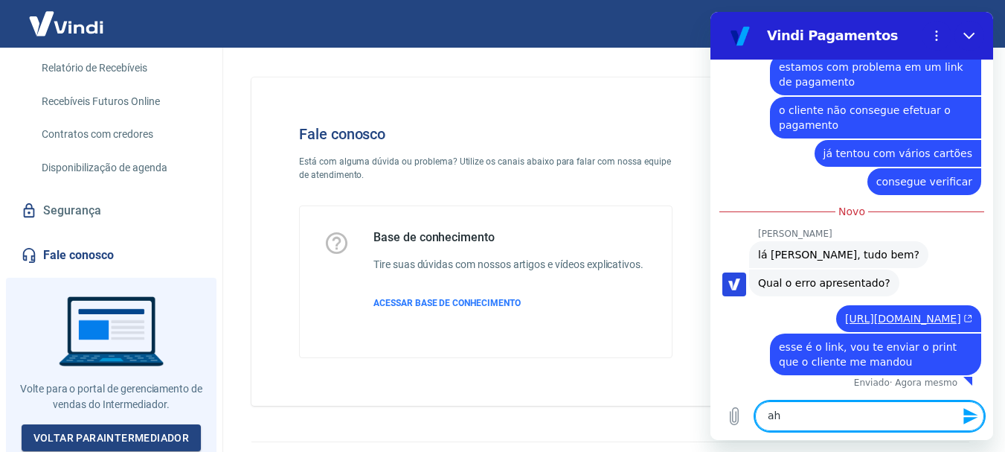
type textarea "ah n"
type textarea "x"
type textarea "ah nã"
type textarea "x"
type textarea "ah não"
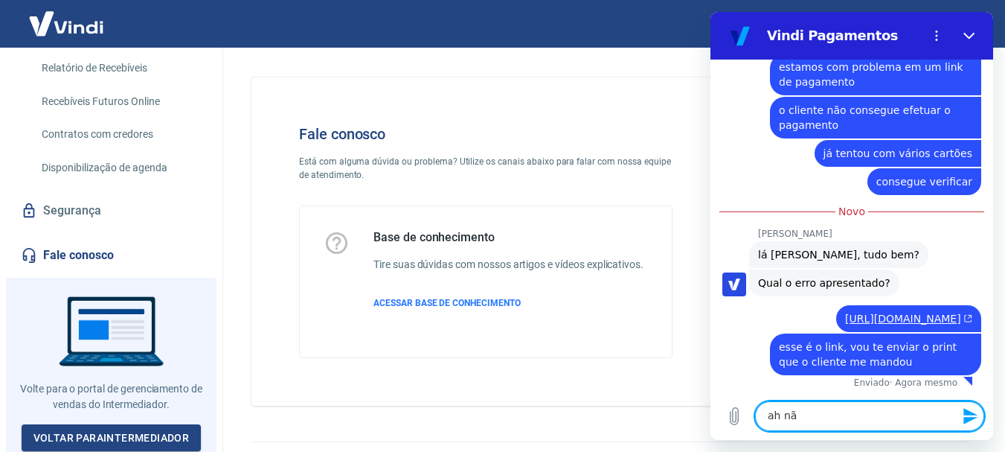
type textarea "x"
type textarea "ah não"
type textarea "x"
type textarea "ah não v"
type textarea "x"
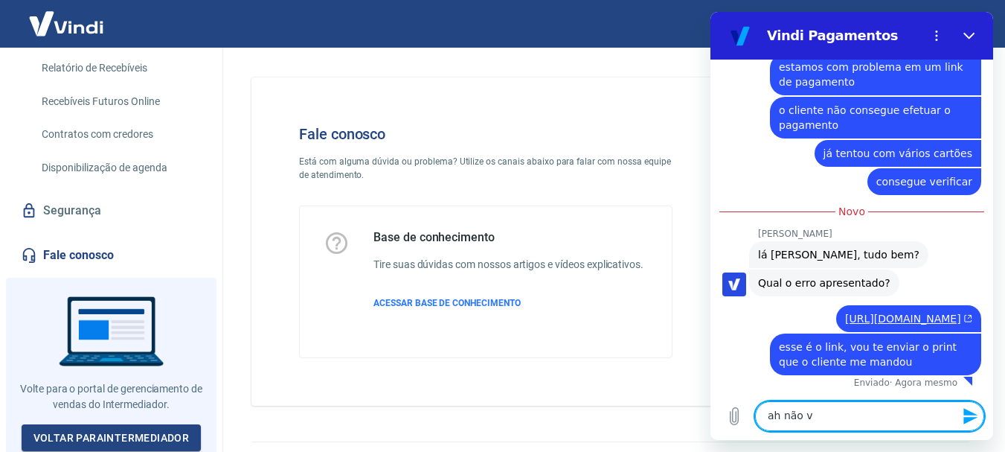
type textarea "ah não va"
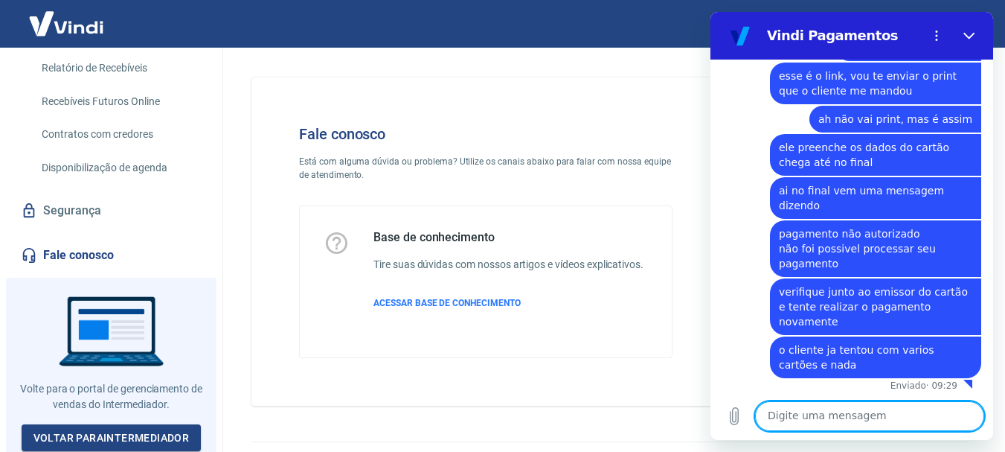
scroll to position [1252, 0]
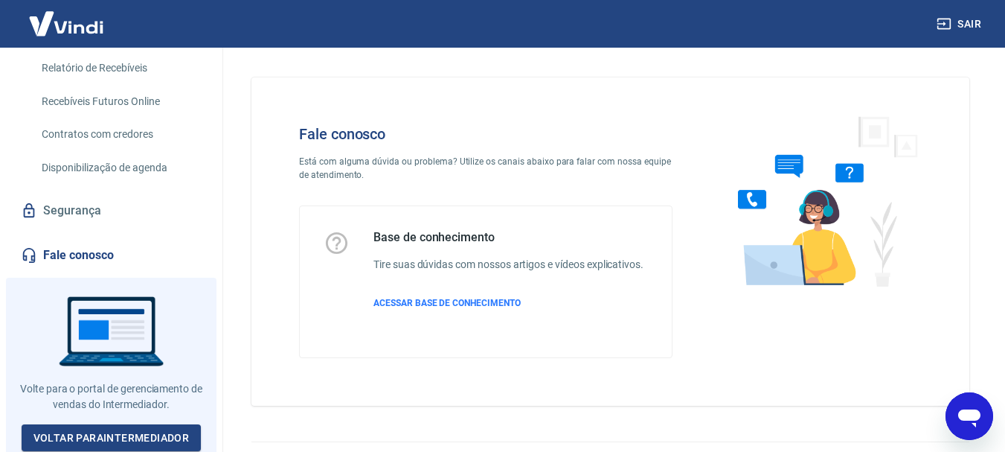
click at [731, 304] on div at bounding box center [821, 241] width 249 height 281
click at [976, 424] on icon "Abrir janela de mensagens, 1 mensagem não lida" at bounding box center [969, 418] width 22 height 18
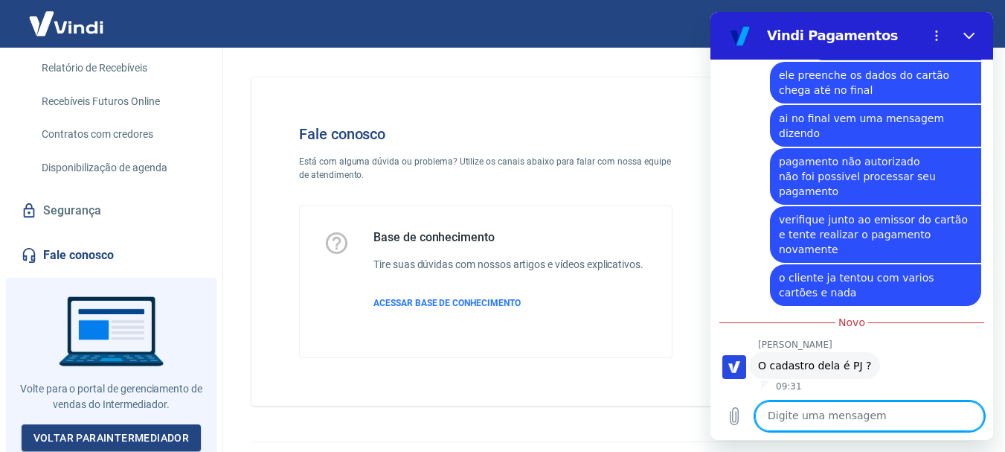
scroll to position [1301, 0]
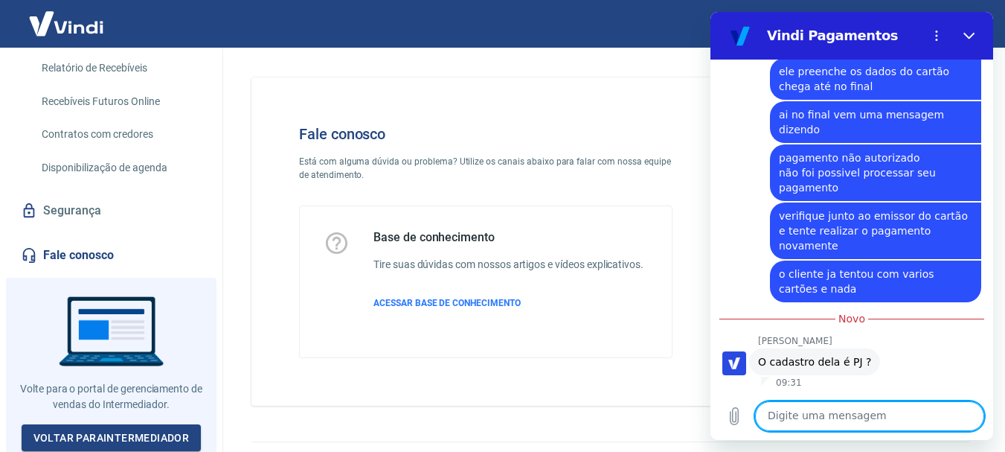
click at [872, 410] on textarea at bounding box center [869, 416] width 229 height 30
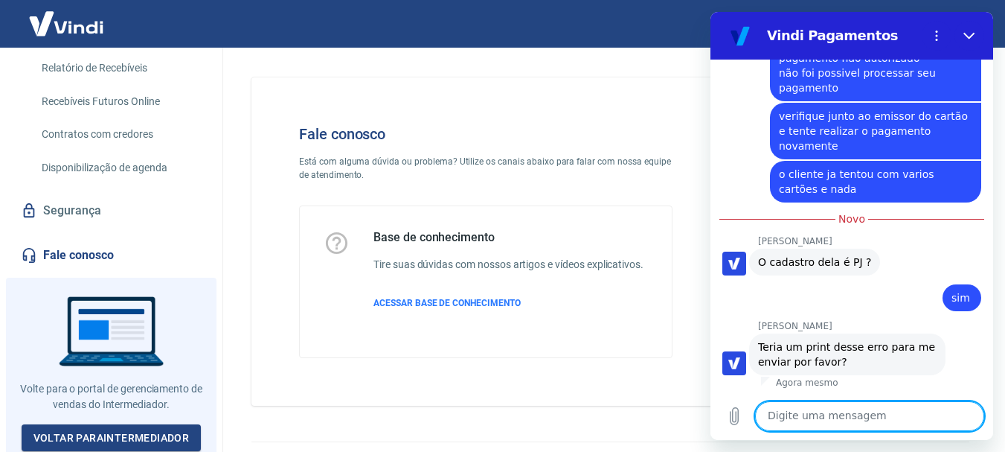
scroll to position [1400, 0]
click at [839, 422] on textarea at bounding box center [869, 416] width 229 height 30
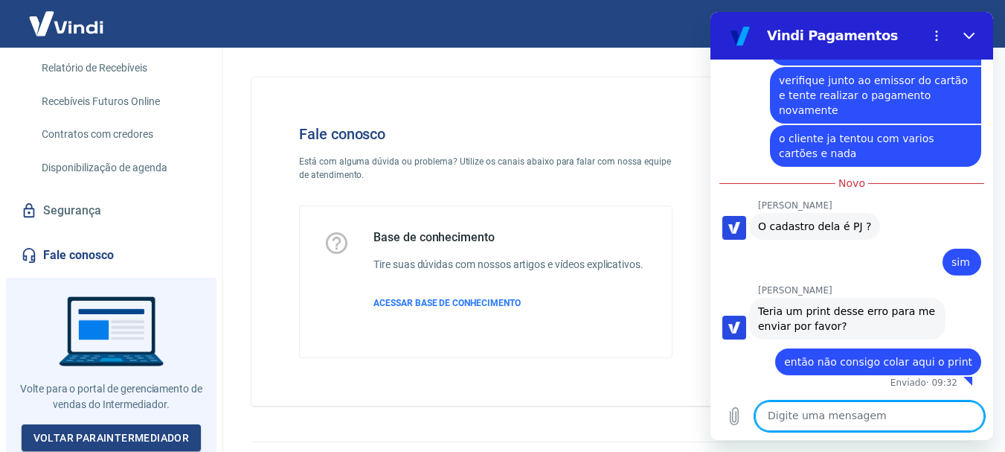
scroll to position [1436, 0]
click at [799, 414] on textarea at bounding box center [869, 416] width 229 height 30
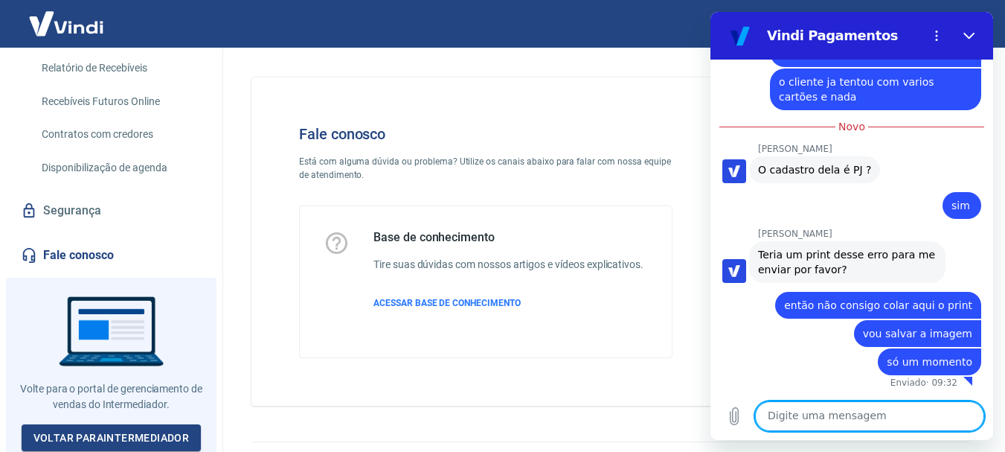
scroll to position [1493, 0]
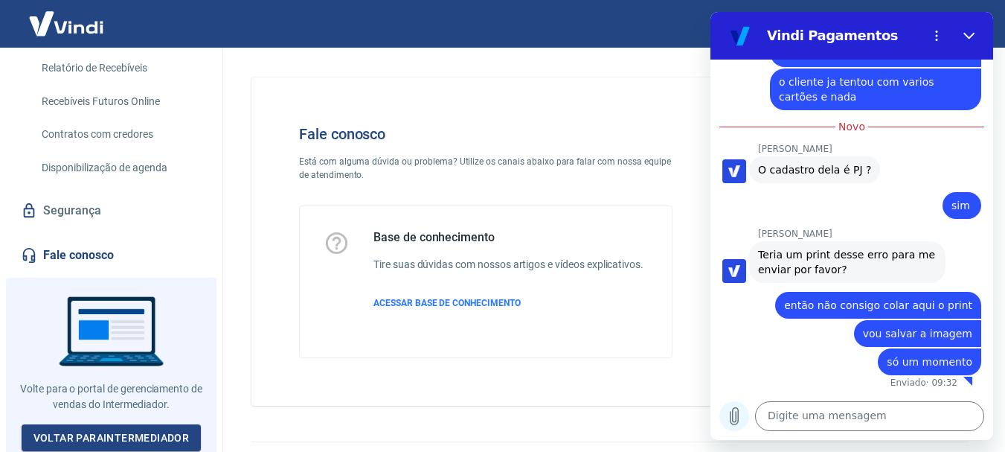
click at [731, 414] on icon "Carregar arquivo" at bounding box center [735, 416] width 18 height 18
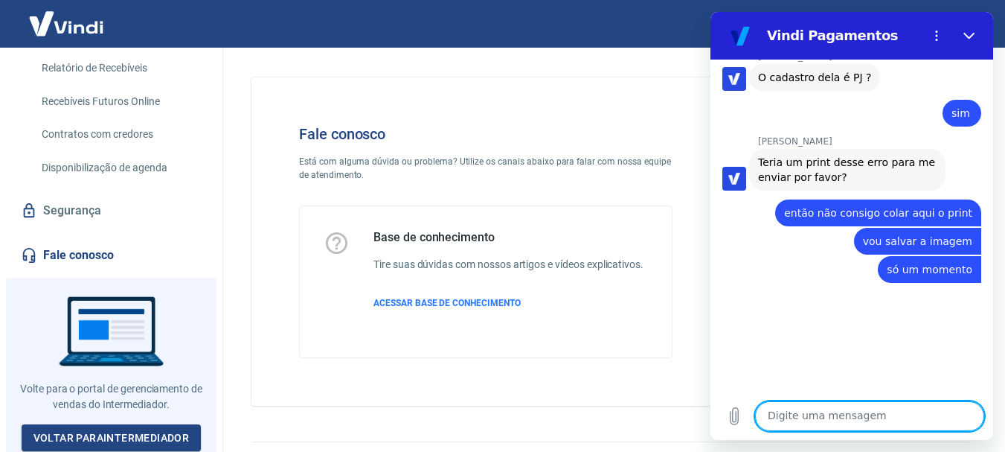
scroll to position [1603, 0]
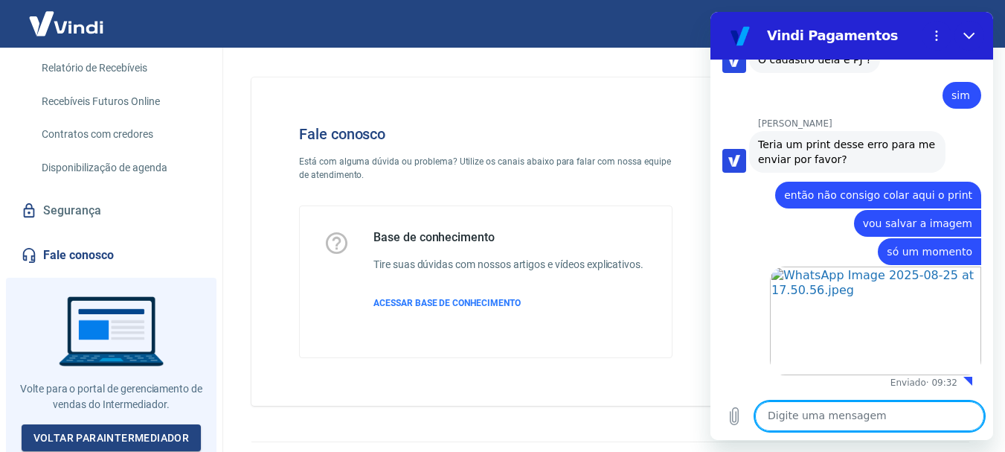
click at [891, 423] on textarea at bounding box center [869, 416] width 229 height 30
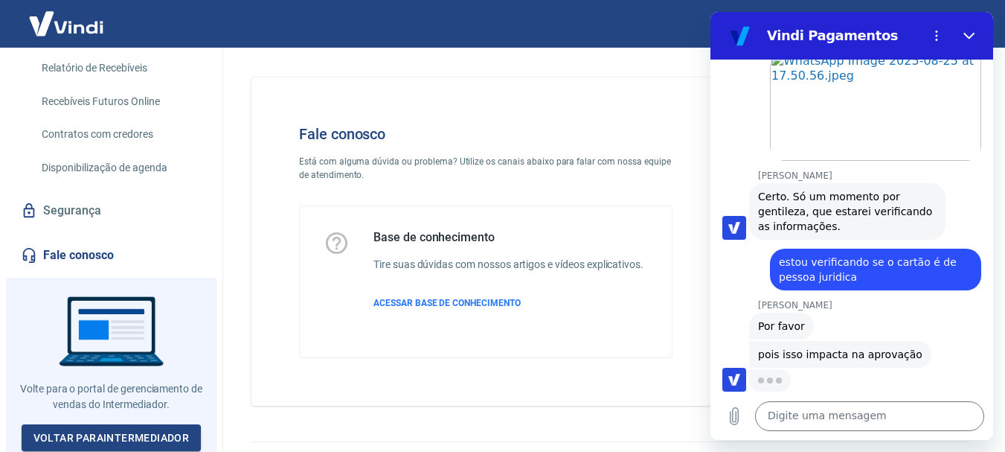
scroll to position [1817, 0]
click at [853, 406] on textarea at bounding box center [869, 416] width 229 height 30
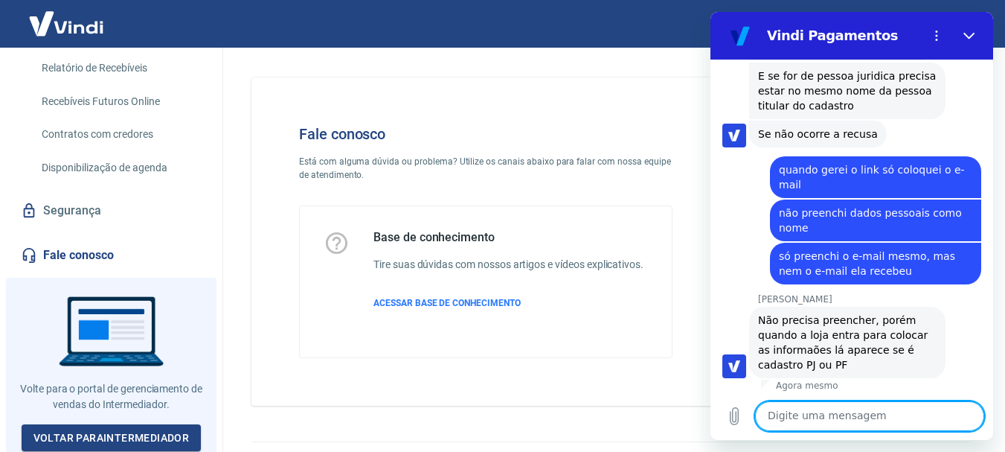
scroll to position [2127, 0]
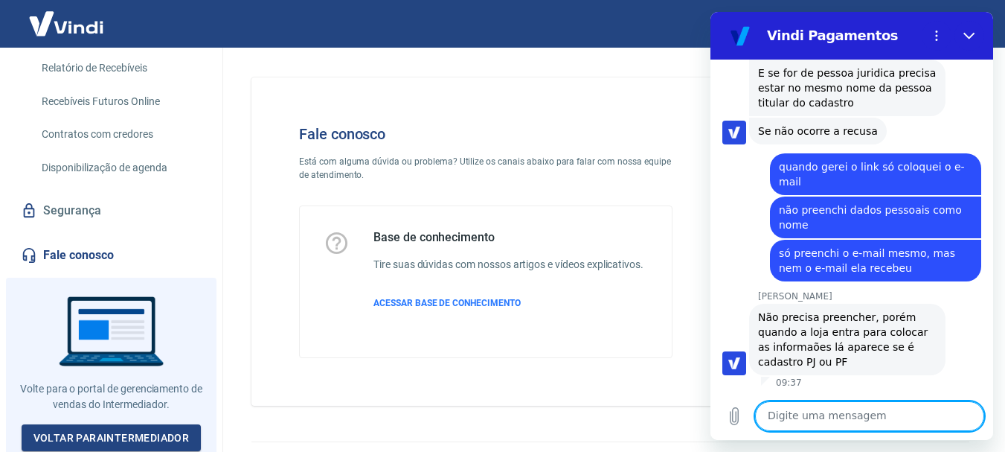
click at [798, 414] on textarea at bounding box center [869, 416] width 229 height 30
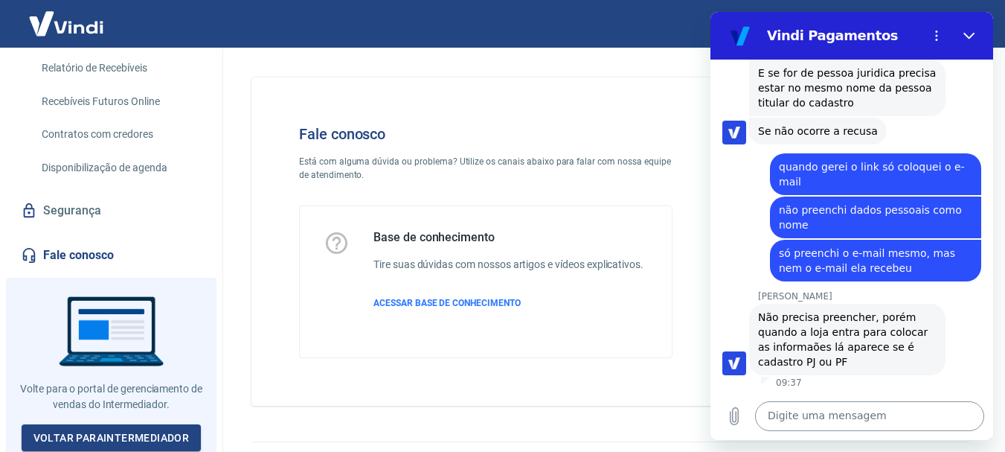
click at [854, 421] on textarea at bounding box center [869, 416] width 229 height 30
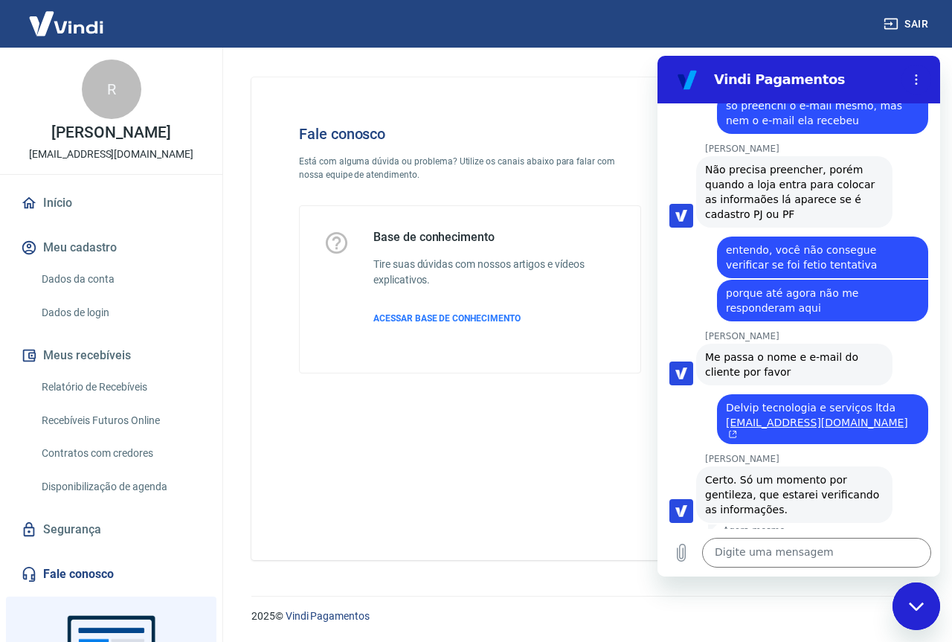
scroll to position [2321, 0]
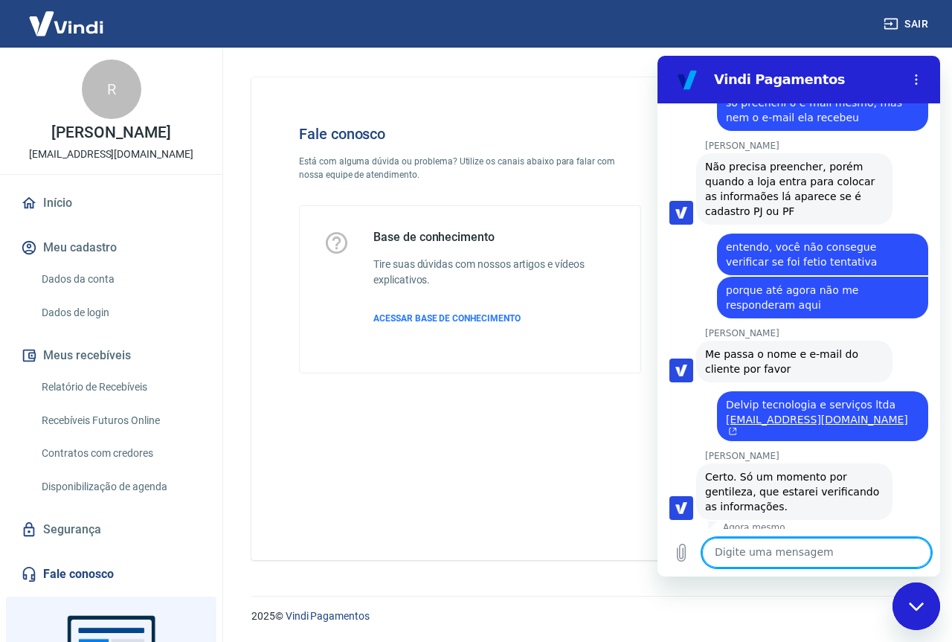
click at [769, 451] on textarea at bounding box center [816, 553] width 229 height 30
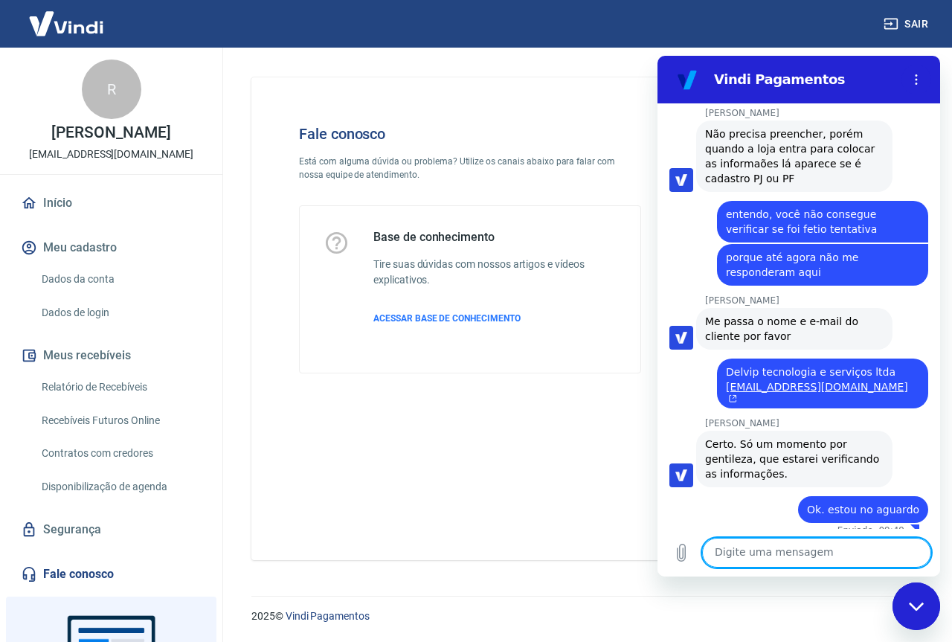
scroll to position [2357, 0]
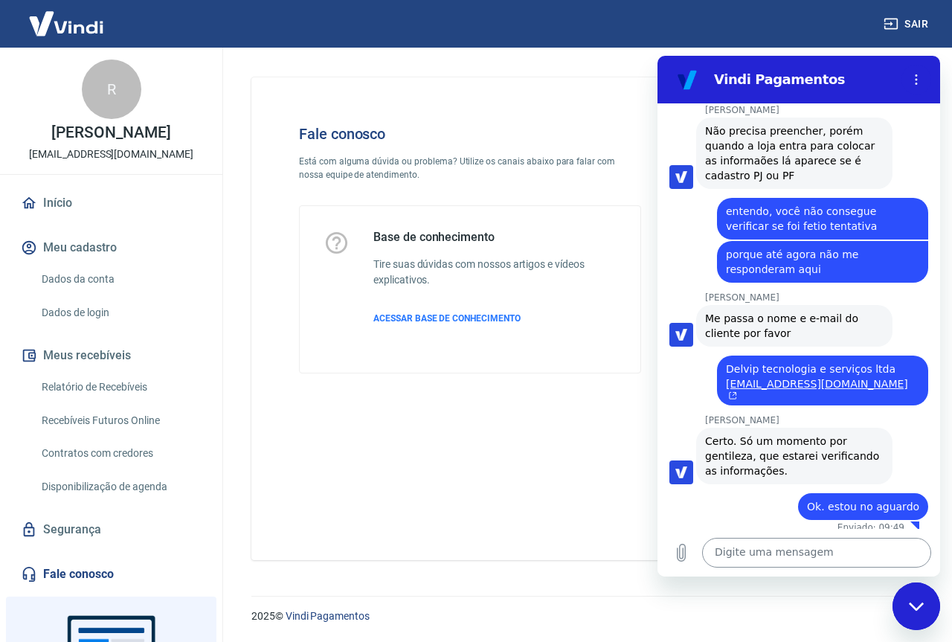
click at [780, 451] on textarea at bounding box center [816, 553] width 229 height 30
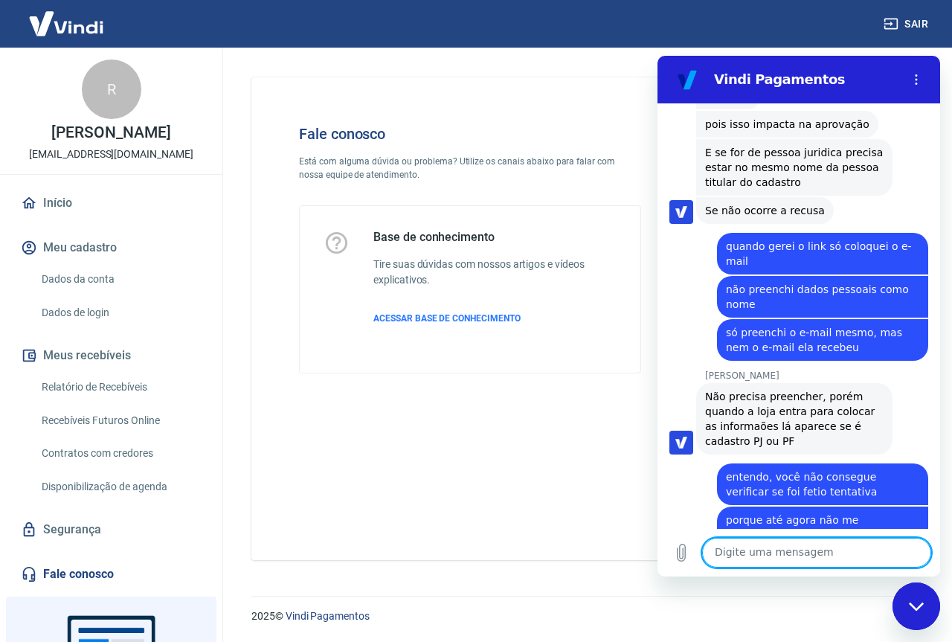
scroll to position [2056, 0]
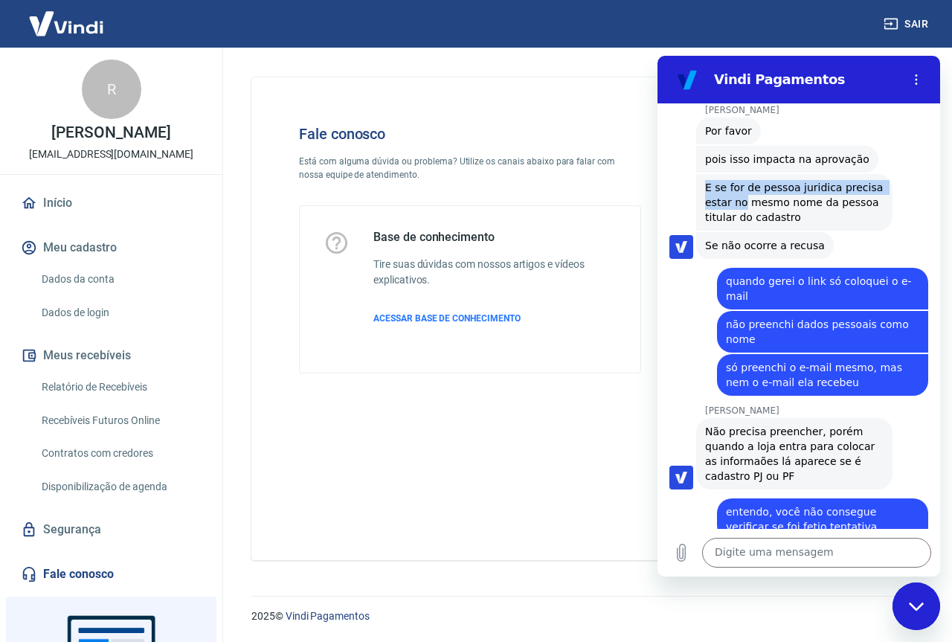
drag, startPoint x: 708, startPoint y: 183, endPoint x: 743, endPoint y: 202, distance: 39.6
click at [743, 202] on span "E se for de pessoa juridica precisa estar no mesmo nome da pessoa titular do ca…" at bounding box center [796, 203] width 182 height 42
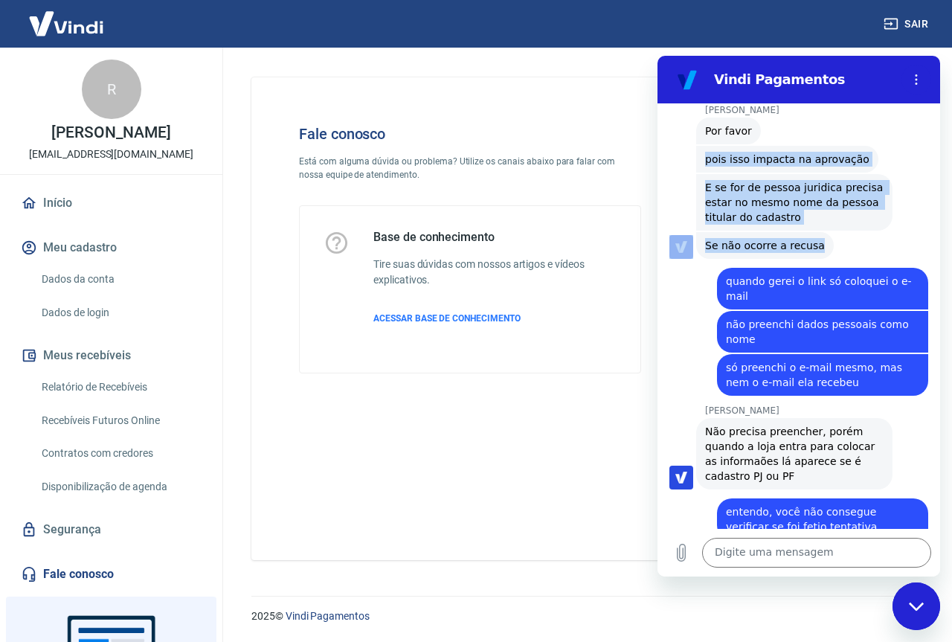
drag, startPoint x: 705, startPoint y: 158, endPoint x: 821, endPoint y: 240, distance: 142.5
click at [821, 240] on div "09:14 Web User 68ada516c75716da514ec5a8 diz: oi [PERSON_NAME] diz: [PERSON_NAME…" at bounding box center [799, 316] width 283 height 426
click div "[PERSON_NAME] diz: Se não ocorre a recusa"
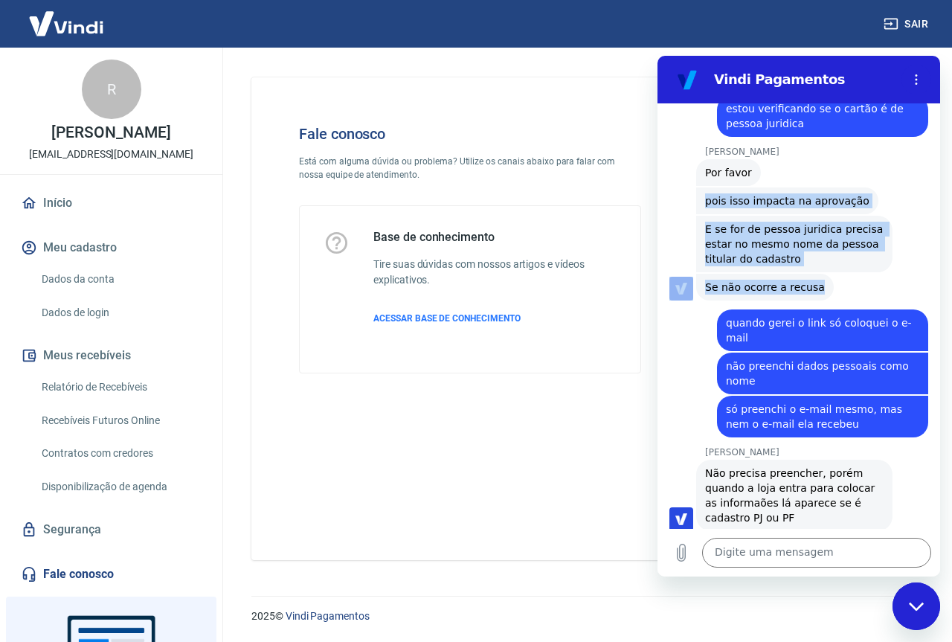
scroll to position [1982, 0]
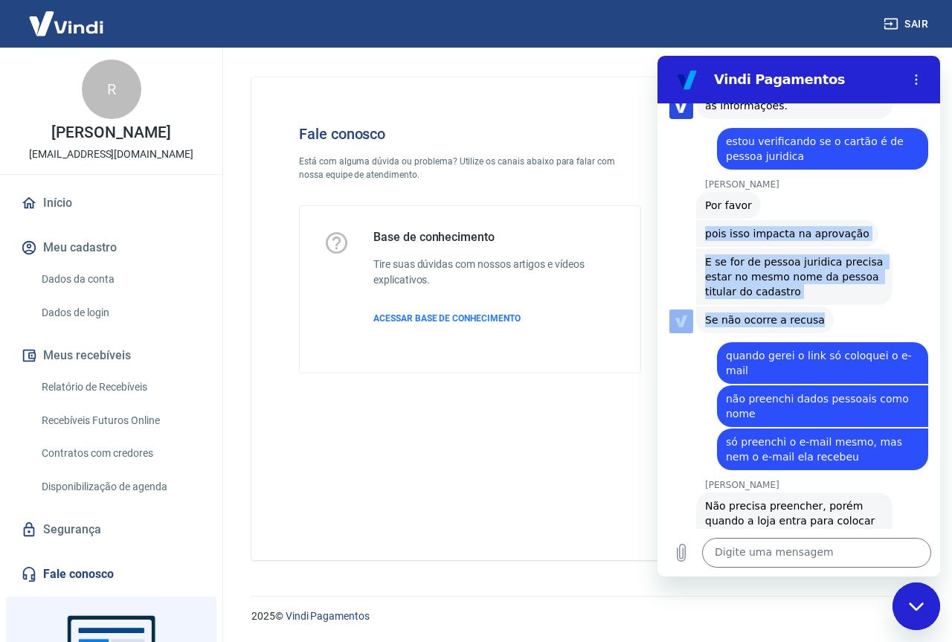
click div "[PERSON_NAME] diz: E se for de pessoa juridica precisa estar no mesmo nome da p…"
drag, startPoint x: 703, startPoint y: 205, endPoint x: 810, endPoint y: 318, distance: 156.3
click at [810, 318] on div "09:14 Web User 68ada516c75716da514ec5a8 diz: oi [PERSON_NAME] diz: [PERSON_NAME…" at bounding box center [799, 316] width 283 height 426
copy div "Por favor 09:34 [PERSON_NAME] diz: pois isso impacta na aprovação 09:34 [PERSON…"
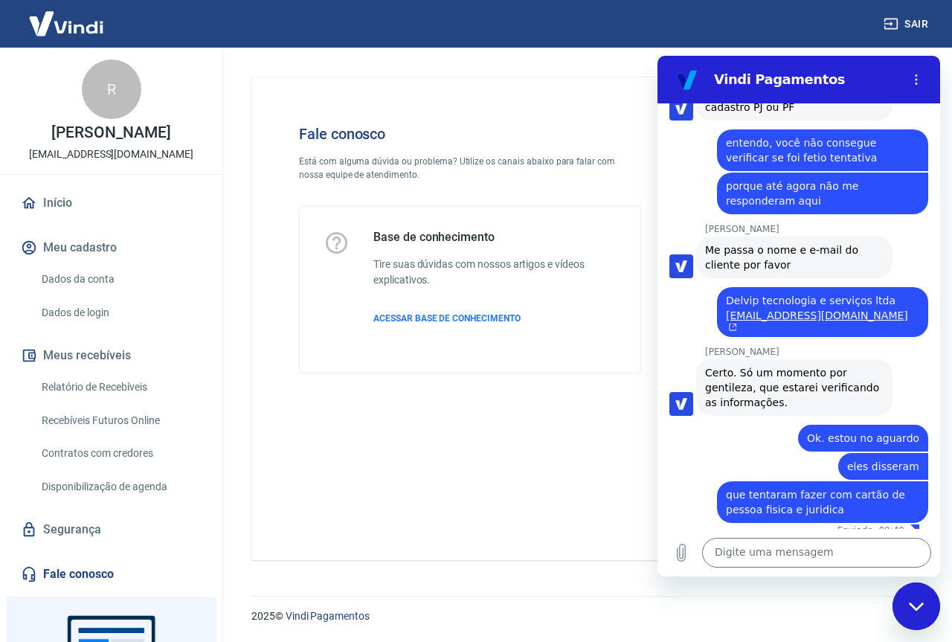
scroll to position [2428, 0]
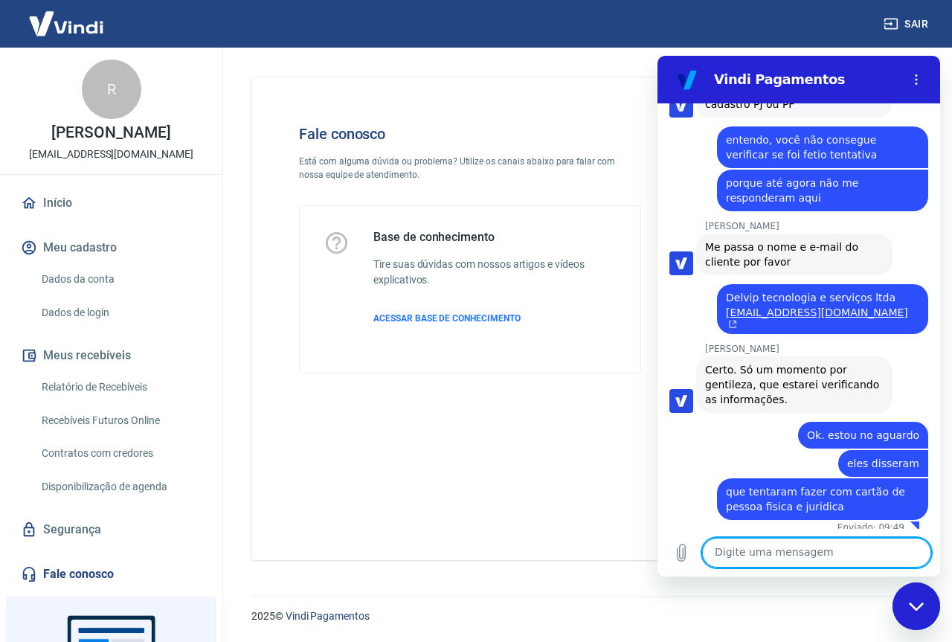
click at [775, 451] on textarea at bounding box center [816, 553] width 229 height 30
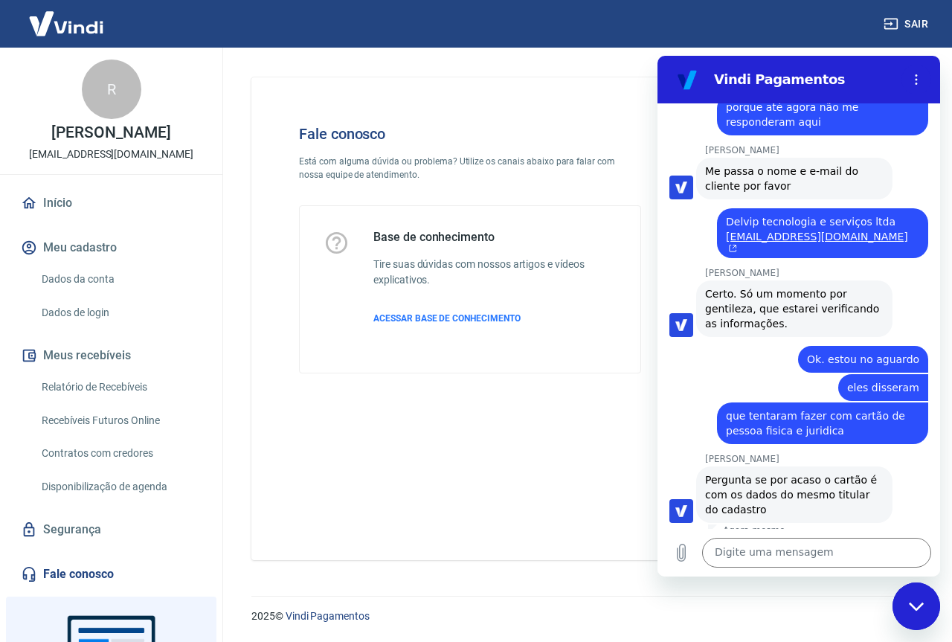
scroll to position [2507, 0]
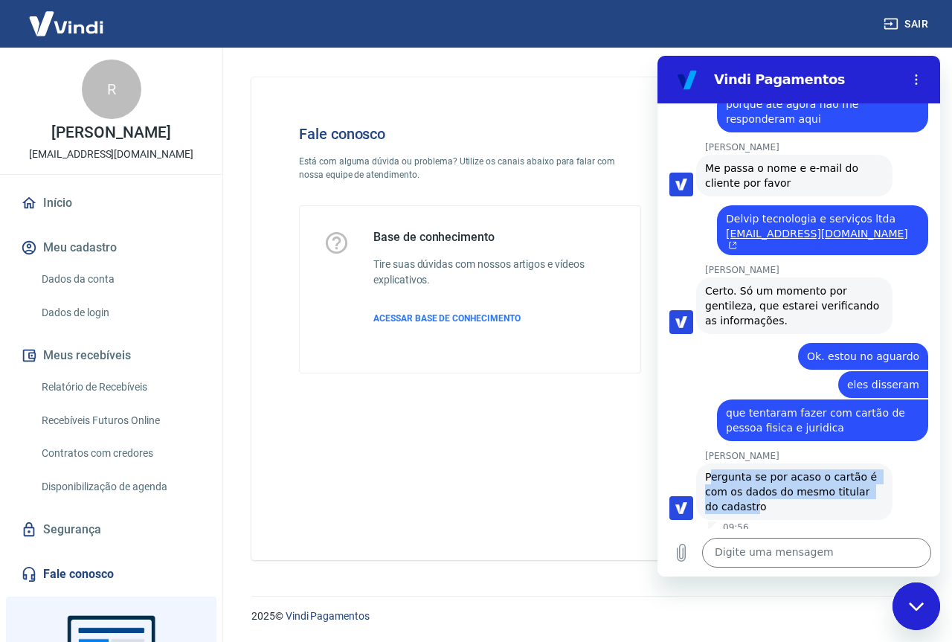
drag, startPoint x: 708, startPoint y: 470, endPoint x: 740, endPoint y: 500, distance: 43.2
click at [740, 451] on span "Pergunta se por acaso o cartão é com os dados do mesmo titular do cadastro" at bounding box center [793, 492] width 176 height 42
drag, startPoint x: 746, startPoint y: 501, endPoint x: 702, endPoint y: 470, distance: 52.9
click at [702, 451] on div "[PERSON_NAME] diz: Pergunta se por acaso o cartão é com os dados do mesmo titul…" at bounding box center [795, 492] width 196 height 57
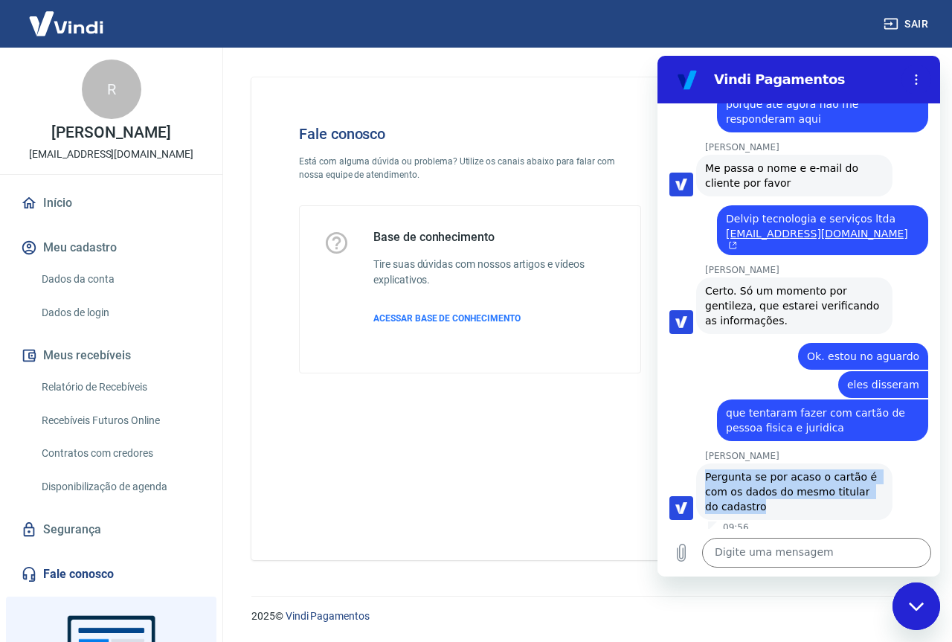
copy span "Pergunta se por acaso o cartão é com os dados do mesmo titular do cadastro"
click at [820, 451] on textarea at bounding box center [816, 553] width 229 height 30
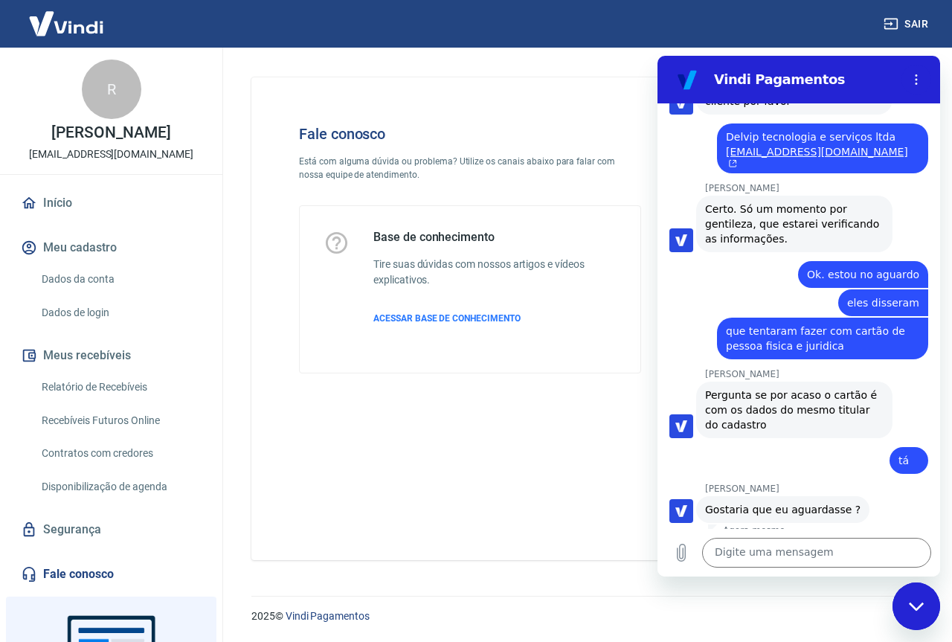
scroll to position [2592, 0]
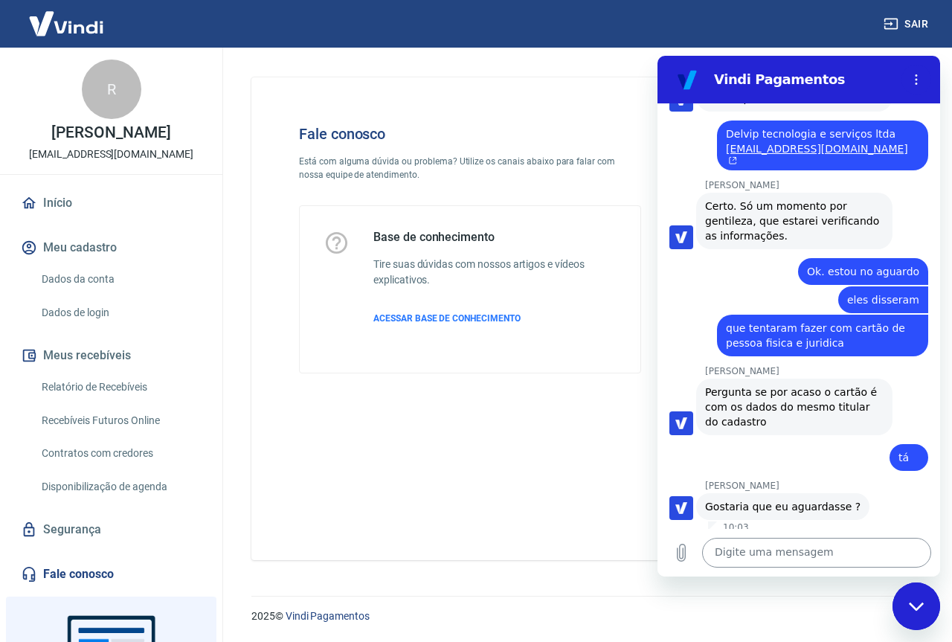
click at [788, 451] on textarea at bounding box center [816, 553] width 229 height 30
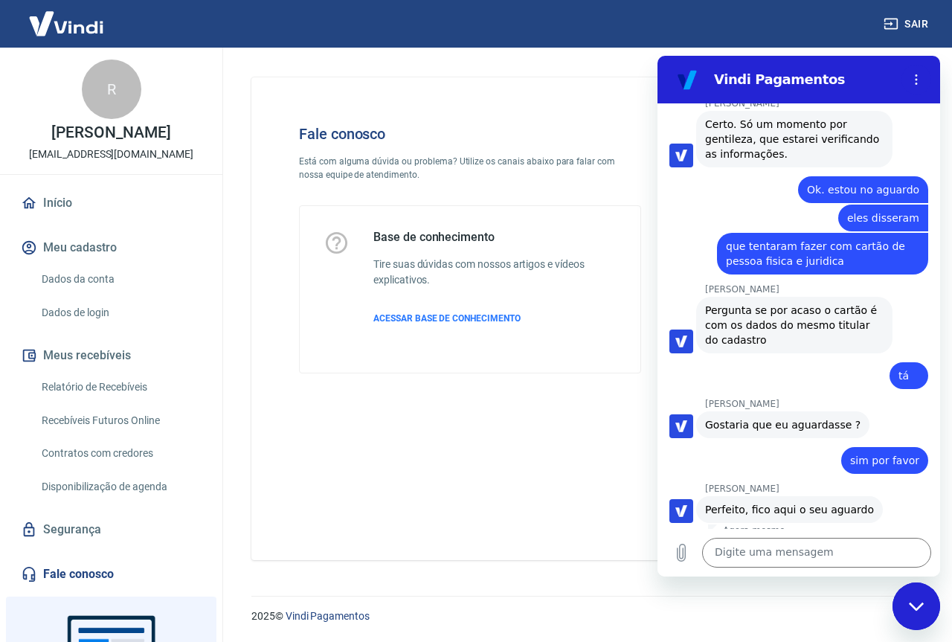
scroll to position [2677, 0]
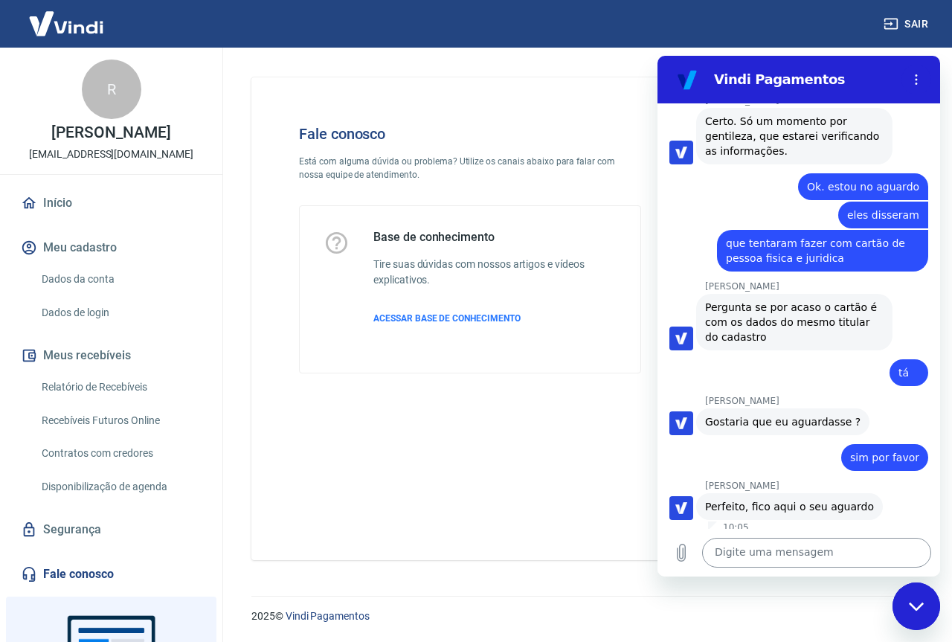
click at [830, 451] on textarea at bounding box center [816, 553] width 229 height 30
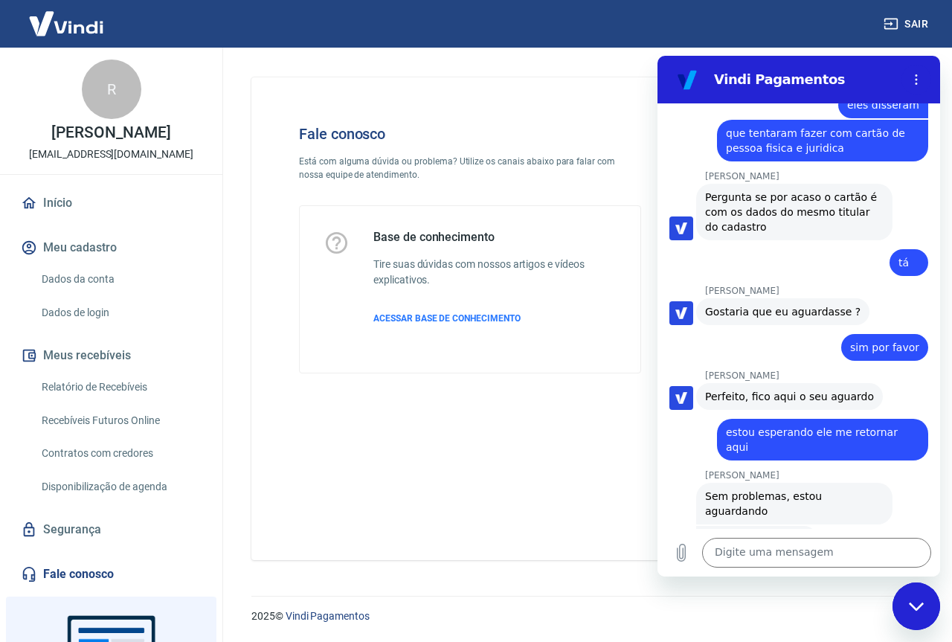
scroll to position [2790, 0]
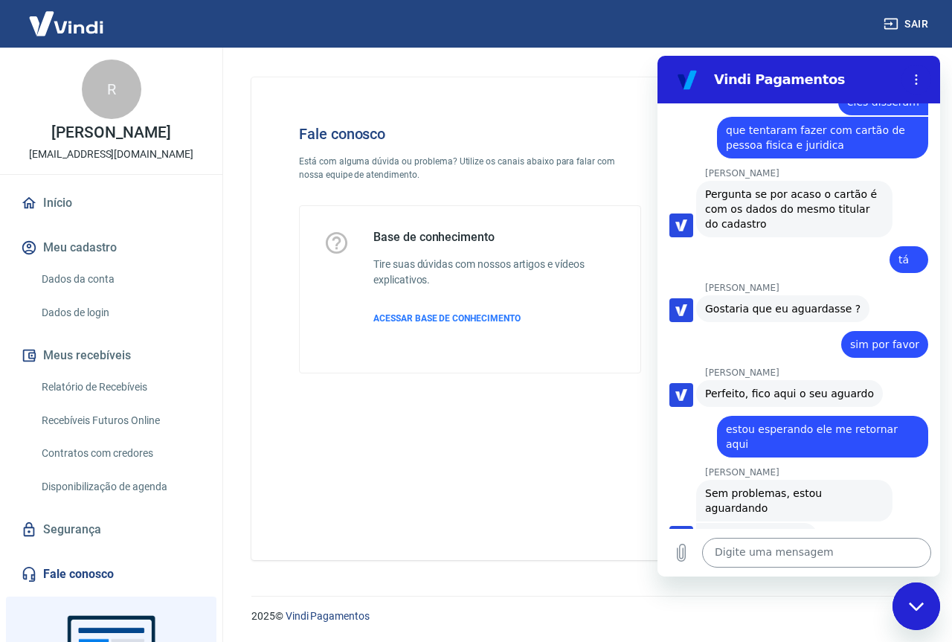
click at [845, 451] on textarea at bounding box center [816, 553] width 229 height 30
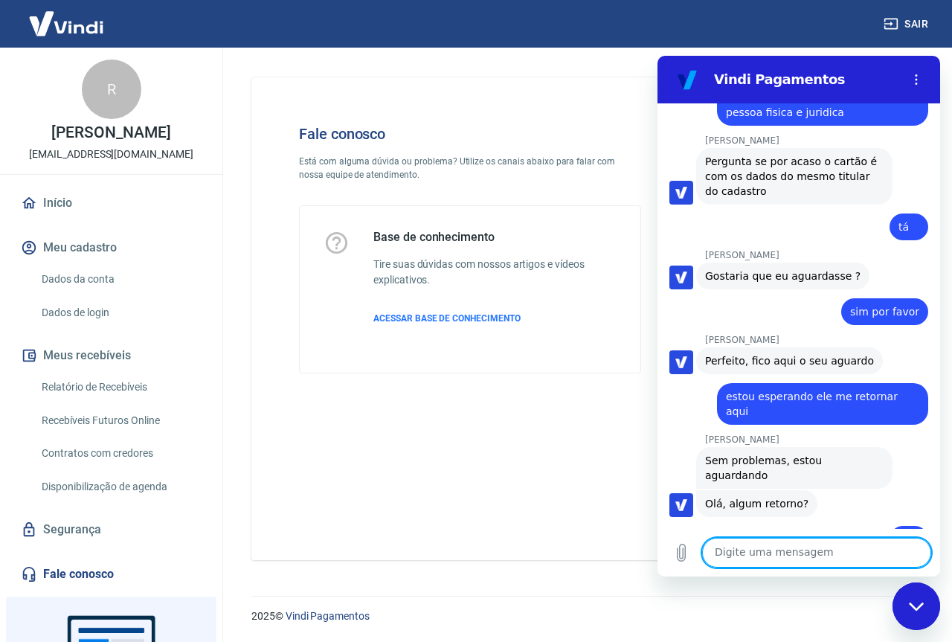
scroll to position [2825, 0]
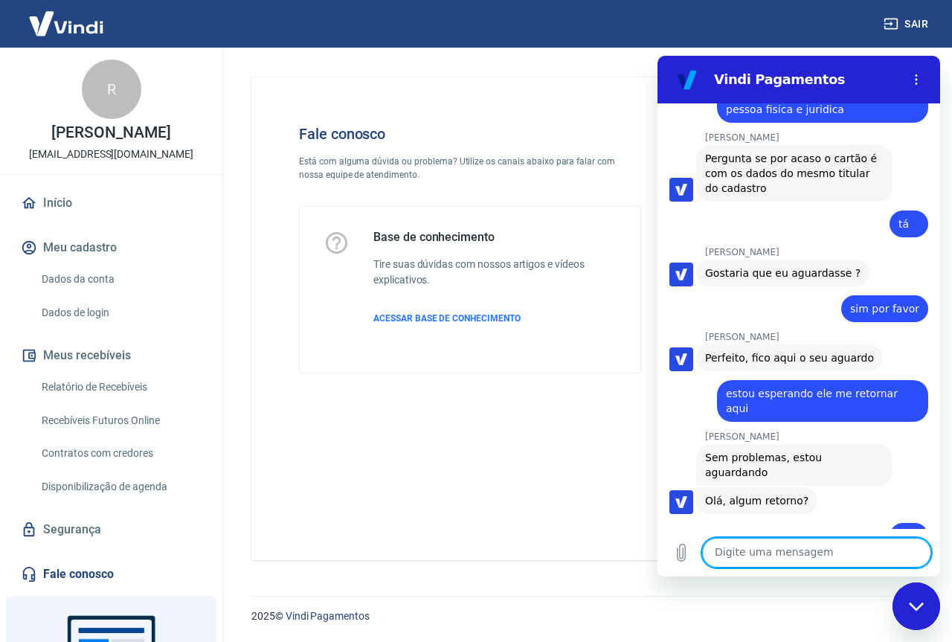
click at [761, 451] on textarea at bounding box center [816, 553] width 229 height 30
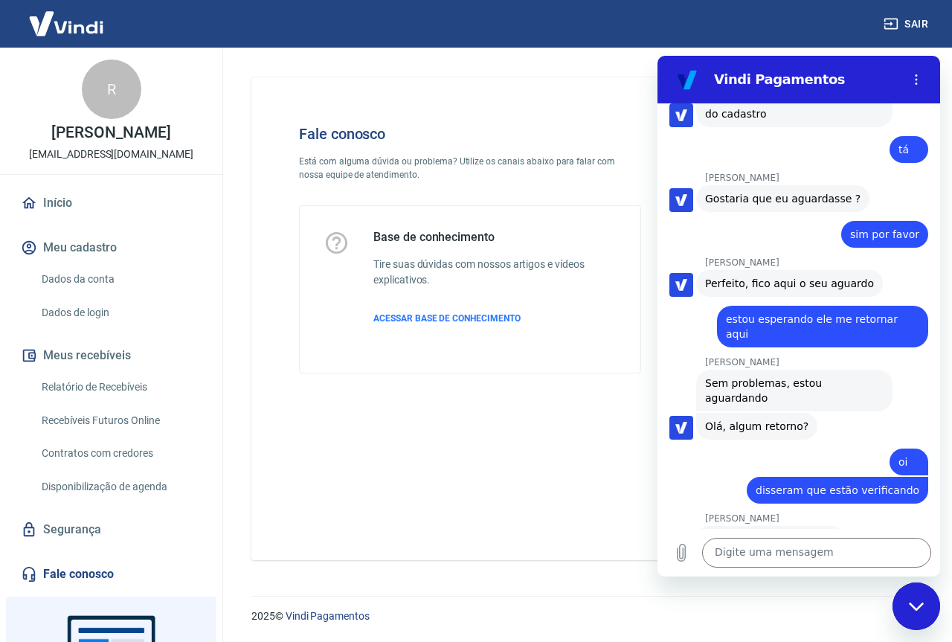
scroll to position [2903, 0]
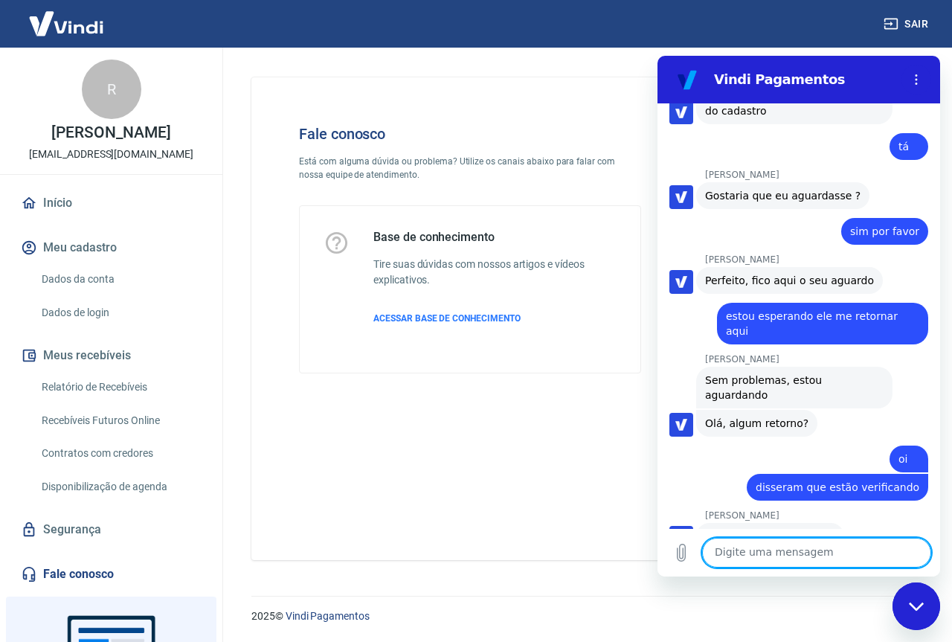
click at [821, 451] on textarea at bounding box center [816, 553] width 229 height 30
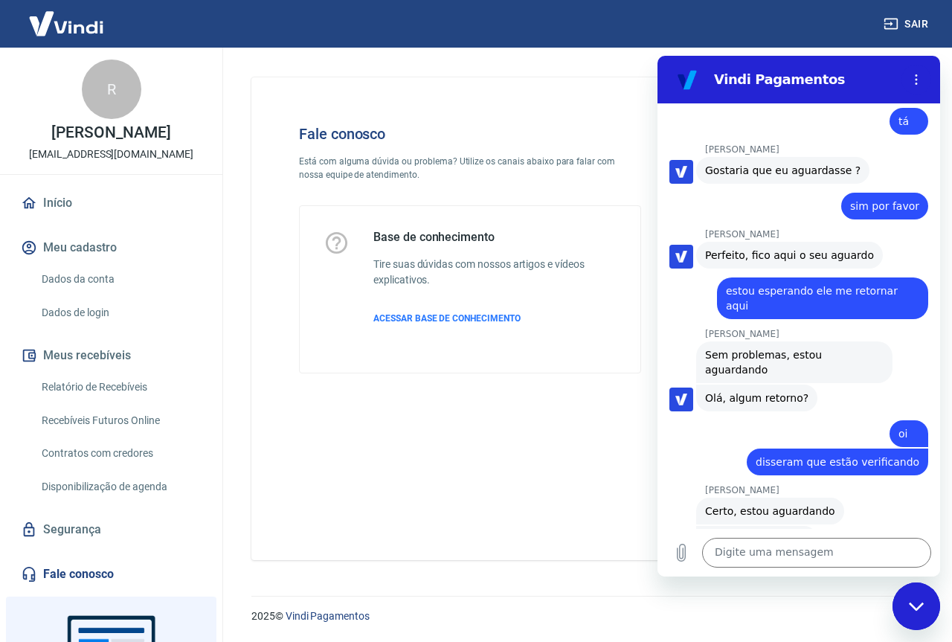
scroll to position [2931, 0]
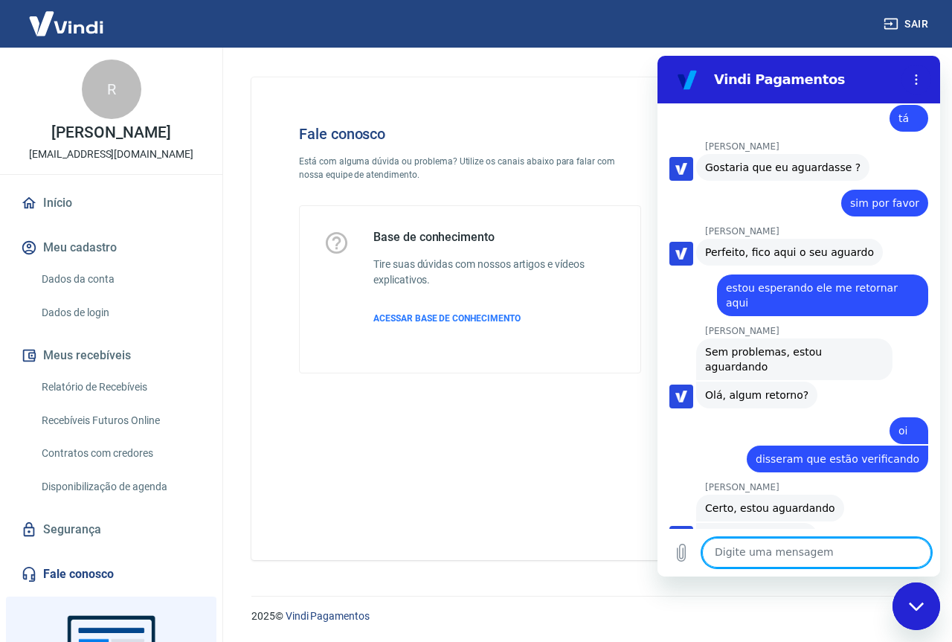
click at [765, 451] on textarea at bounding box center [816, 553] width 229 height 30
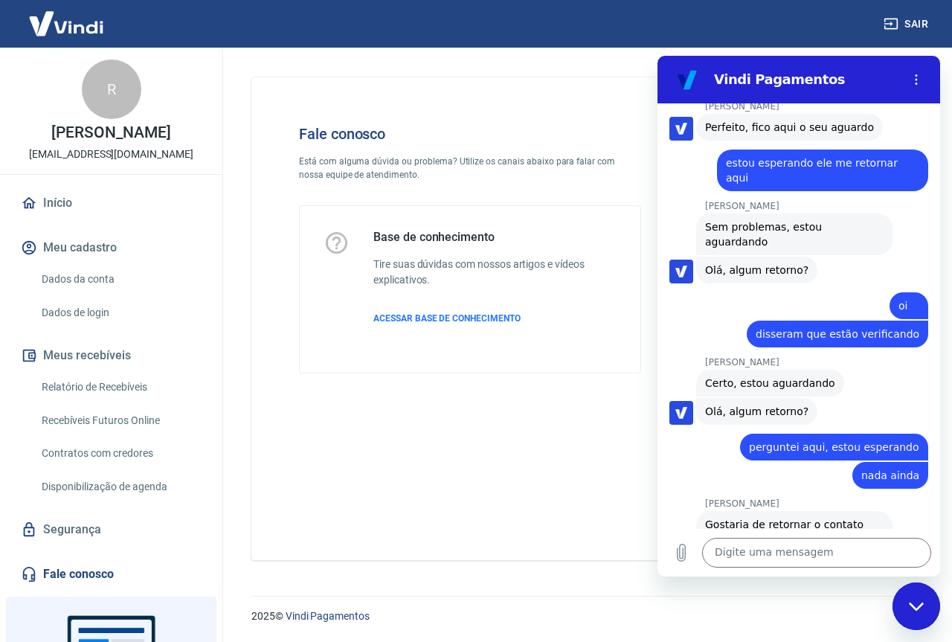
scroll to position [3059, 0]
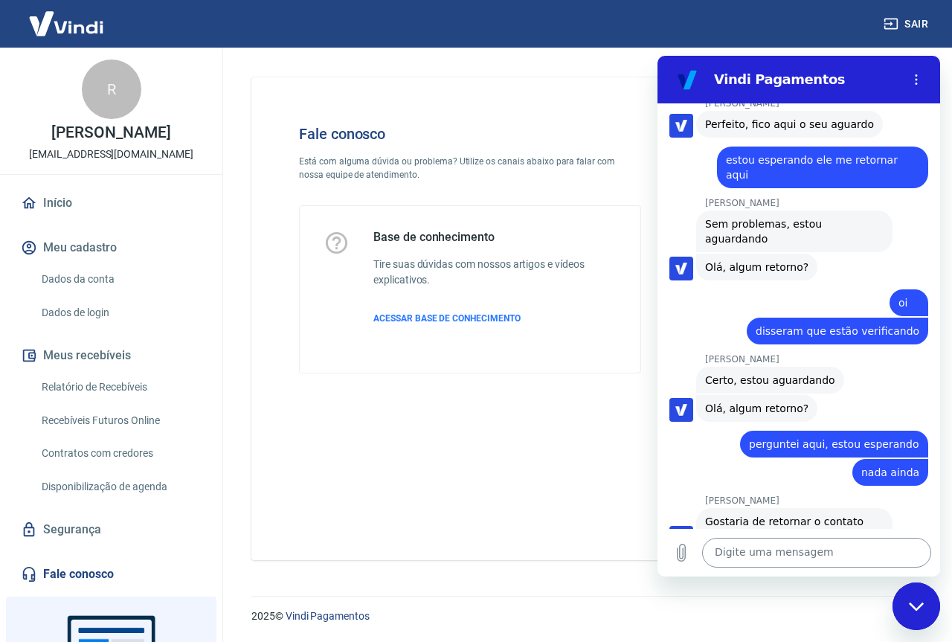
click at [855, 451] on textarea at bounding box center [816, 553] width 229 height 30
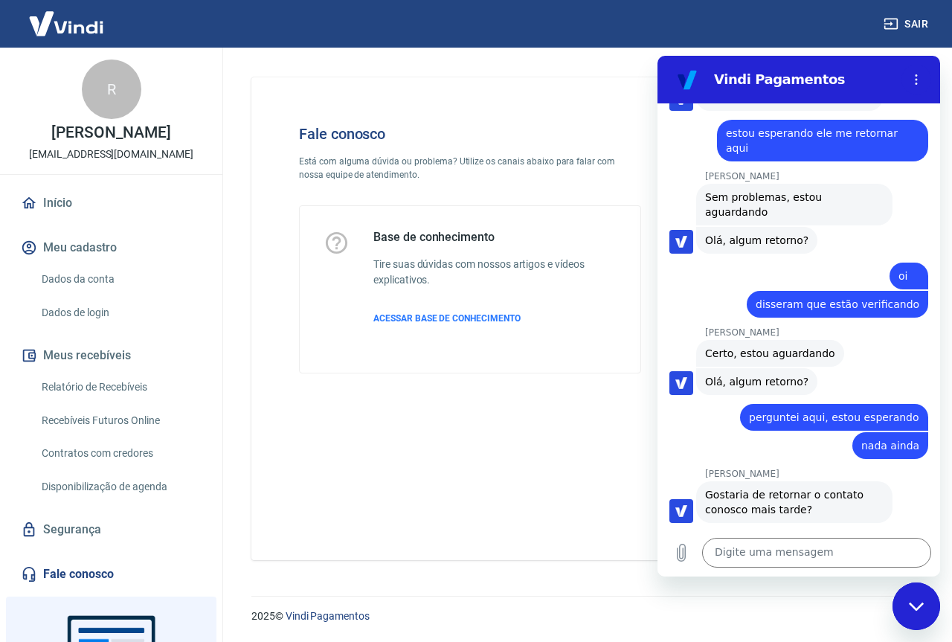
scroll to position [3159, 0]
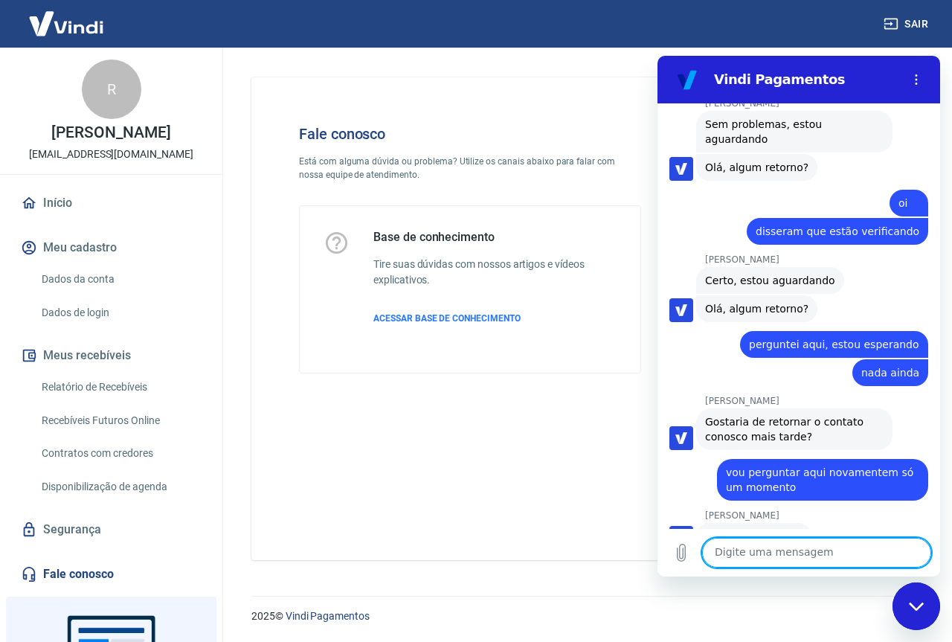
click at [748, 451] on textarea at bounding box center [816, 553] width 229 height 30
click at [759, 451] on textarea at bounding box center [816, 553] width 229 height 30
click at [852, 451] on textarea at bounding box center [816, 553] width 229 height 30
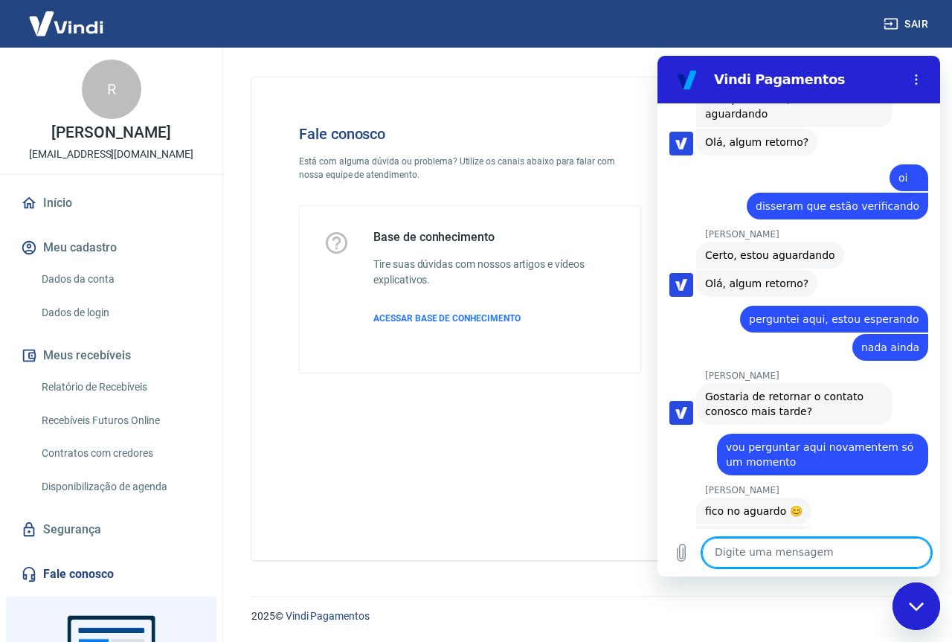
scroll to position [3187, 0]
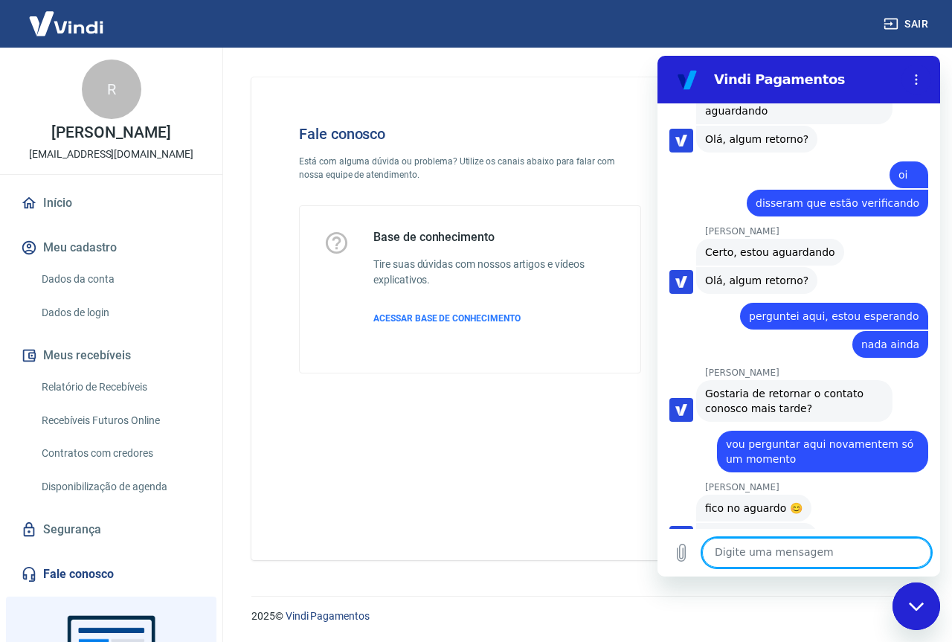
click at [783, 451] on textarea at bounding box center [816, 553] width 229 height 30
click at [775, 451] on textarea at bounding box center [816, 553] width 229 height 30
click at [790, 451] on textarea at bounding box center [816, 553] width 229 height 30
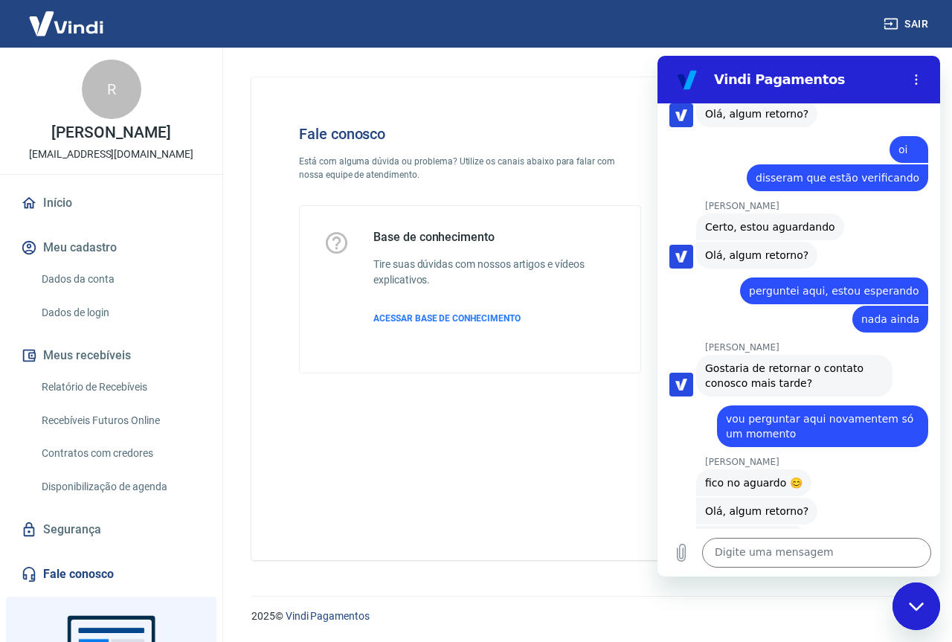
scroll to position [3215, 0]
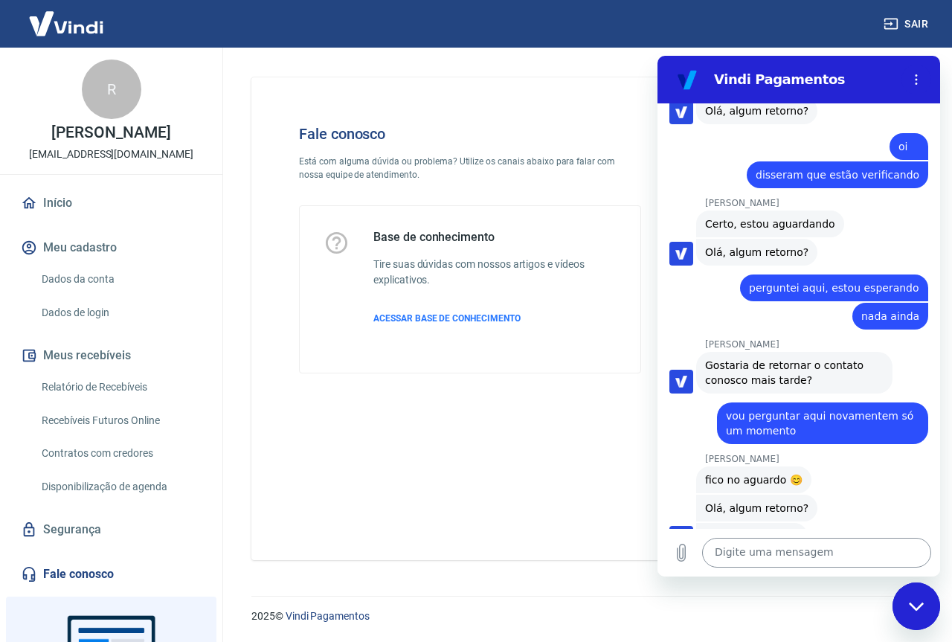
click at [742, 451] on textarea at bounding box center [816, 553] width 229 height 30
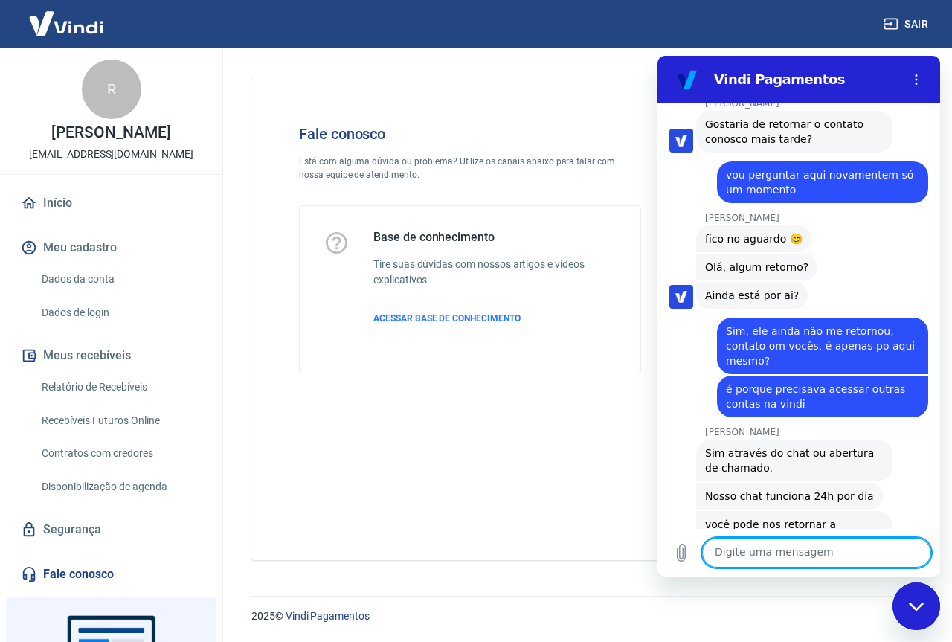
scroll to position [3459, 0]
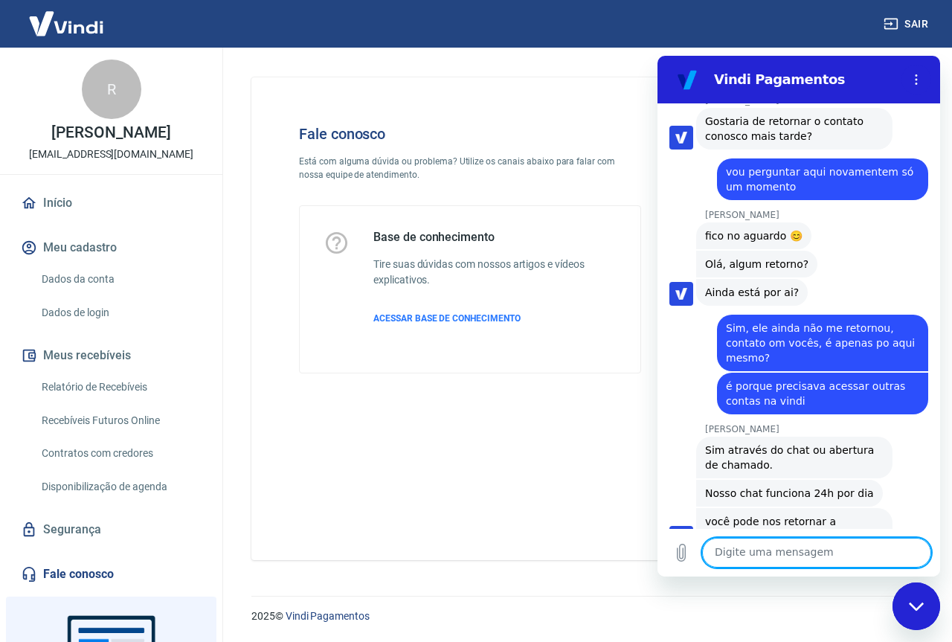
click at [798, 451] on textarea at bounding box center [816, 553] width 229 height 30
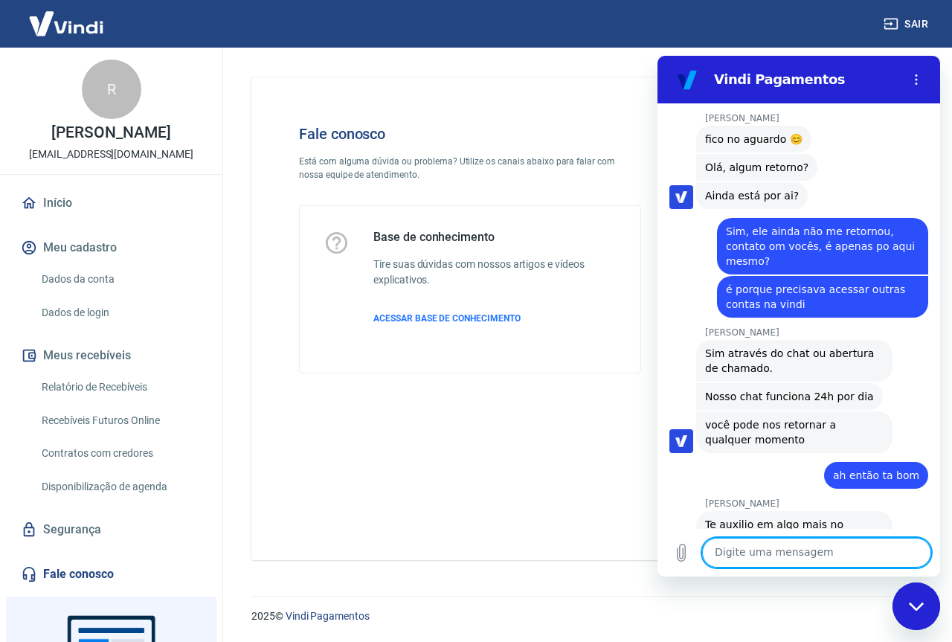
scroll to position [3559, 0]
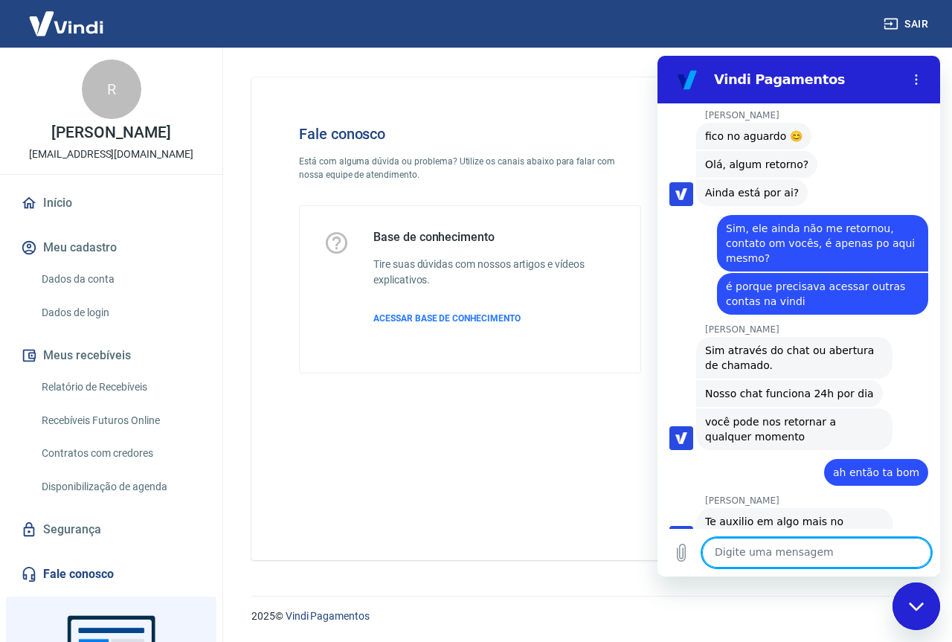
click at [782, 451] on textarea at bounding box center [816, 553] width 229 height 30
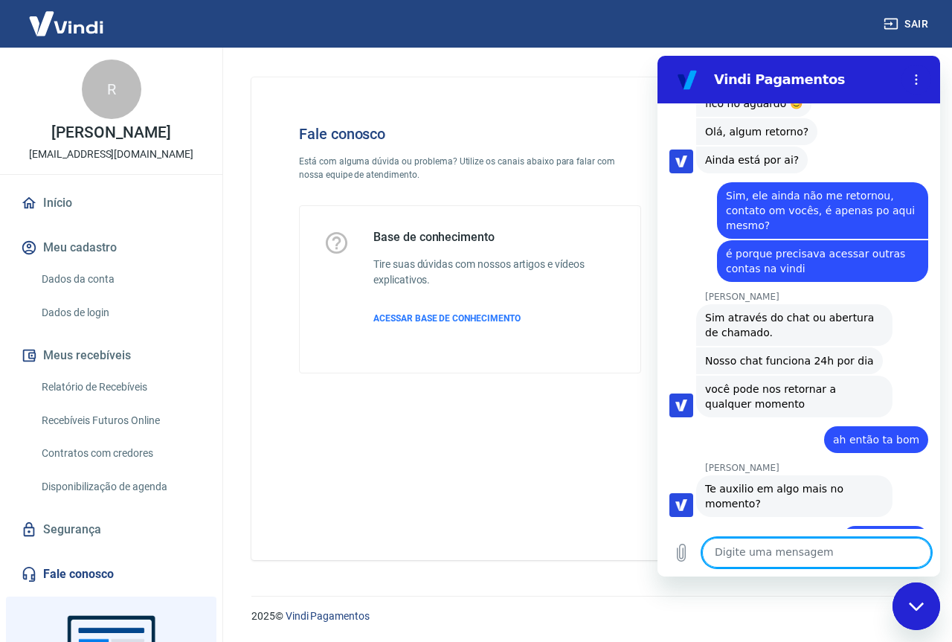
scroll to position [3595, 0]
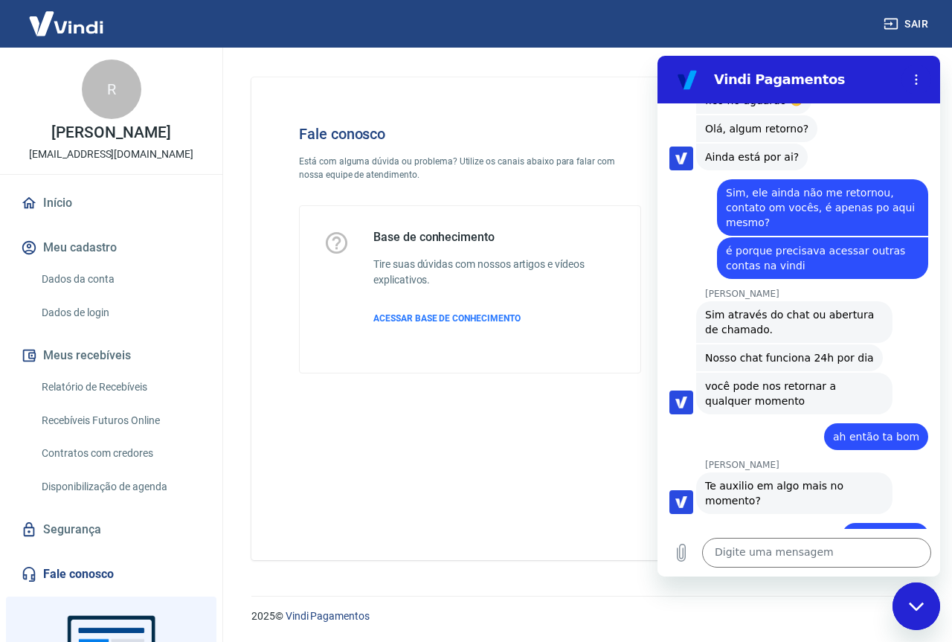
click at [86, 27] on img at bounding box center [66, 23] width 97 height 45
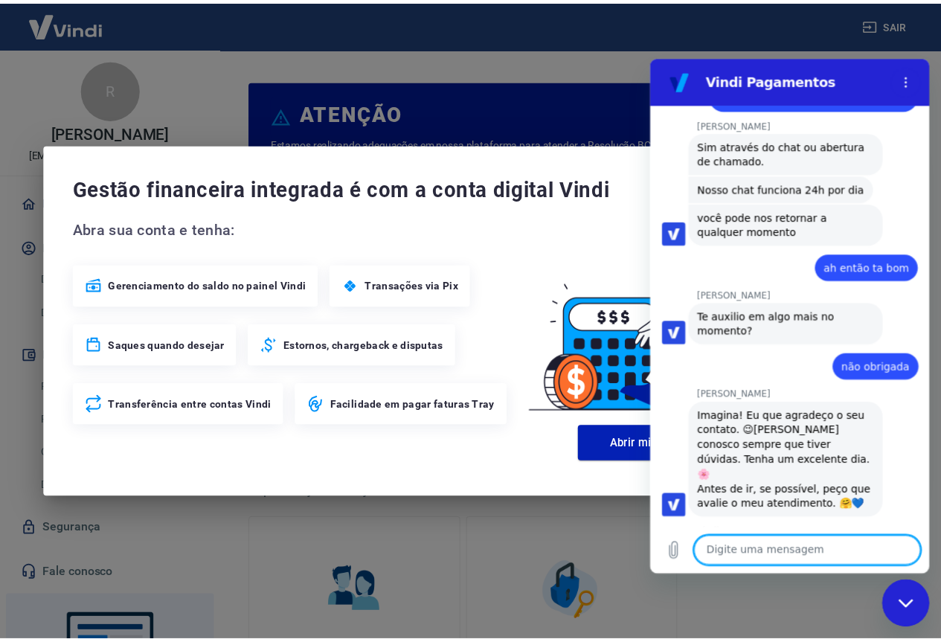
scroll to position [3802, 0]
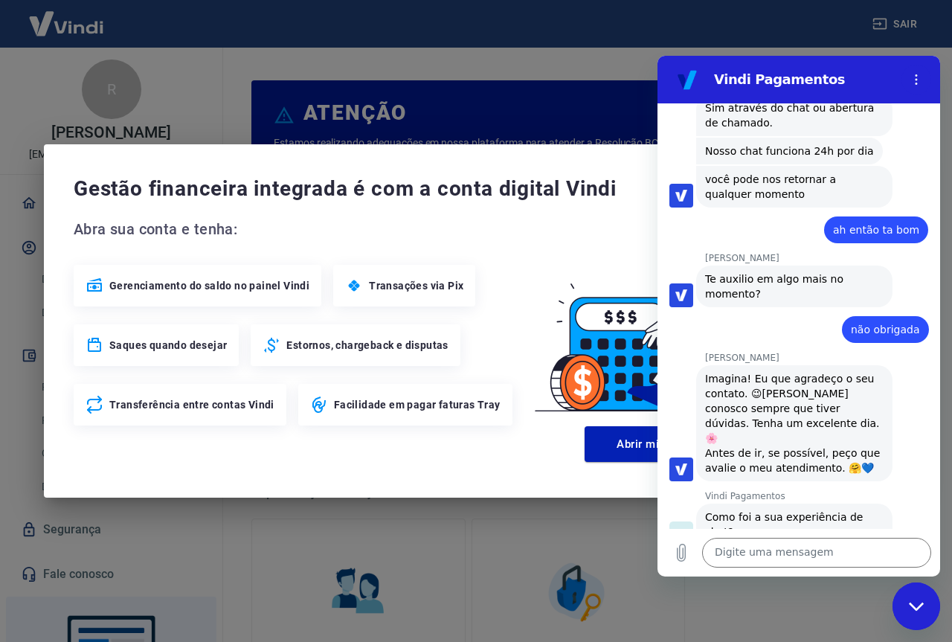
drag, startPoint x: 508, startPoint y: 113, endPoint x: 12, endPoint y: 249, distance: 514.7
click at [508, 113] on div "Gestão financeira integrada é com a conta digital Vindi Abra sua conta e tenha:…" at bounding box center [476, 321] width 952 height 642
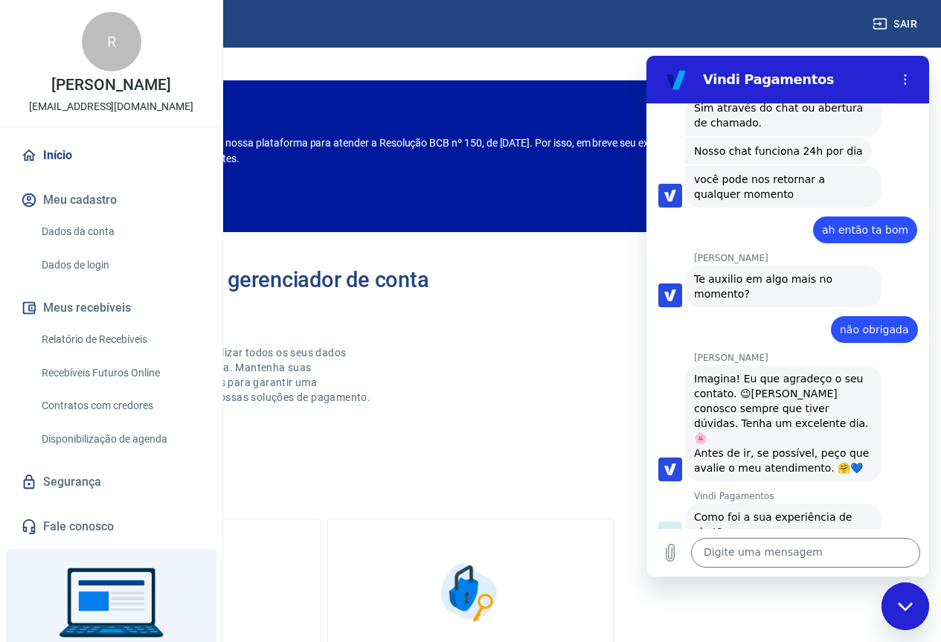
click at [897, 451] on div "Fechar janela de mensagens" at bounding box center [905, 606] width 45 height 45
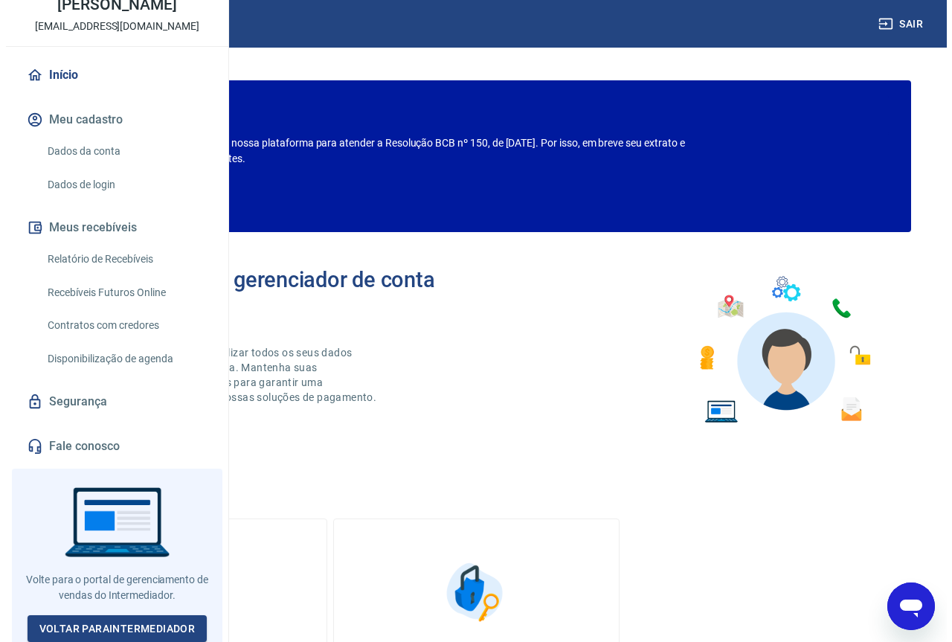
scroll to position [54, 0]
